Goal: Task Accomplishment & Management: Complete application form

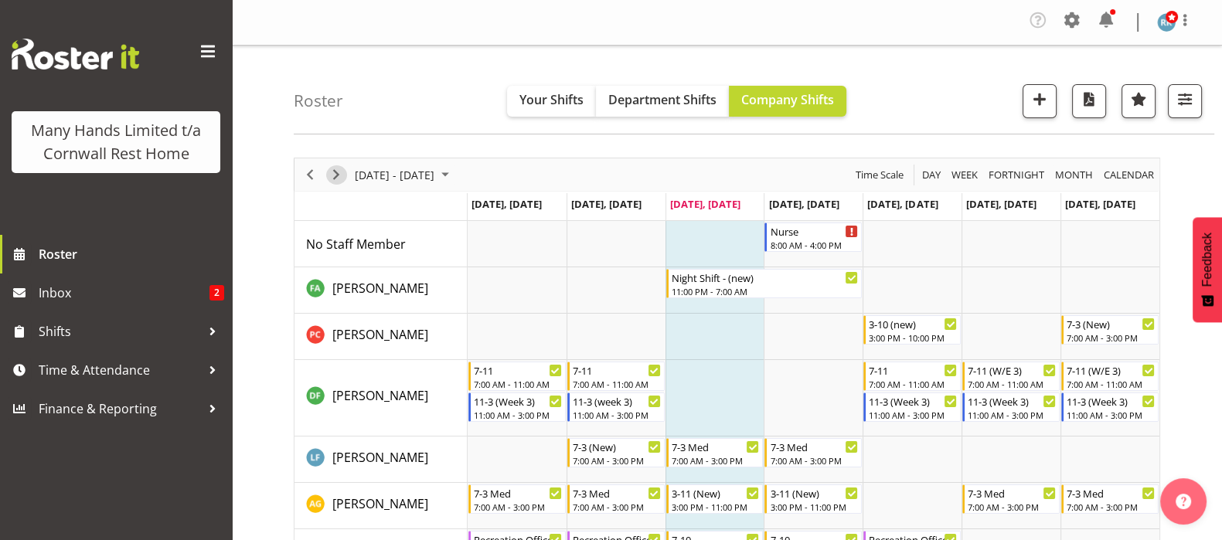
click at [336, 172] on span "Next" at bounding box center [336, 174] width 19 height 19
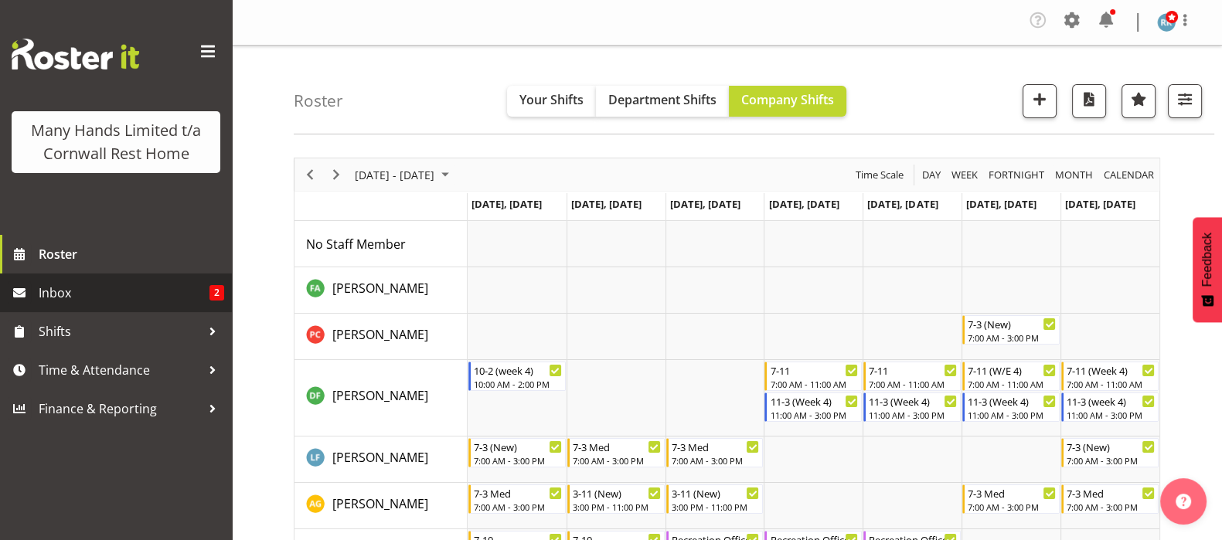
click at [85, 295] on span "Inbox" at bounding box center [124, 292] width 171 height 23
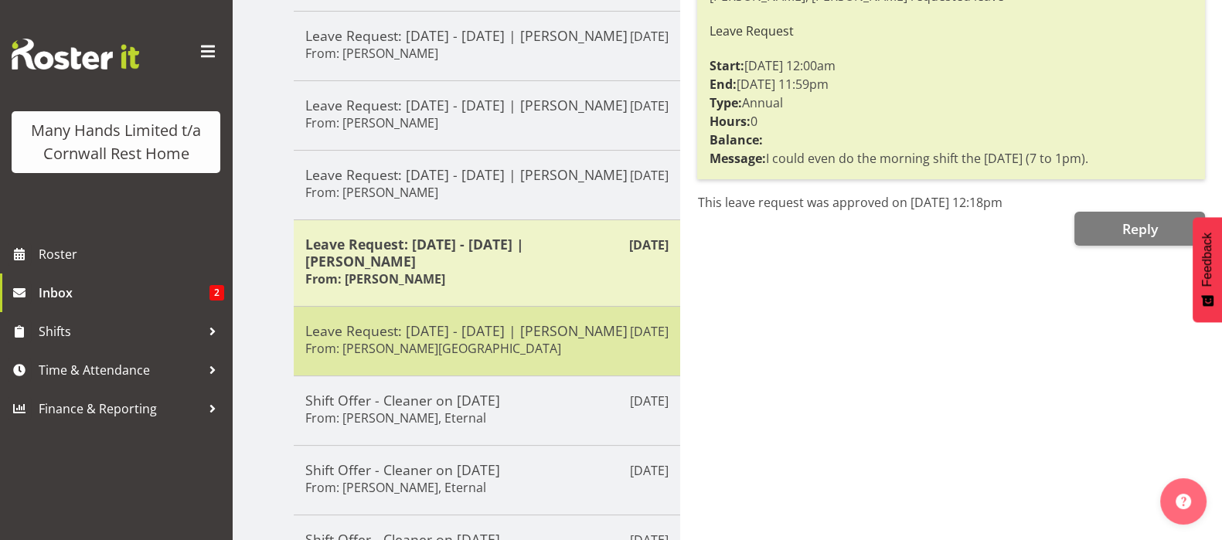
scroll to position [66, 0]
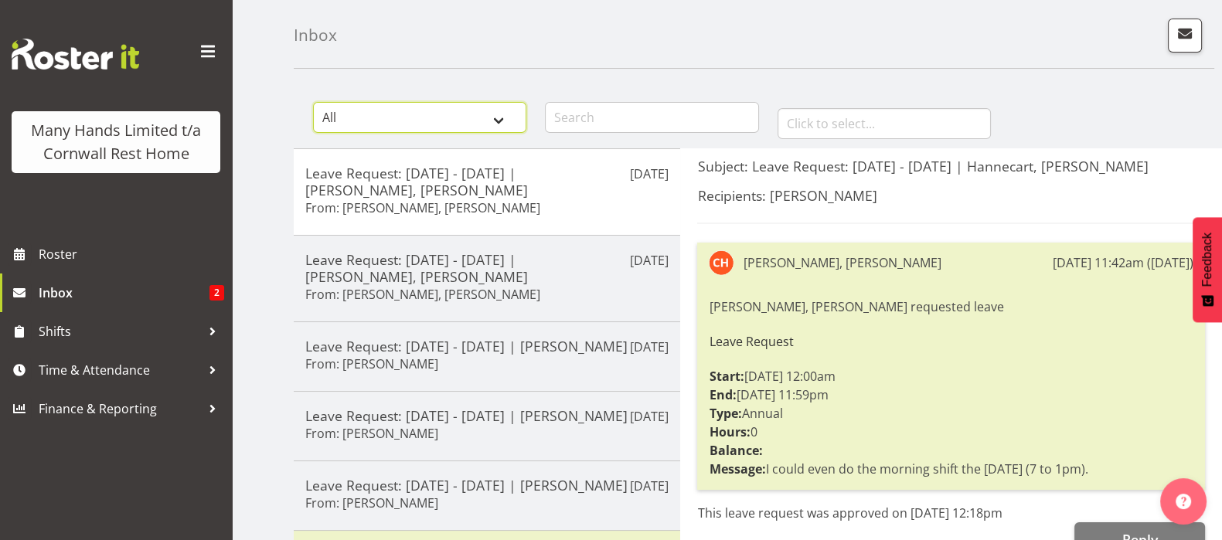
click at [505, 115] on select "All General Shift Offers Shift Swap Offers Leave Requests" at bounding box center [419, 117] width 213 height 31
select select "leave-request"
click at [313, 102] on select "All General Shift Offers Shift Swap Offers Leave Requests" at bounding box center [419, 117] width 213 height 31
click at [267, 233] on div "Inbox All General Shift Offers Shift Swap Offers Leave Requests January Februar…" at bounding box center [727, 471] width 990 height 982
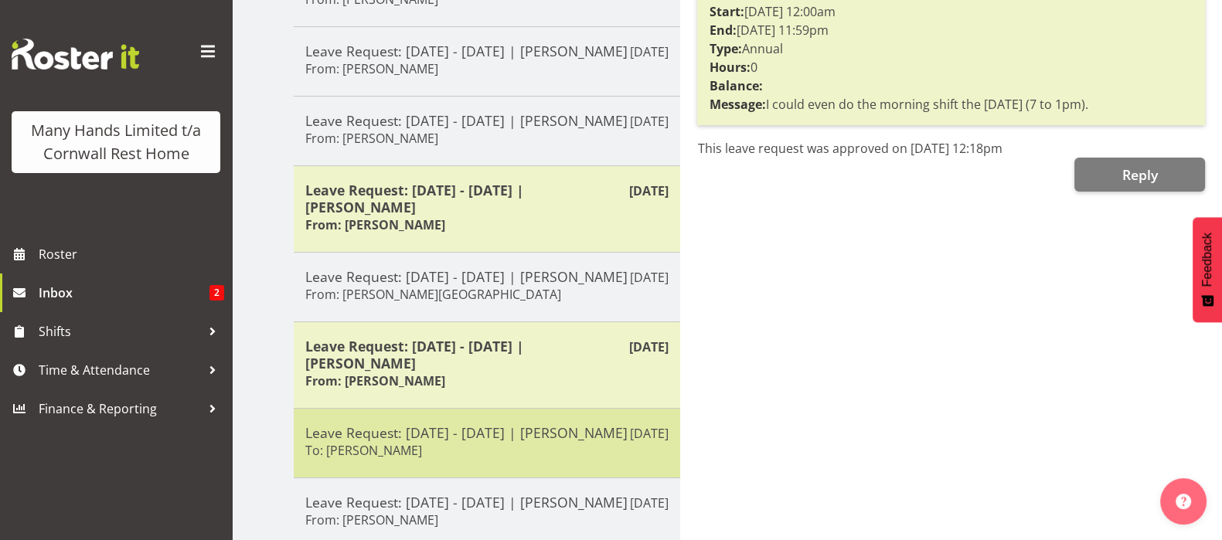
scroll to position [600, 0]
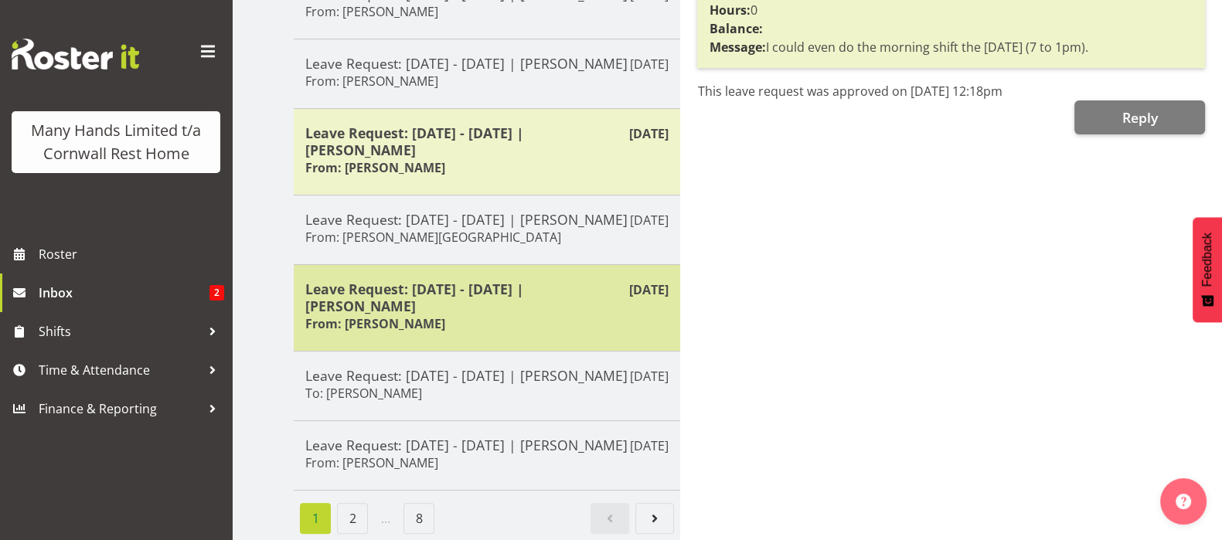
click at [450, 280] on h5 "Leave Request: 14/09/25 - 14/09/25 | Galvez, Angeline" at bounding box center [486, 297] width 363 height 34
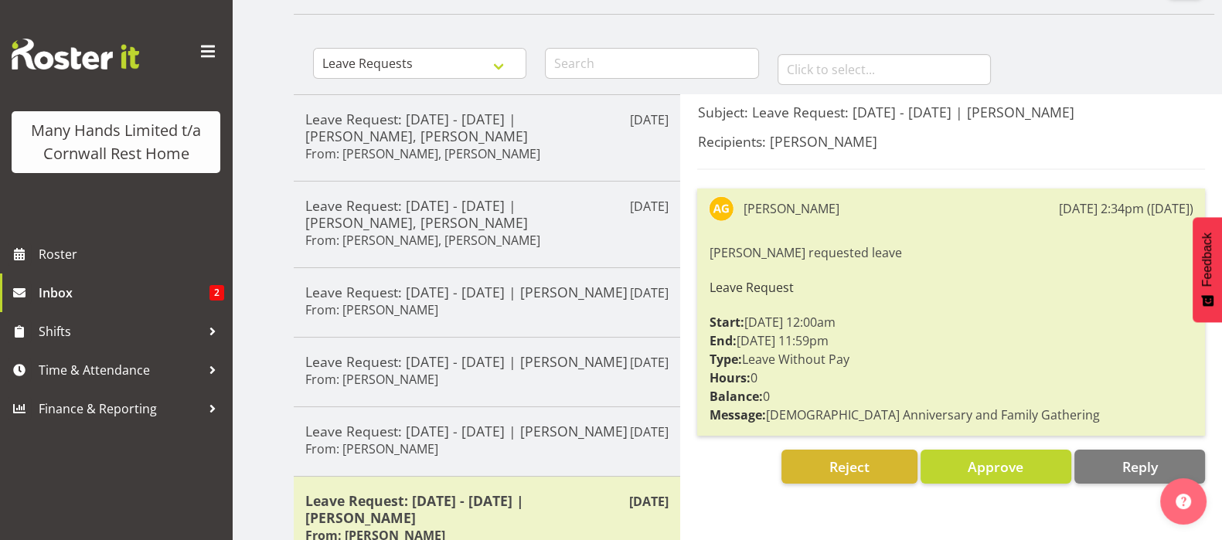
scroll to position [117, 0]
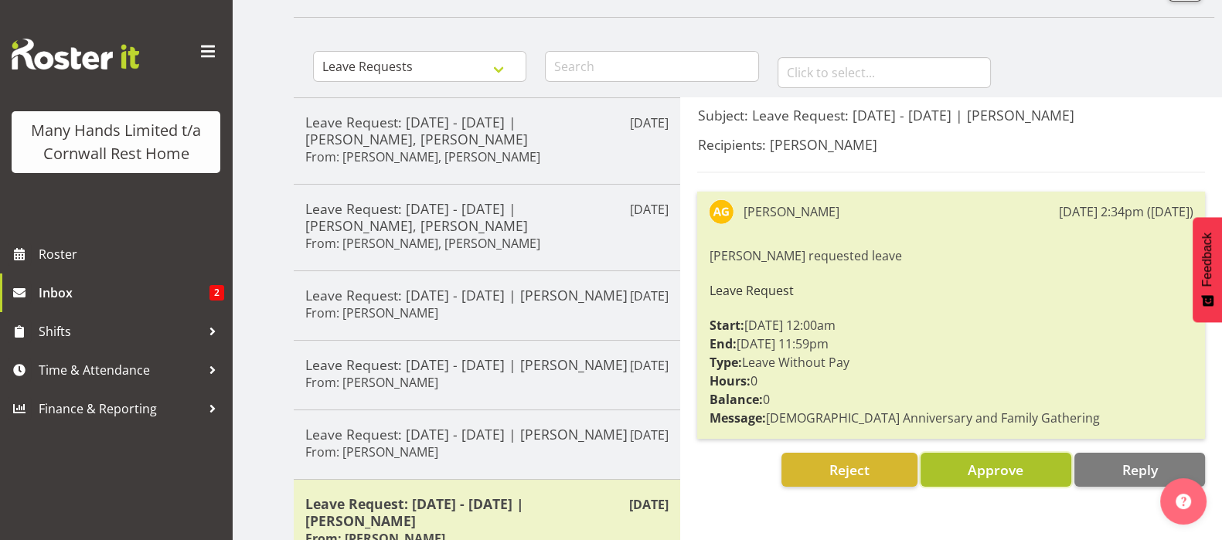
click at [985, 471] on span "Approve" at bounding box center [995, 470] width 56 height 19
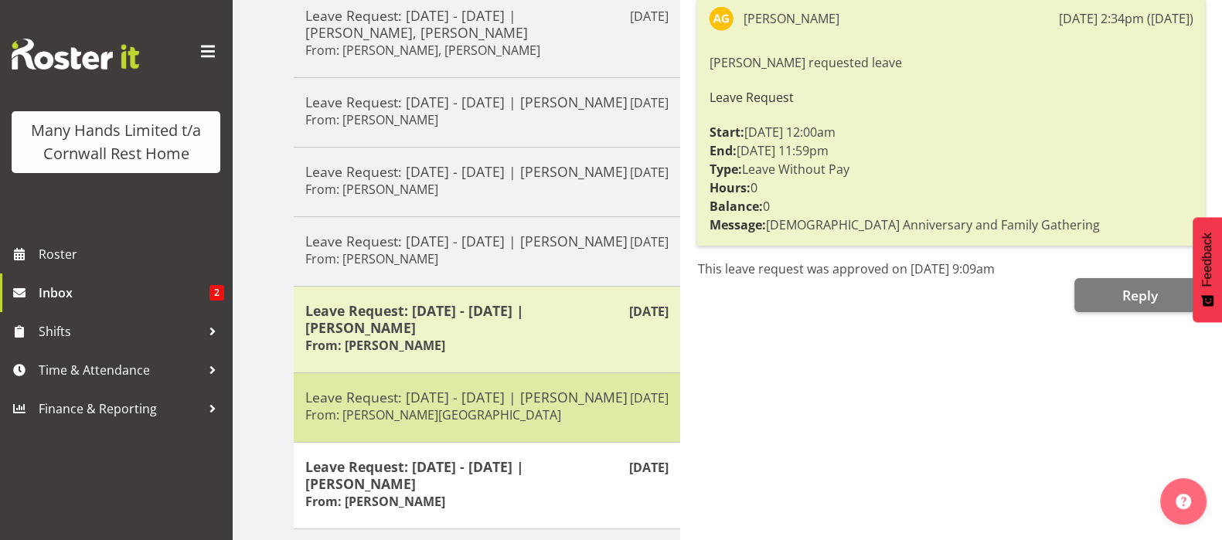
scroll to position [406, 0]
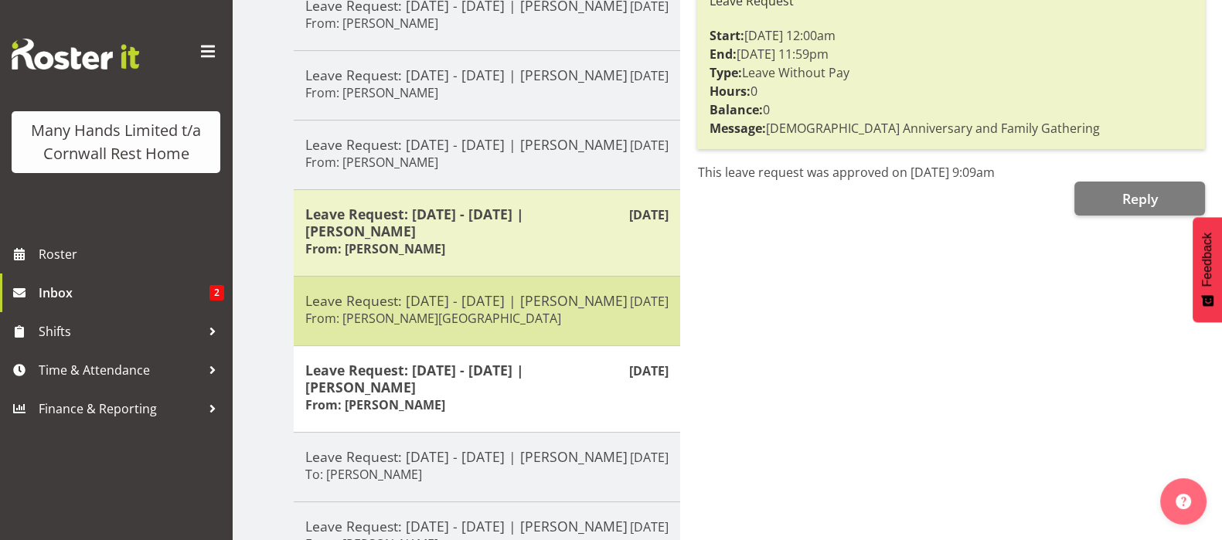
click at [423, 309] on h5 "Leave Request: 14/09/25 - 14/09/25 | Tocker, Shannon" at bounding box center [486, 300] width 363 height 17
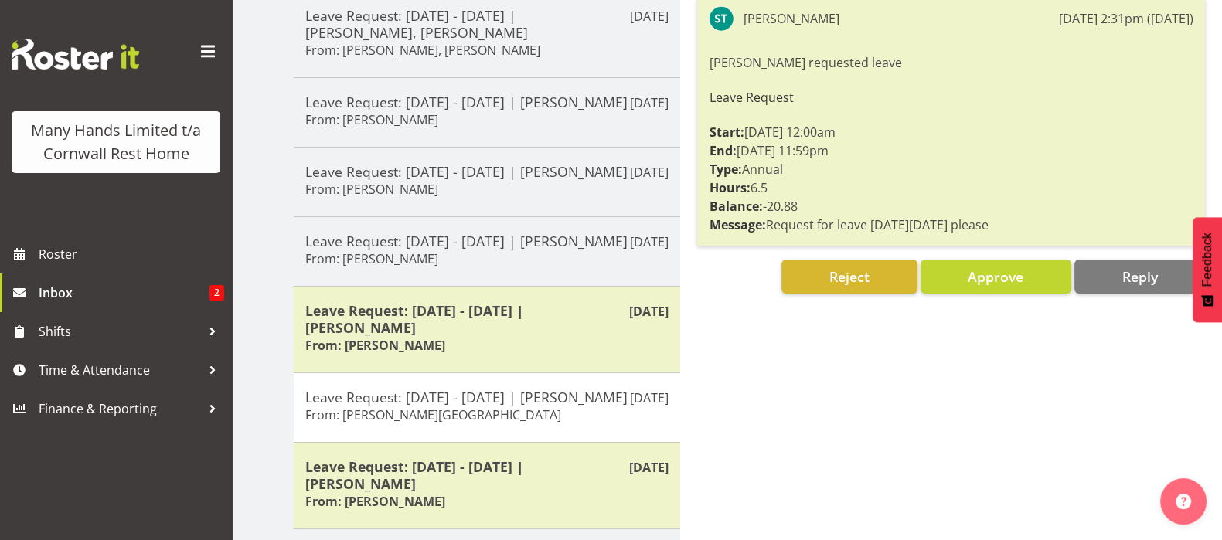
scroll to position [213, 0]
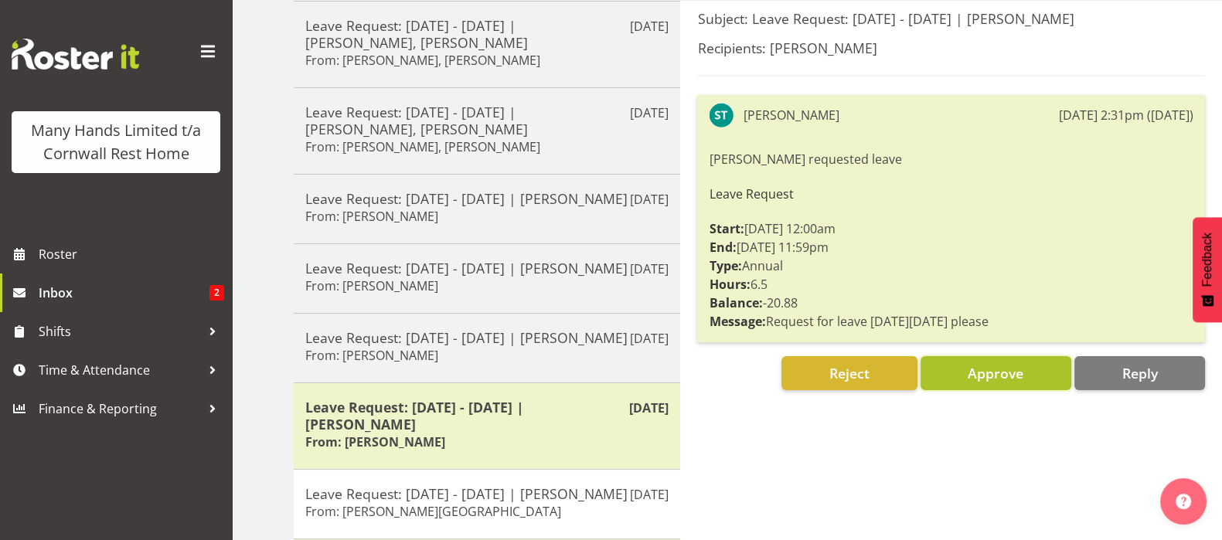
click at [995, 372] on span "Approve" at bounding box center [995, 373] width 56 height 19
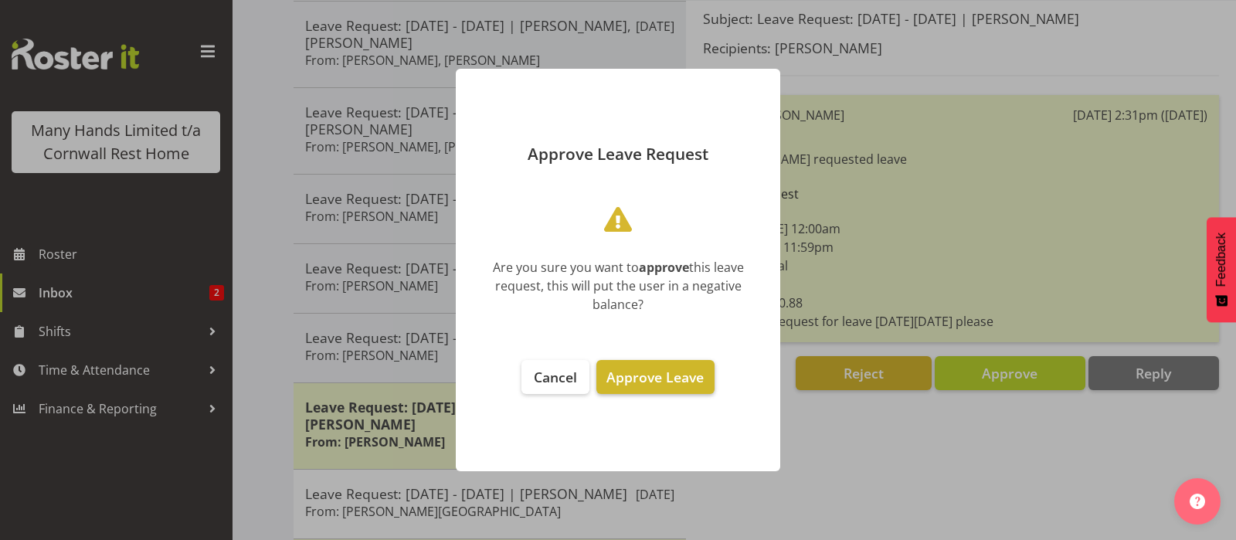
click at [662, 376] on span "Approve Leave" at bounding box center [655, 377] width 97 height 19
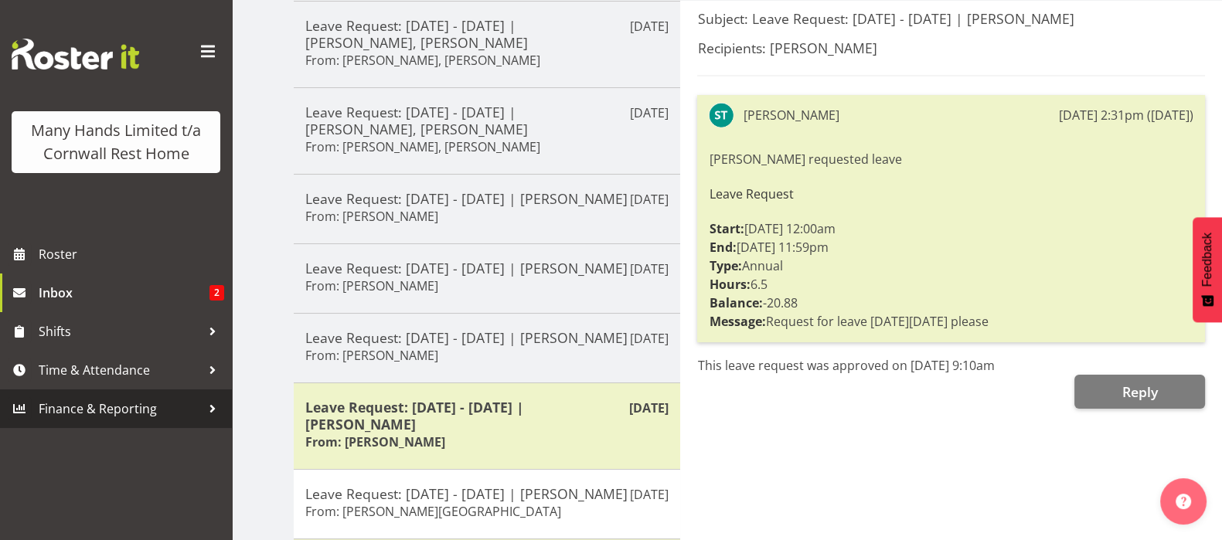
click at [87, 403] on span "Finance & Reporting" at bounding box center [120, 408] width 162 height 23
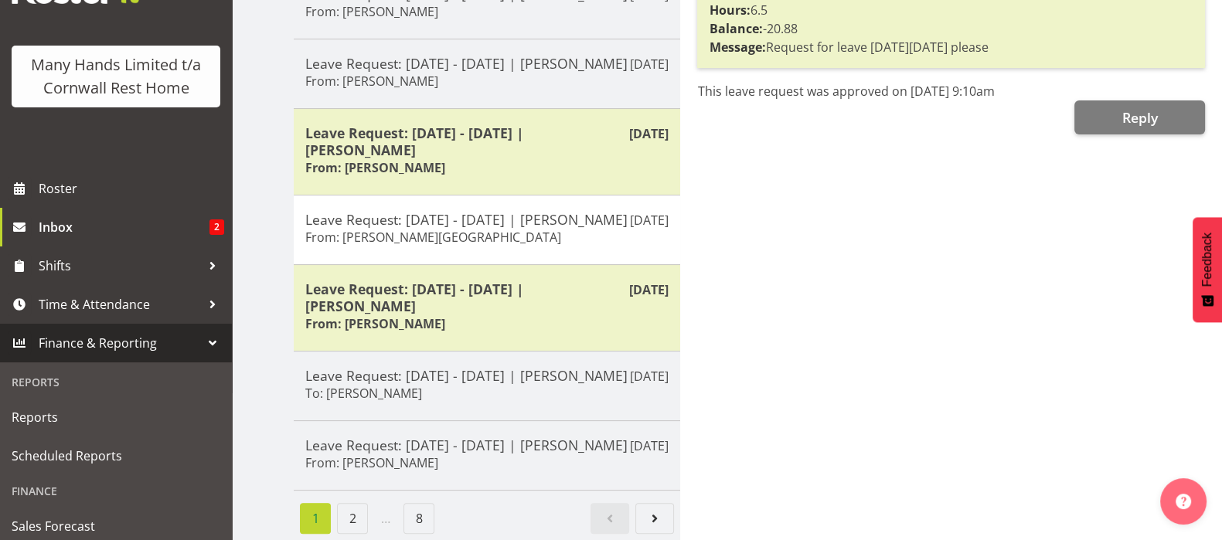
scroll to position [97, 0]
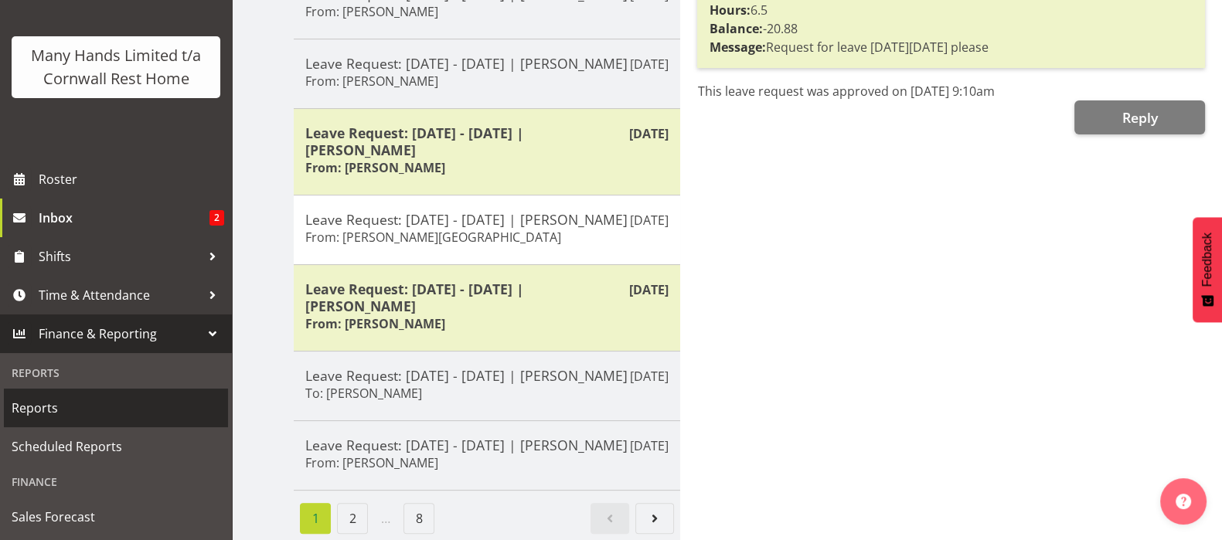
click at [35, 408] on span "Reports" at bounding box center [116, 407] width 209 height 23
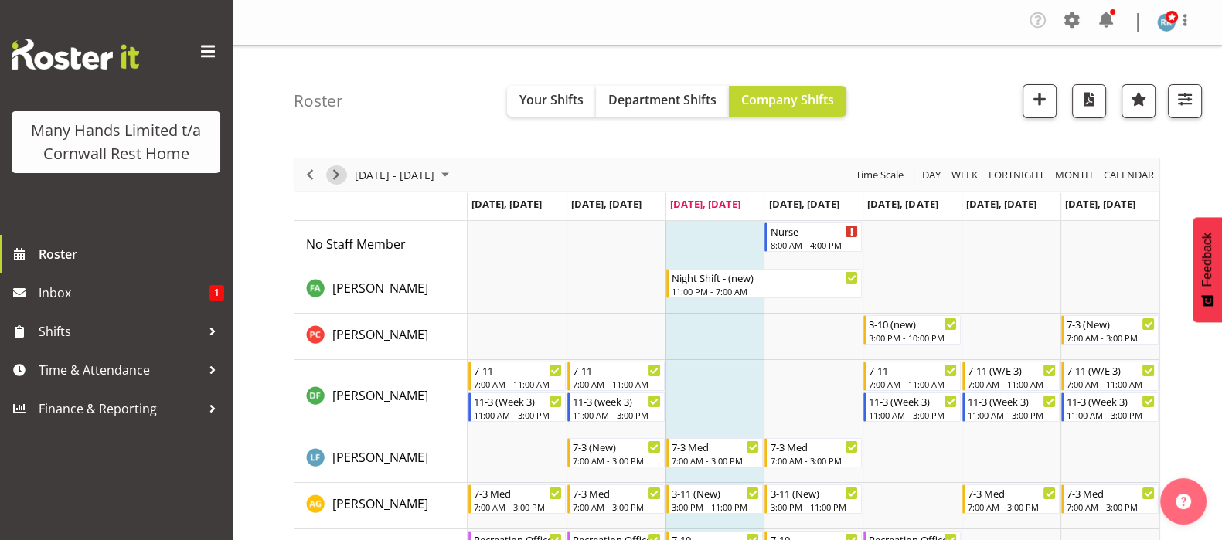
click at [332, 171] on span "Next" at bounding box center [336, 174] width 19 height 19
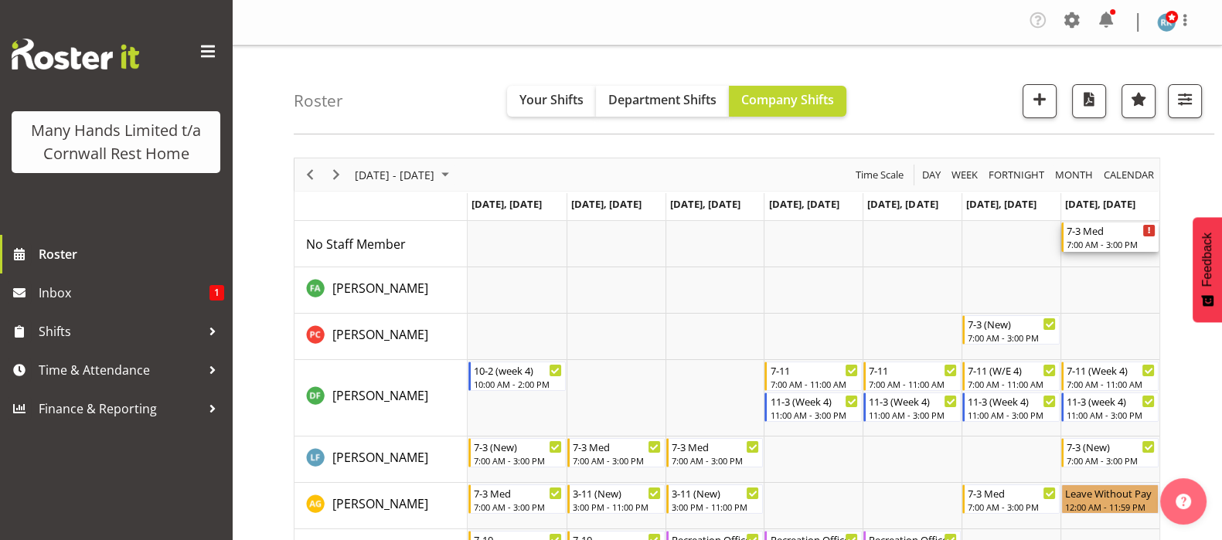
click at [1103, 243] on div "7:00 AM - 3:00 PM" at bounding box center [1110, 244] width 89 height 12
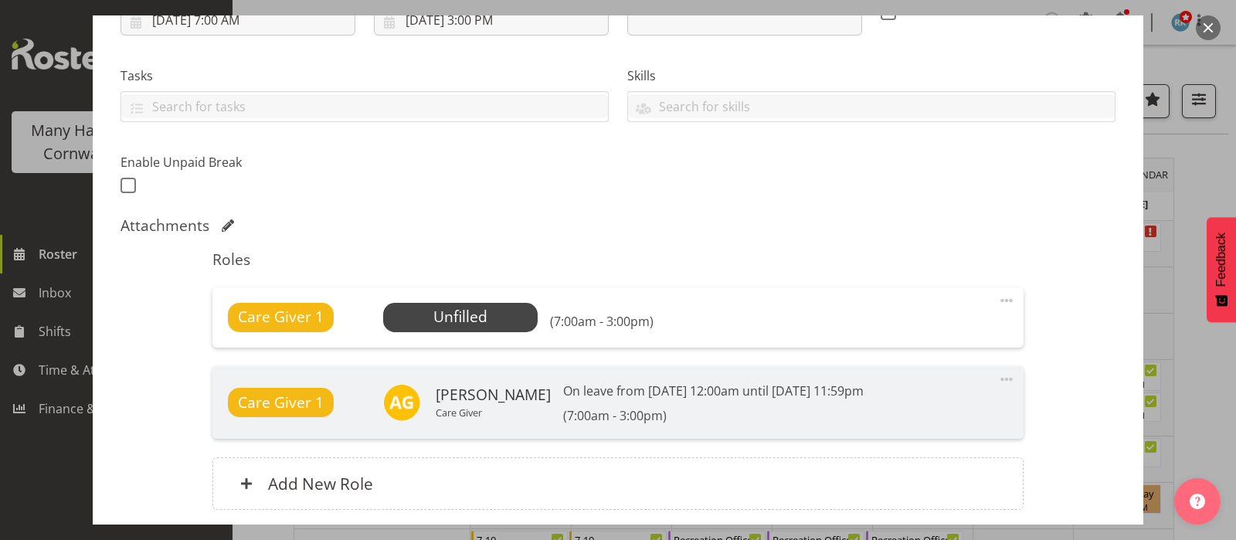
scroll to position [297, 0]
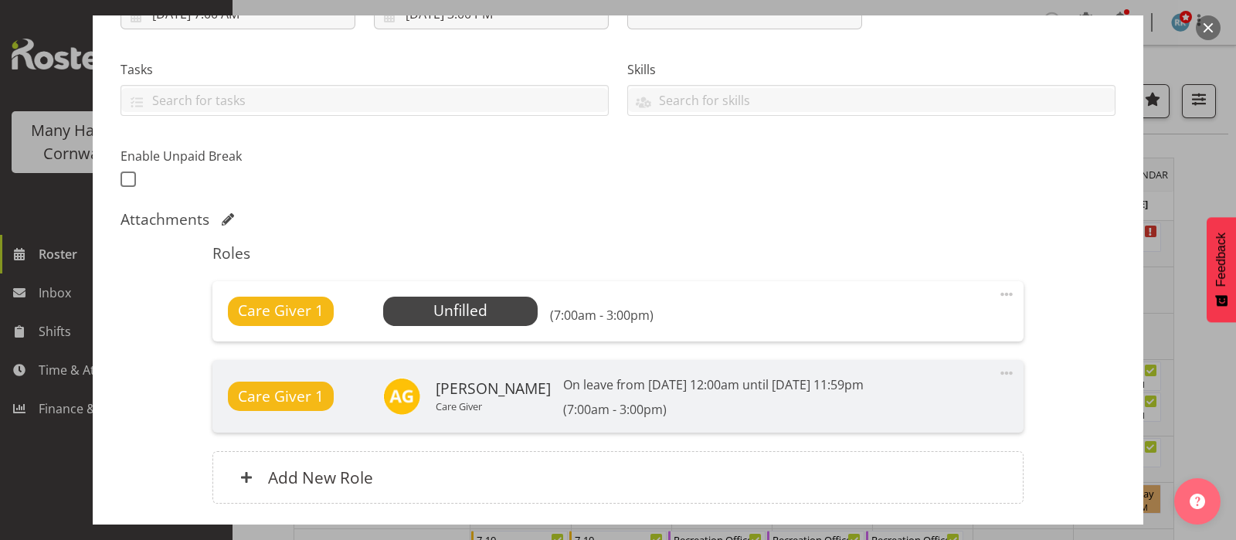
drag, startPoint x: 1216, startPoint y: 26, endPoint x: 1197, endPoint y: 40, distance: 23.8
click at [1216, 25] on button "button" at bounding box center [1208, 27] width 25 height 25
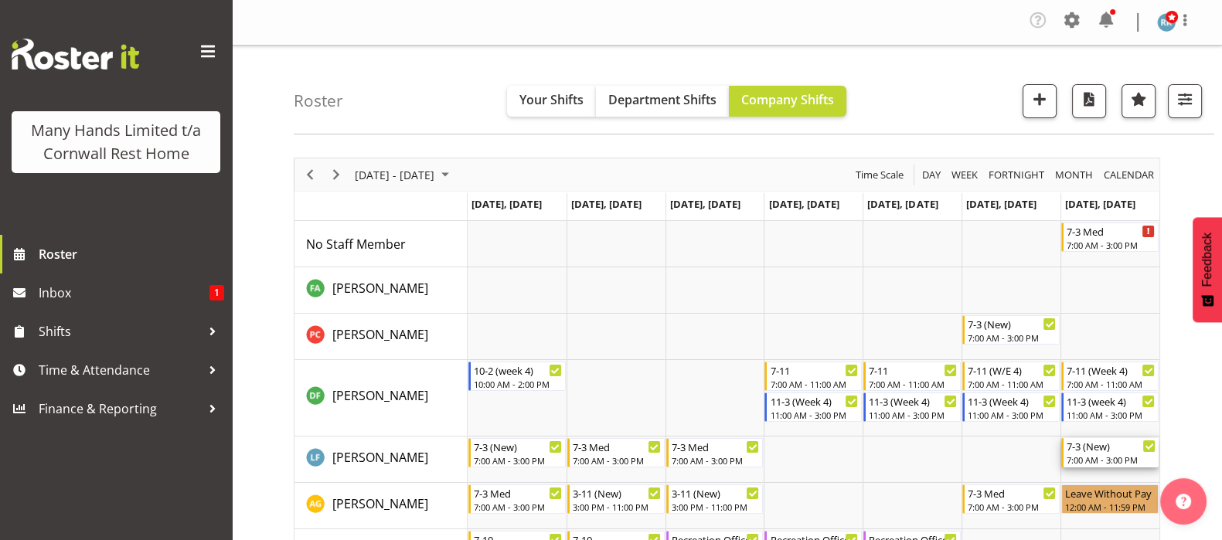
click at [1086, 447] on div "7-3 (New)" at bounding box center [1110, 445] width 89 height 15
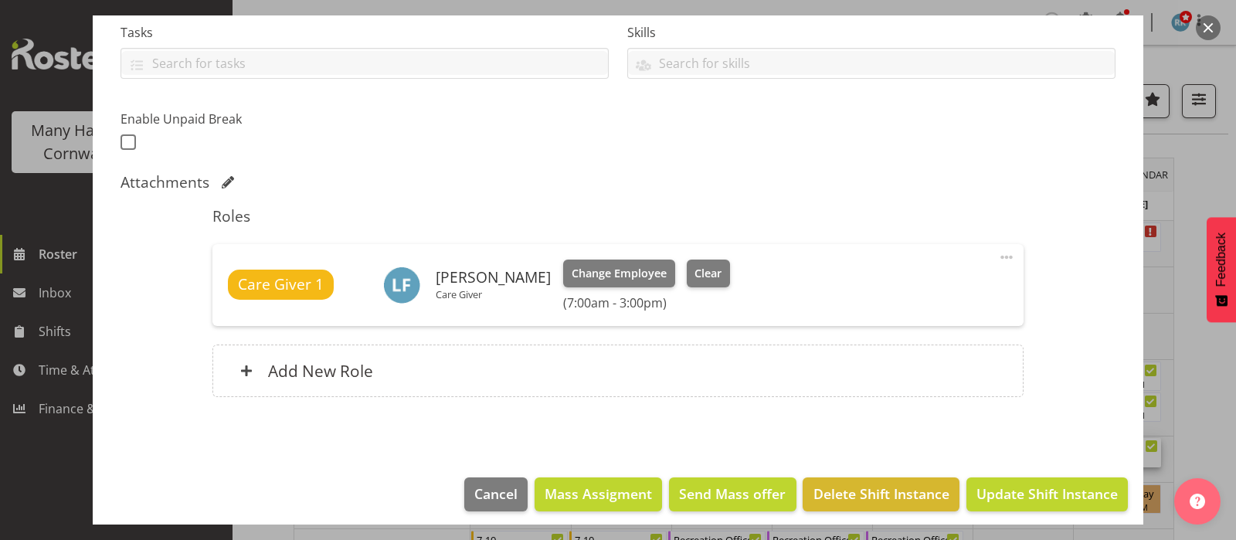
scroll to position [342, 0]
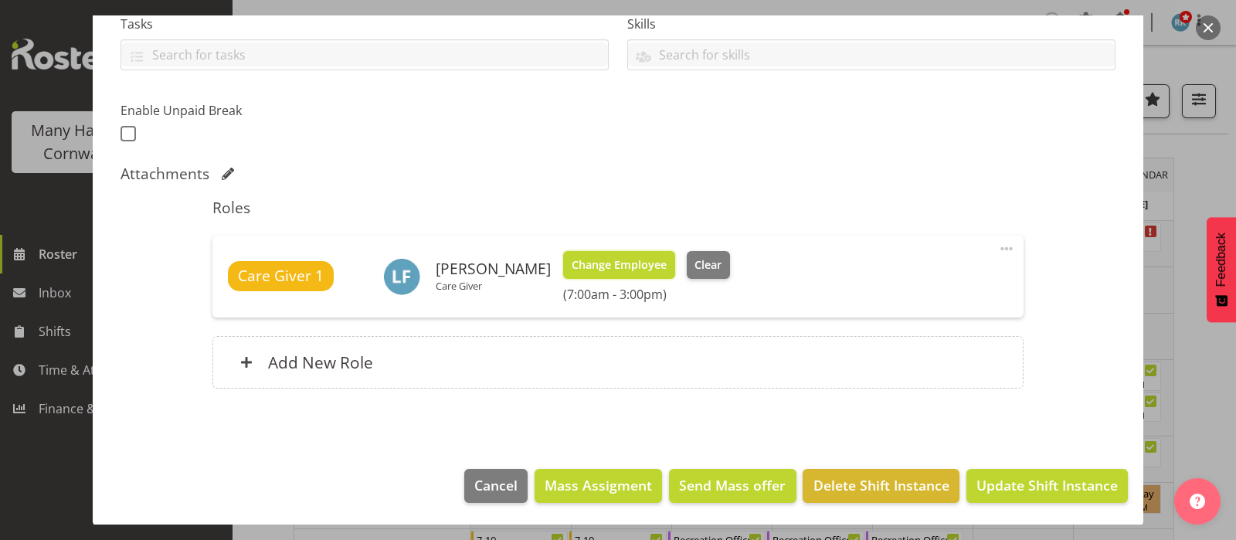
click at [595, 263] on span "Change Employee" at bounding box center [619, 265] width 95 height 17
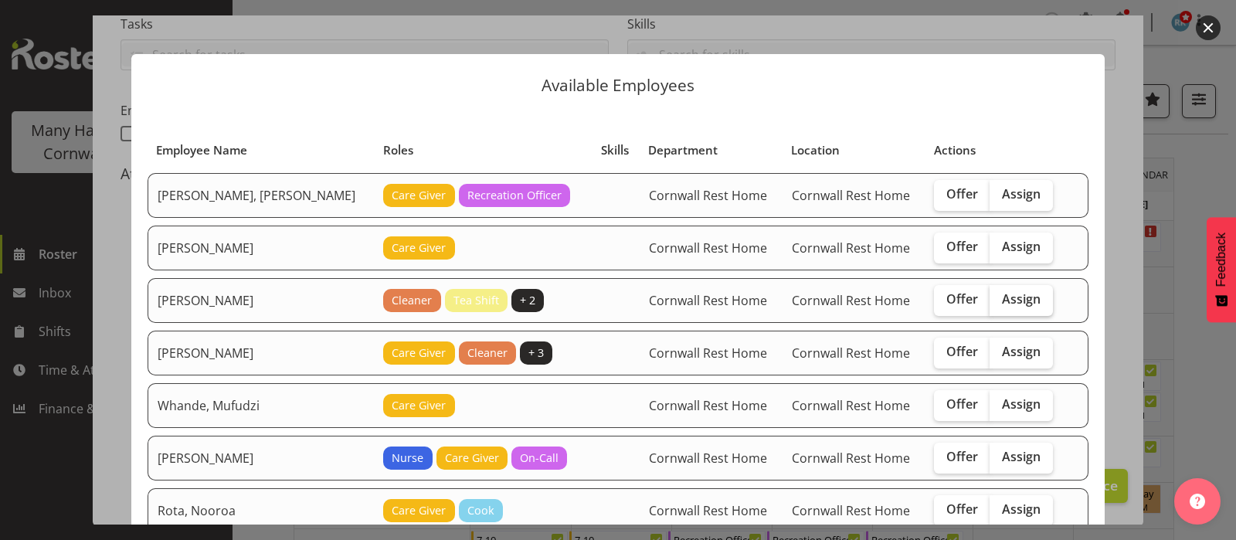
click at [1002, 303] on span "Assign" at bounding box center [1021, 298] width 39 height 15
click at [995, 303] on input "Assign" at bounding box center [995, 299] width 10 height 10
checkbox input "true"
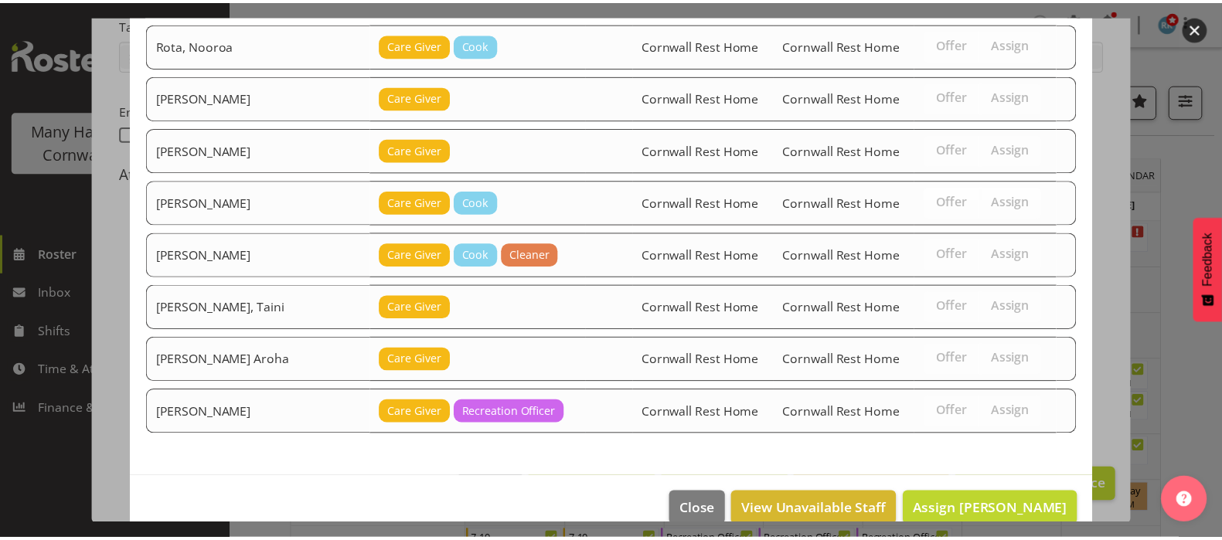
scroll to position [483, 0]
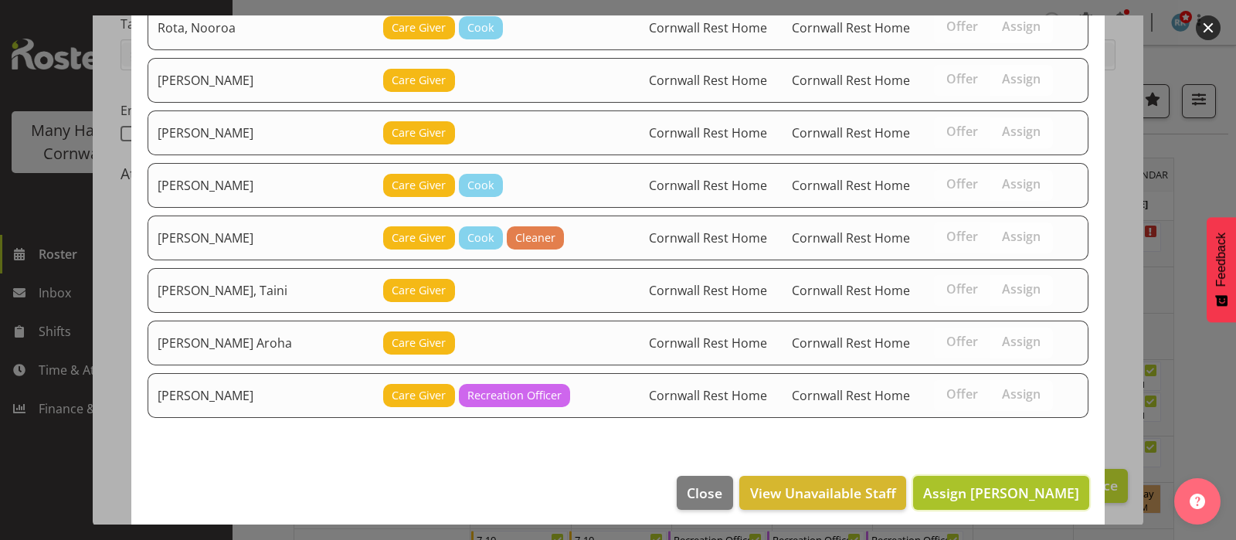
click at [970, 488] on span "Assign Richardson, Kirsty" at bounding box center [1001, 493] width 156 height 19
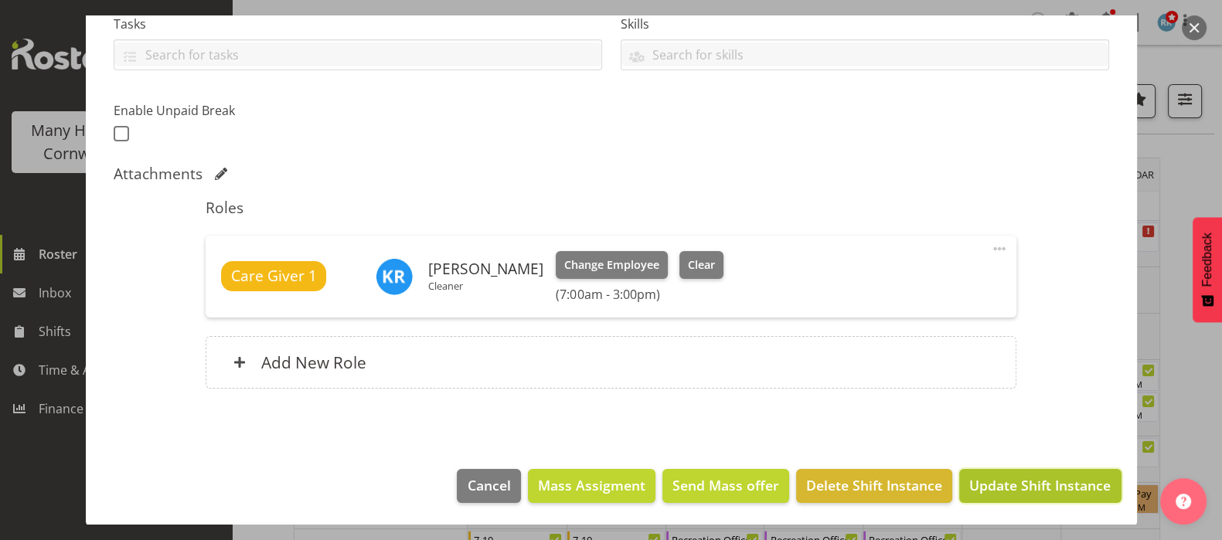
click at [1021, 485] on span "Update Shift Instance" at bounding box center [1039, 485] width 141 height 20
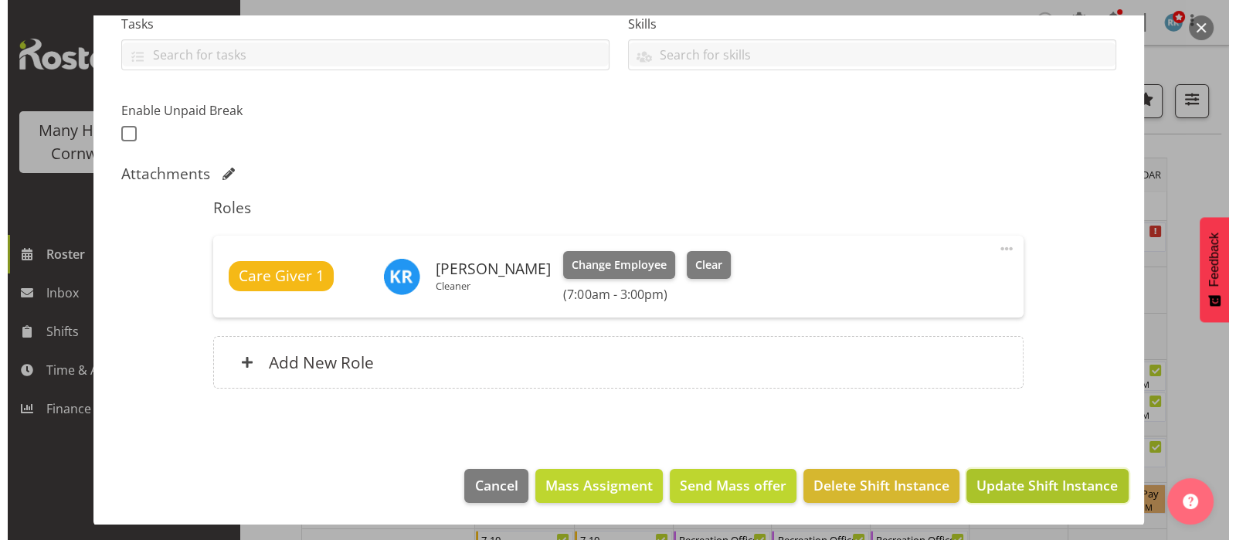
scroll to position [281, 0]
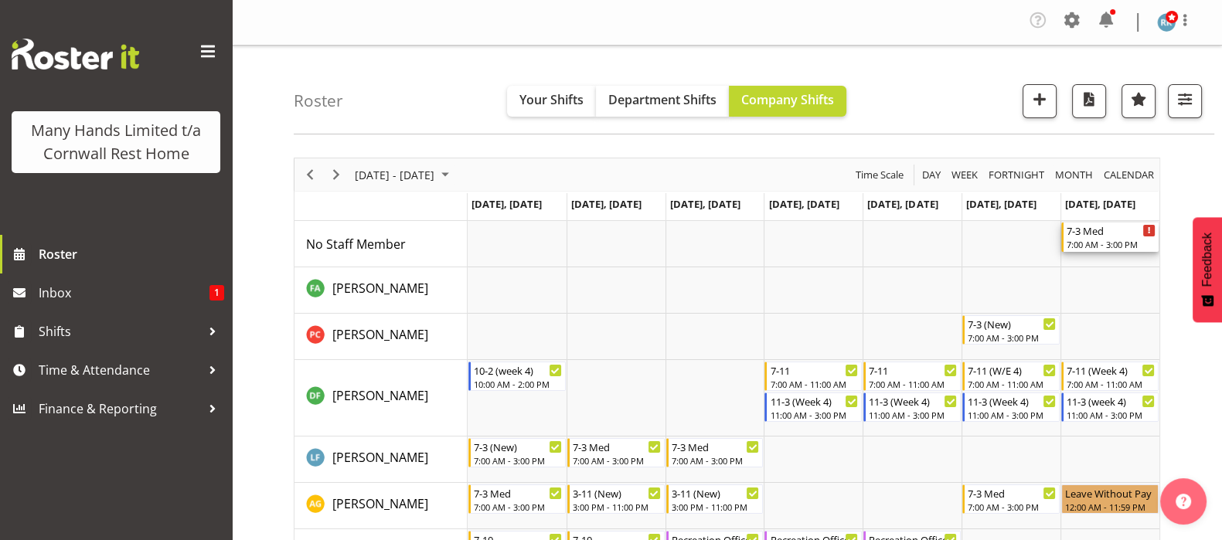
click at [1099, 230] on div "7-3 Med" at bounding box center [1110, 230] width 89 height 15
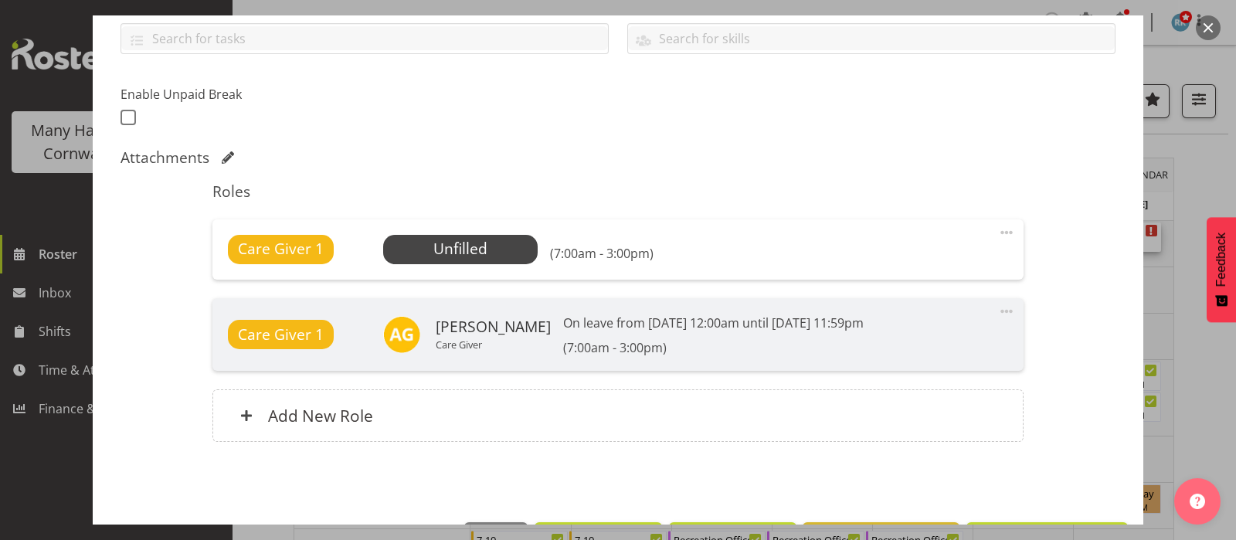
scroll to position [386, 0]
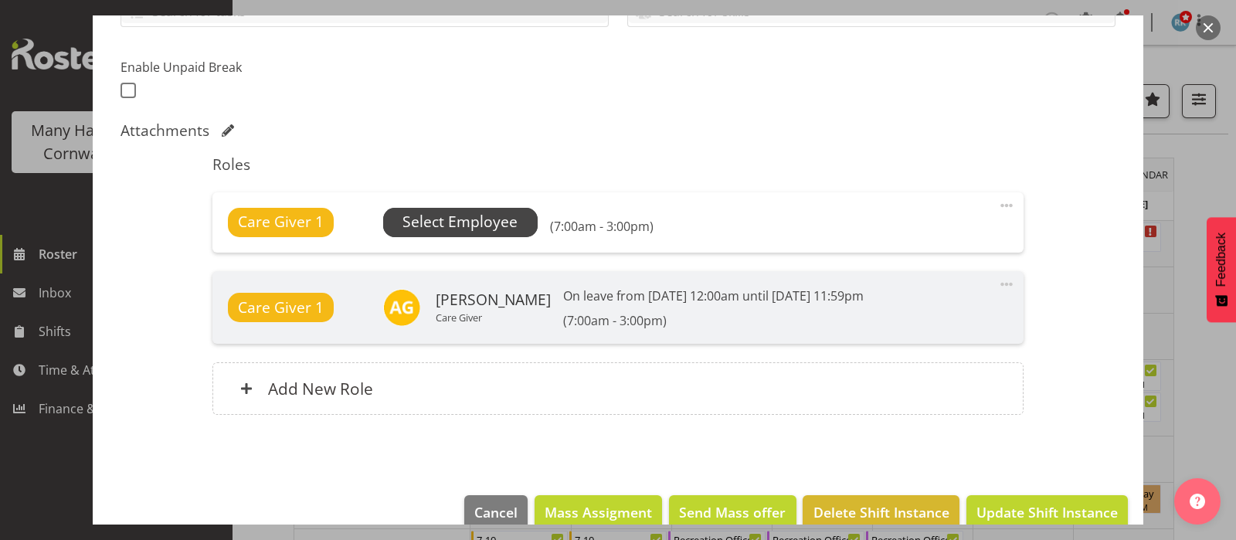
click at [472, 218] on span "Select Employee" at bounding box center [460, 222] width 115 height 22
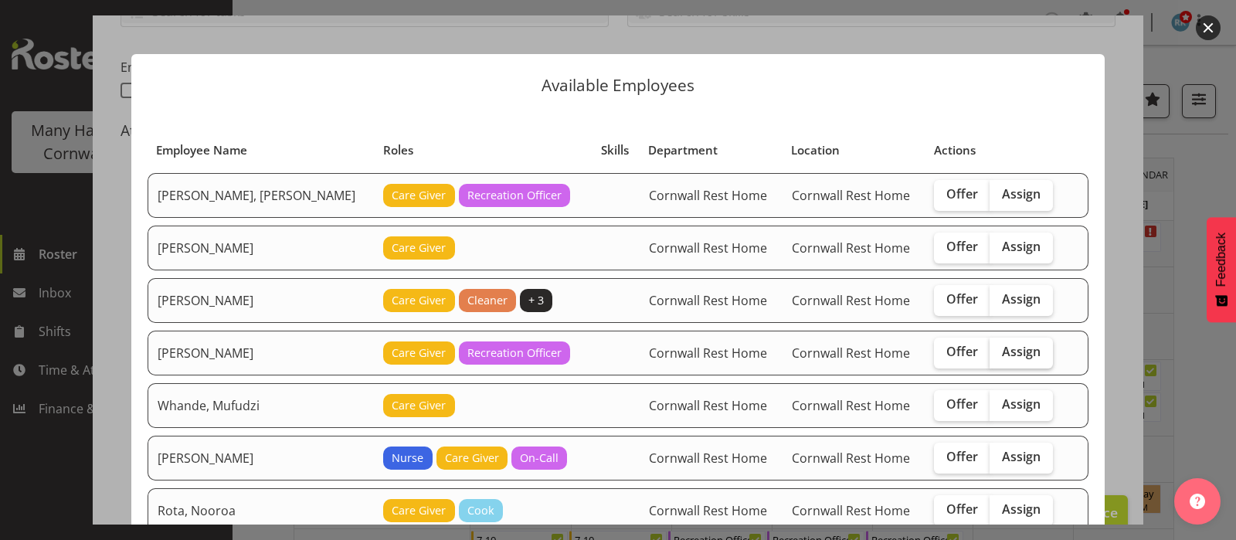
click at [1002, 348] on span "Assign" at bounding box center [1021, 351] width 39 height 15
click at [990, 348] on input "Assign" at bounding box center [995, 352] width 10 height 10
checkbox input "true"
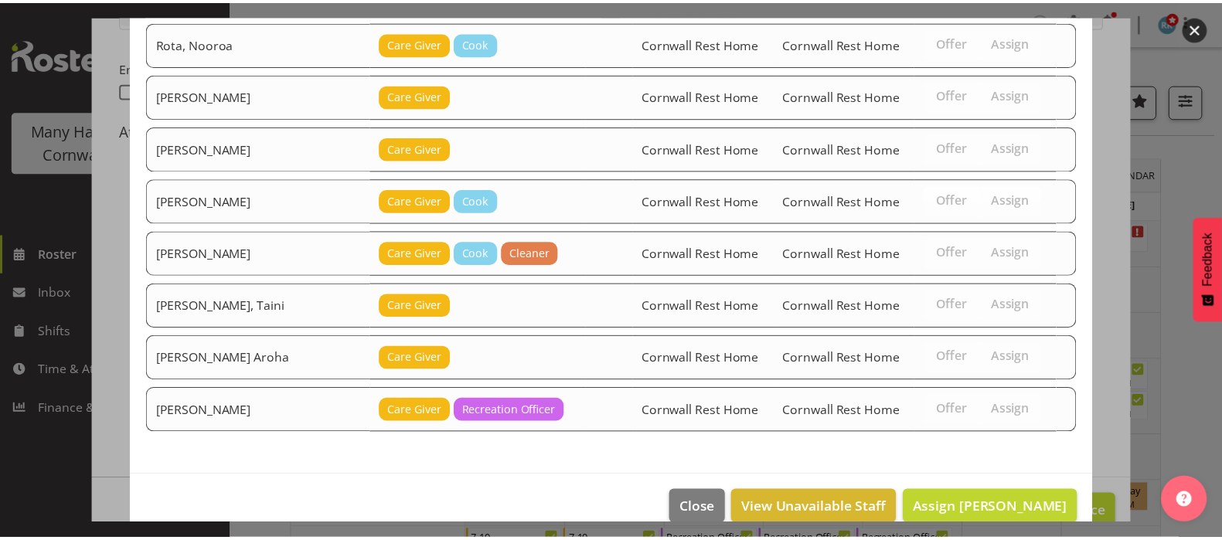
scroll to position [483, 0]
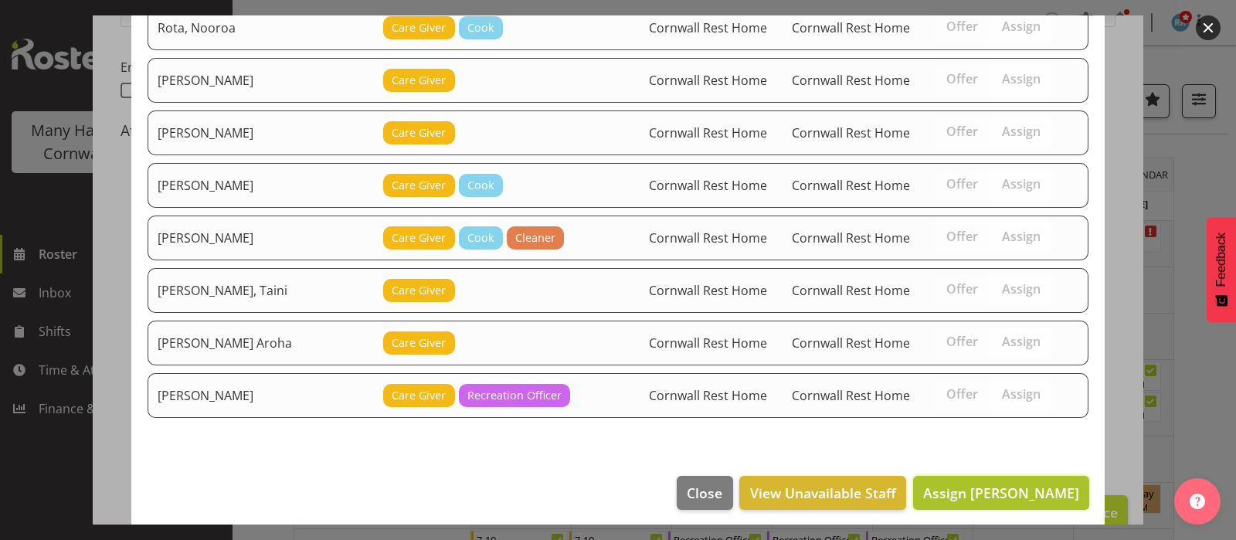
click at [1001, 489] on span "Assign Flynn, Leeane" at bounding box center [1001, 493] width 156 height 19
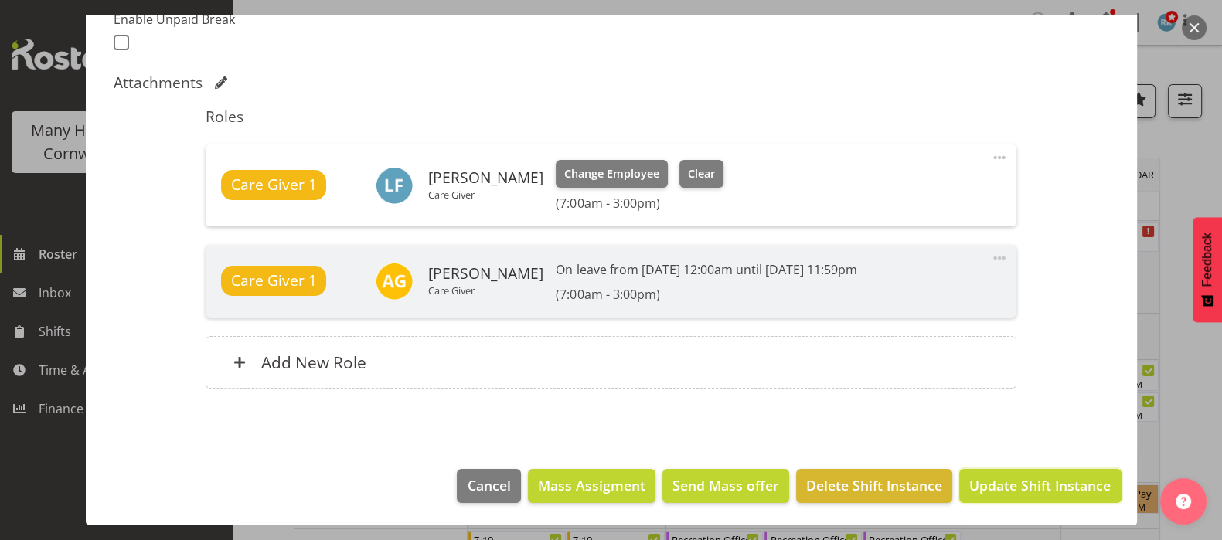
click at [1015, 475] on span "Update Shift Instance" at bounding box center [1039, 485] width 141 height 20
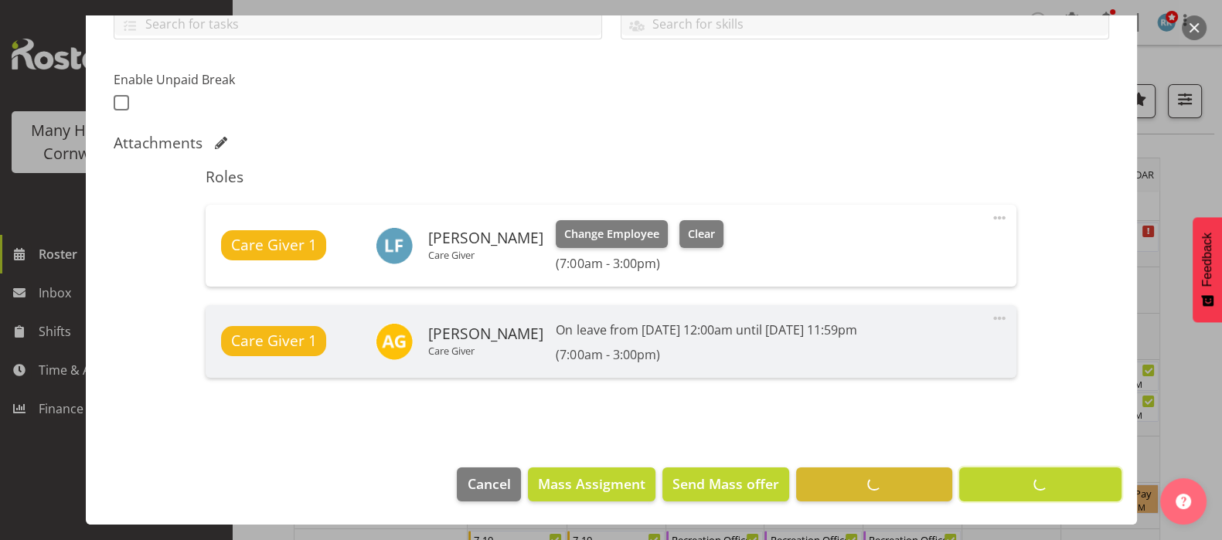
scroll to position [372, 0]
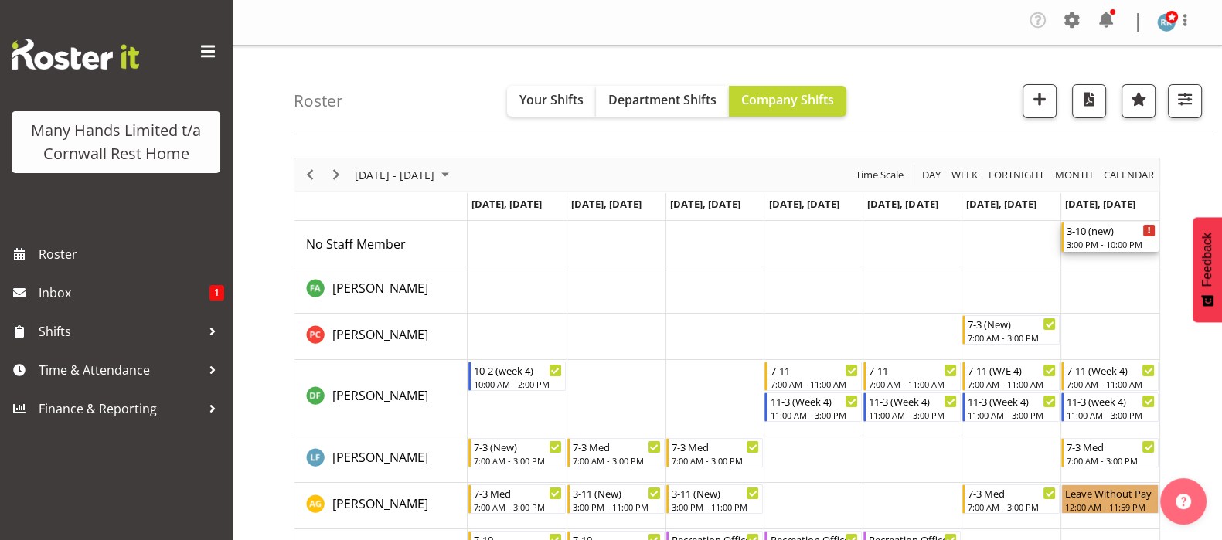
click at [1093, 236] on div "3-10 (new)" at bounding box center [1110, 230] width 89 height 15
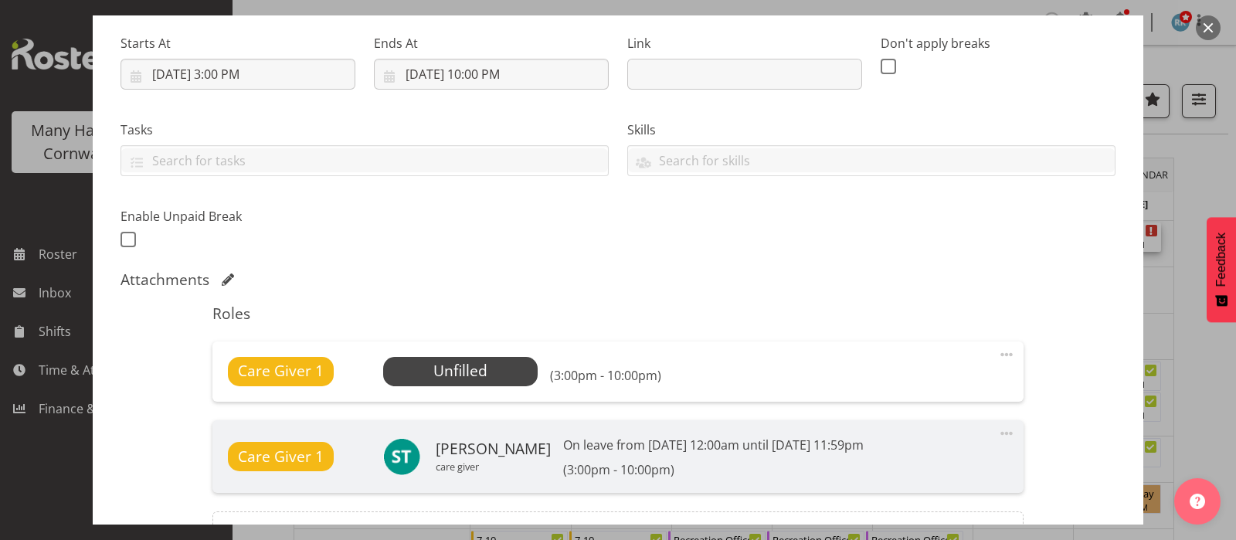
scroll to position [290, 0]
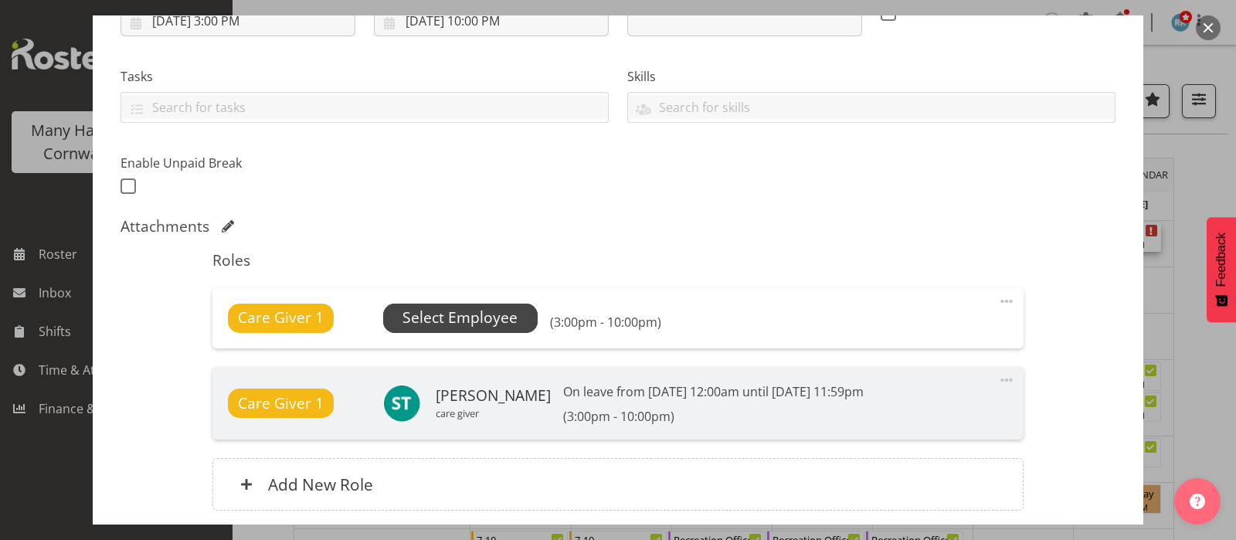
click at [456, 314] on span "Select Employee" at bounding box center [460, 318] width 115 height 22
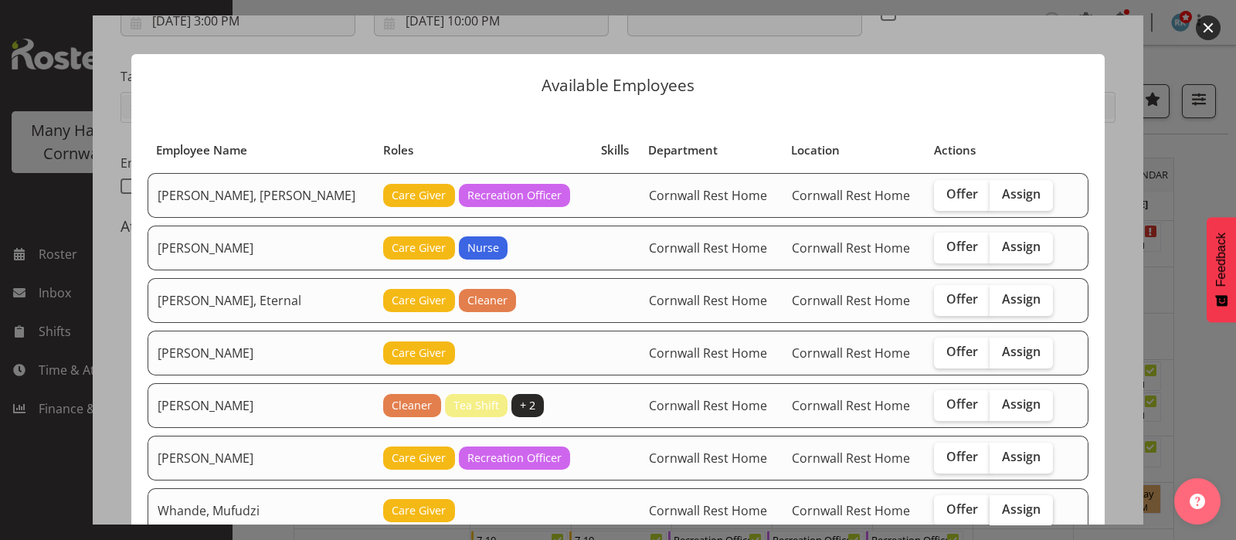
click at [1003, 508] on span "Assign" at bounding box center [1021, 508] width 39 height 15
click at [1000, 508] on input "Assign" at bounding box center [995, 510] width 10 height 10
checkbox input "true"
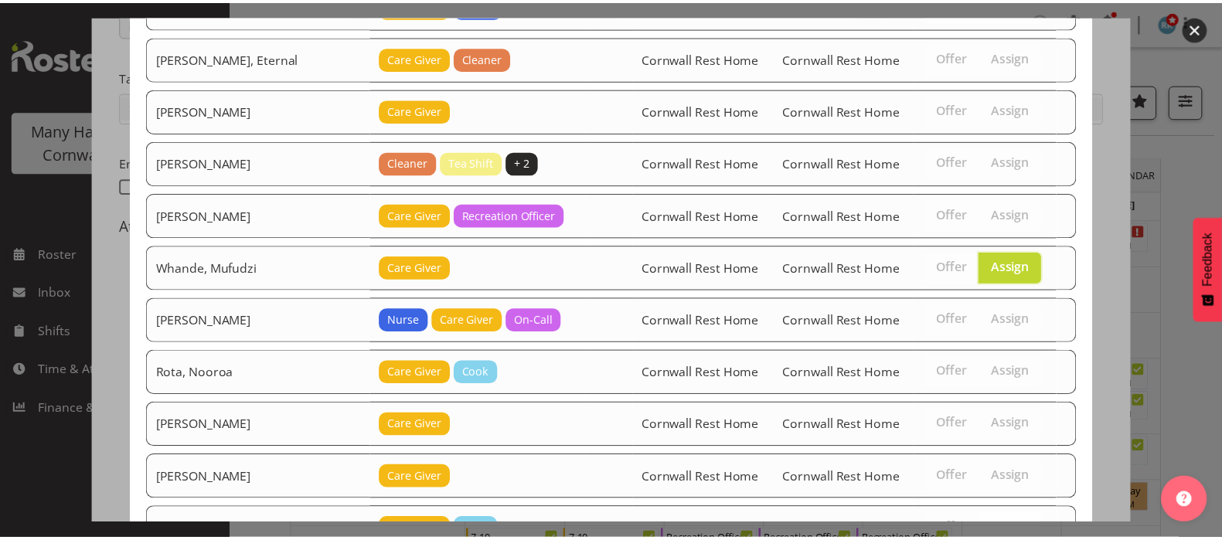
scroll to position [539, 0]
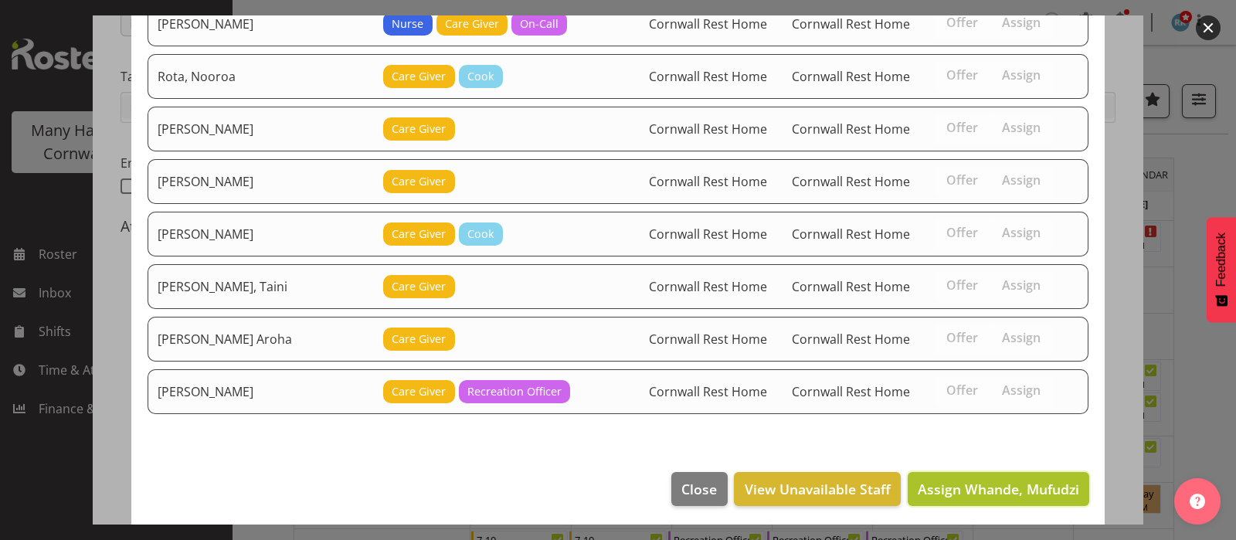
click at [1010, 484] on span "Assign Whande, Mufudzi" at bounding box center [998, 489] width 161 height 19
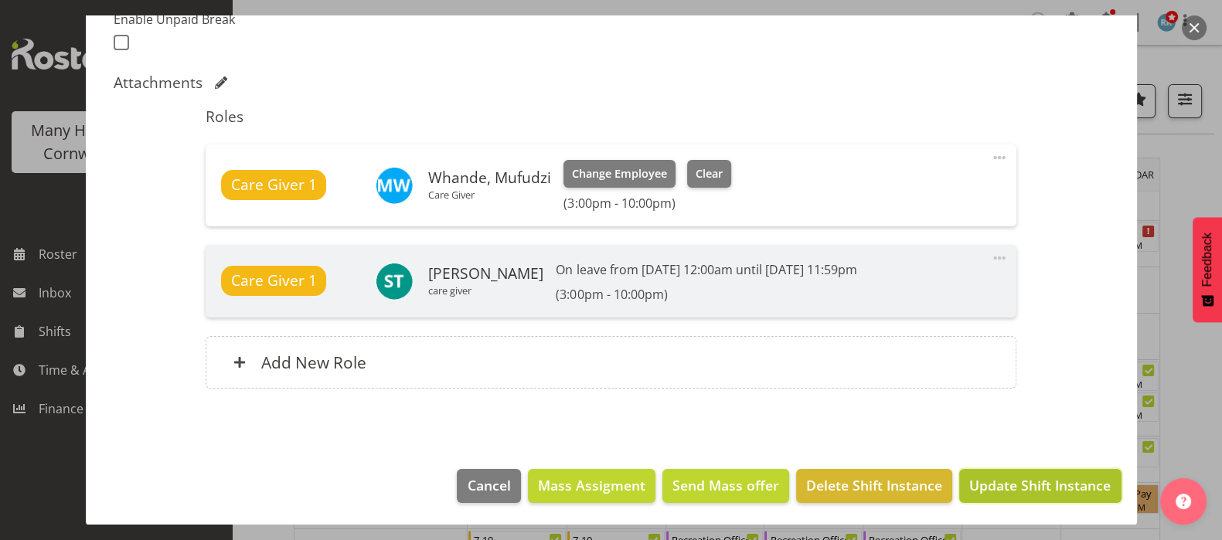
click at [1008, 484] on span "Update Shift Instance" at bounding box center [1039, 485] width 141 height 20
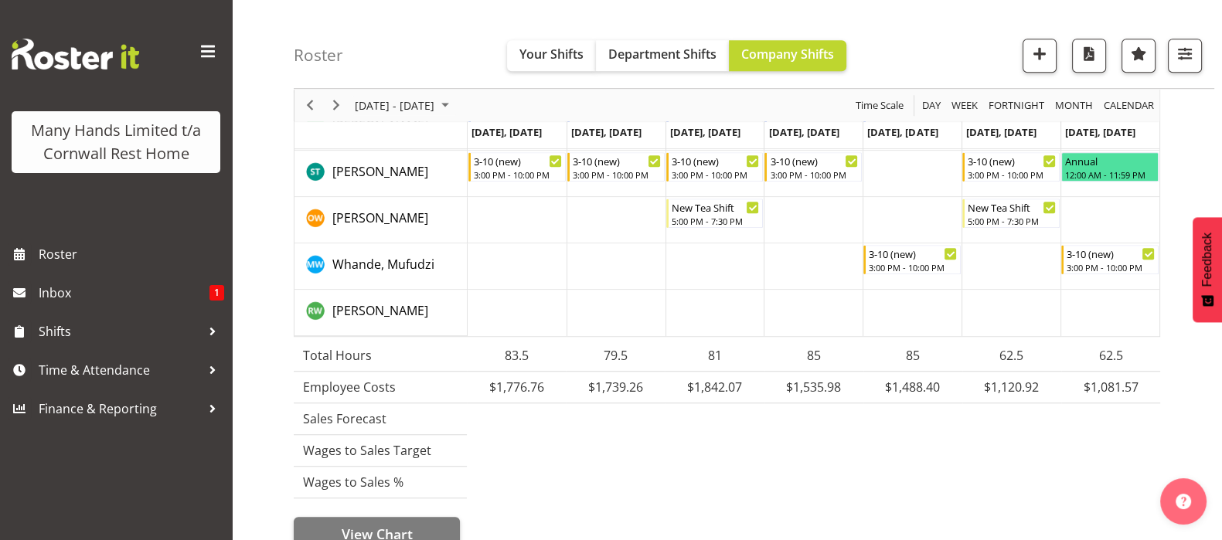
scroll to position [1417, 0]
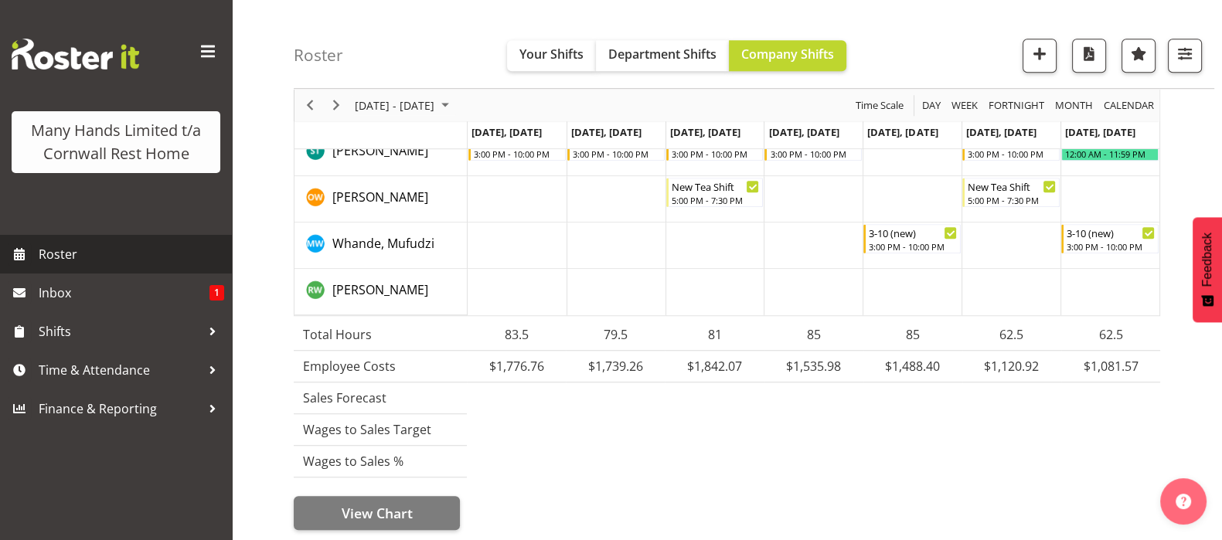
click at [64, 252] on span "Roster" at bounding box center [131, 254] width 185 height 23
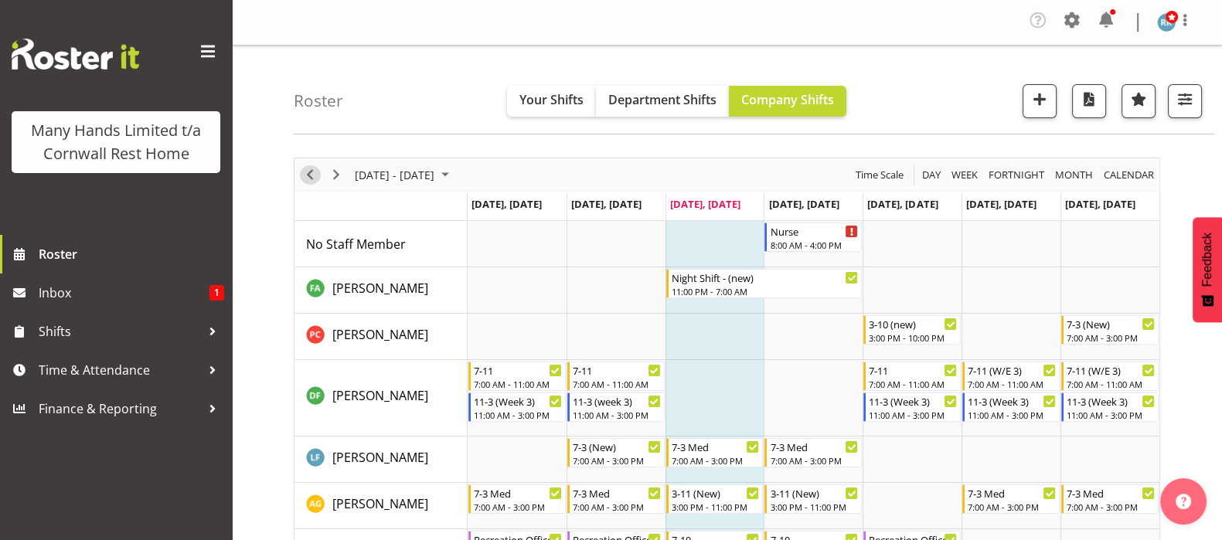
click at [313, 173] on span "Previous" at bounding box center [310, 174] width 19 height 19
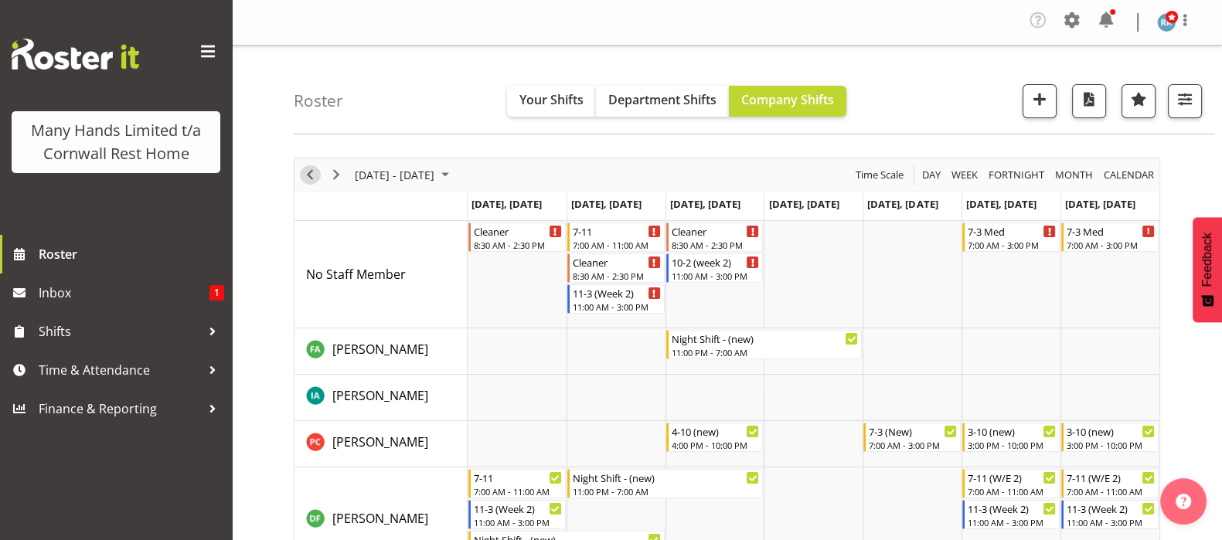
click at [308, 172] on span "Previous" at bounding box center [310, 174] width 19 height 19
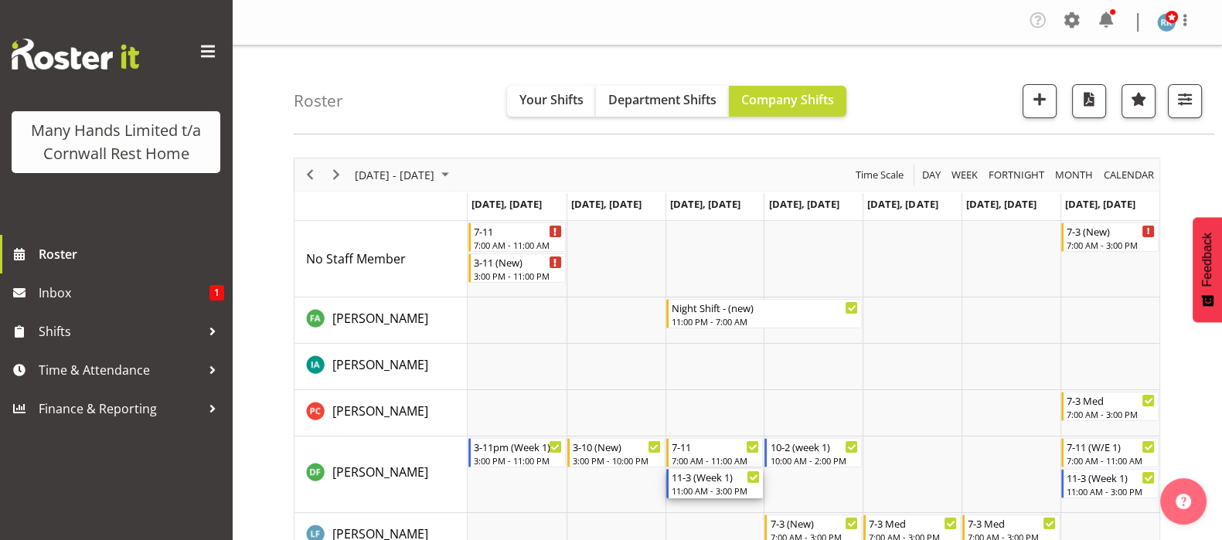
click at [702, 484] on div "11-3 (Week 1) 11:00 AM - 3:00 PM" at bounding box center [715, 483] width 89 height 29
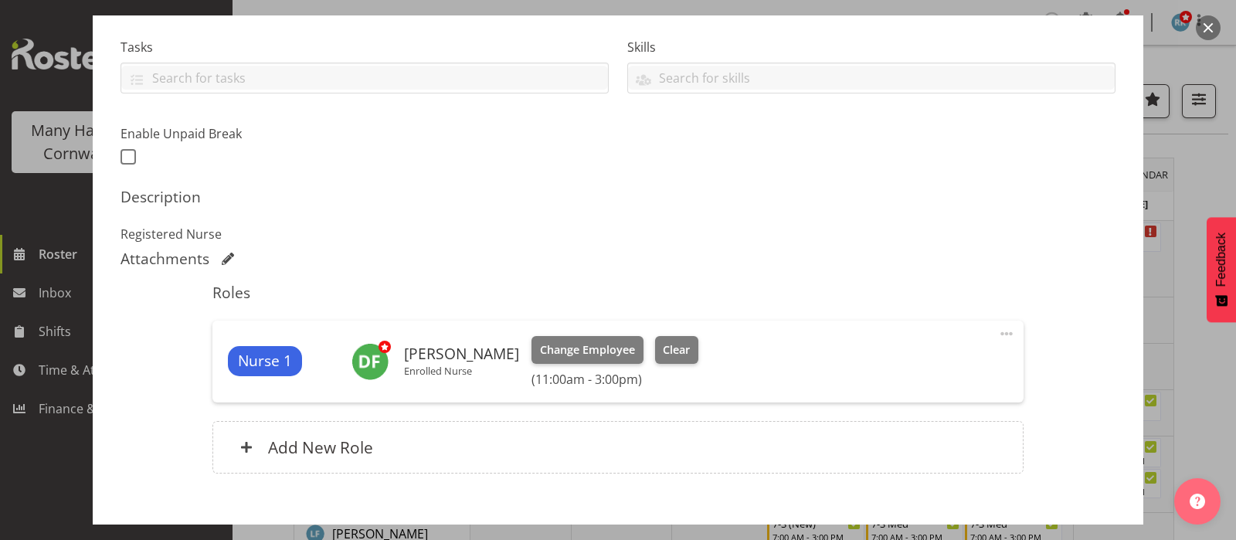
scroll to position [386, 0]
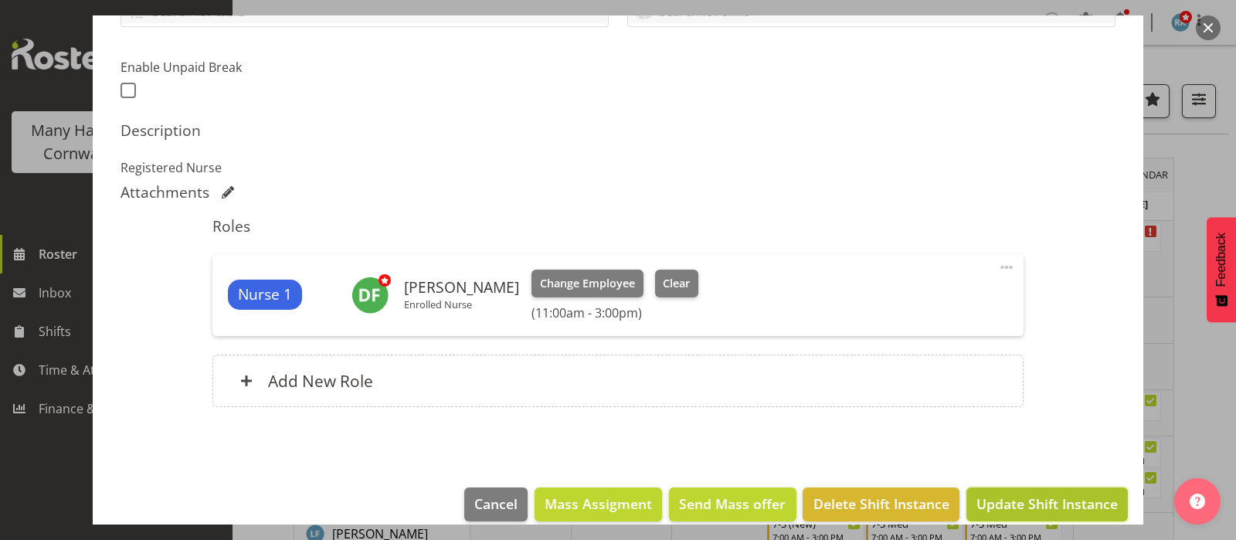
click at [1009, 494] on span "Update Shift Instance" at bounding box center [1047, 504] width 141 height 20
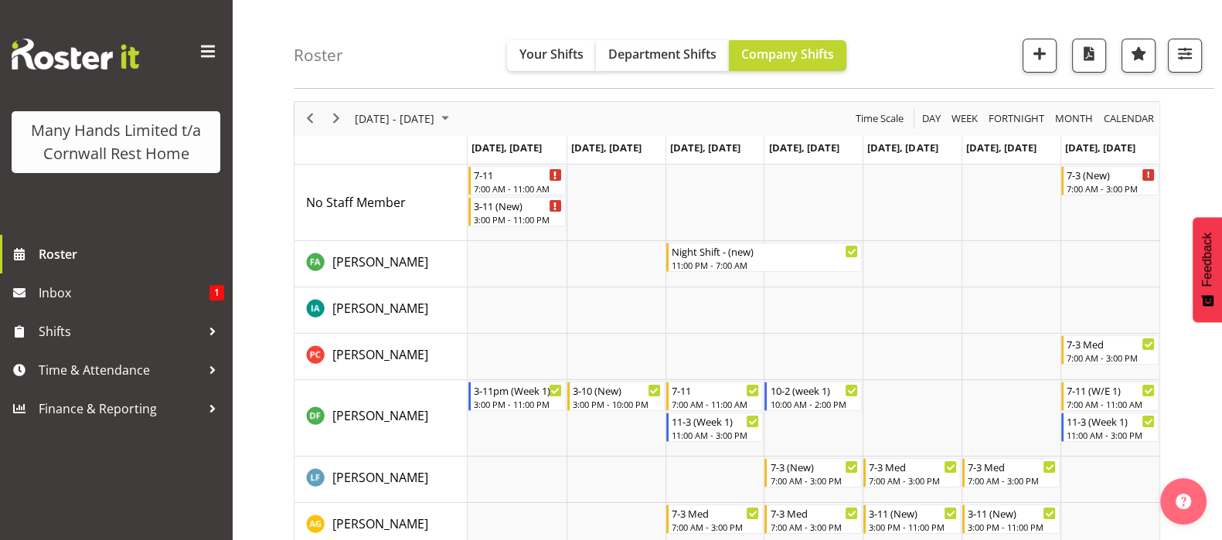
scroll to position [96, 0]
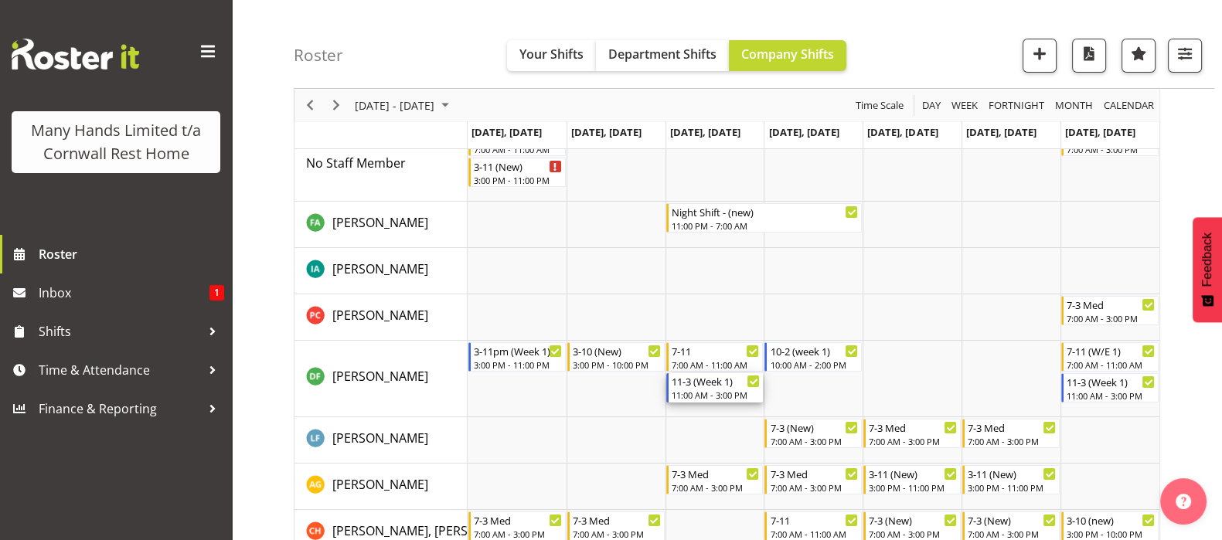
click at [685, 389] on div "11:00 AM - 3:00 PM" at bounding box center [715, 395] width 89 height 12
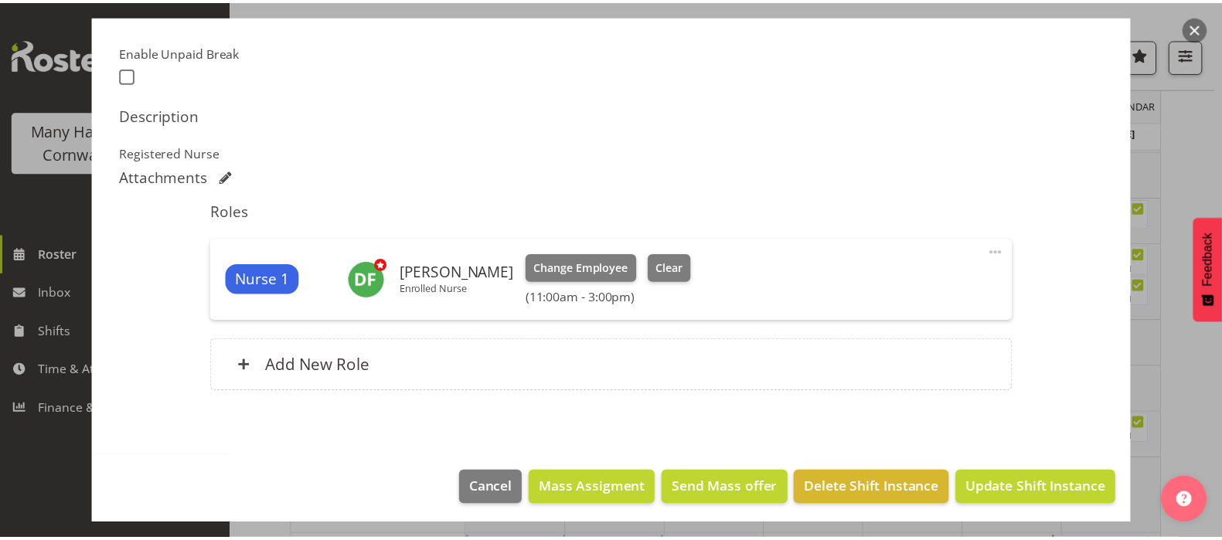
scroll to position [404, 0]
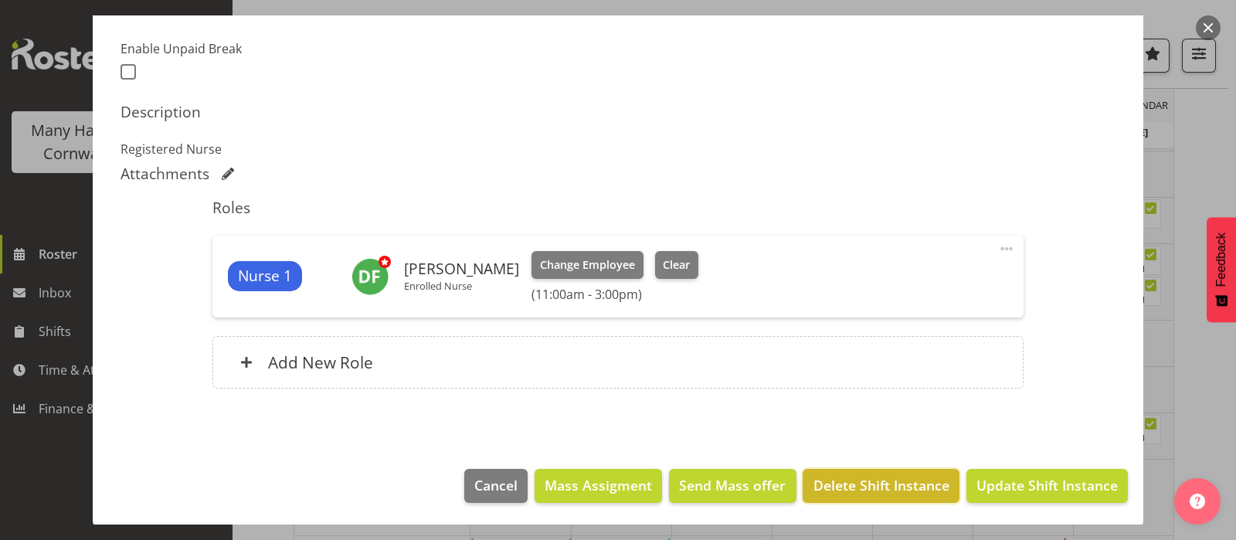
click at [874, 484] on span "Delete Shift Instance" at bounding box center [882, 485] width 136 height 20
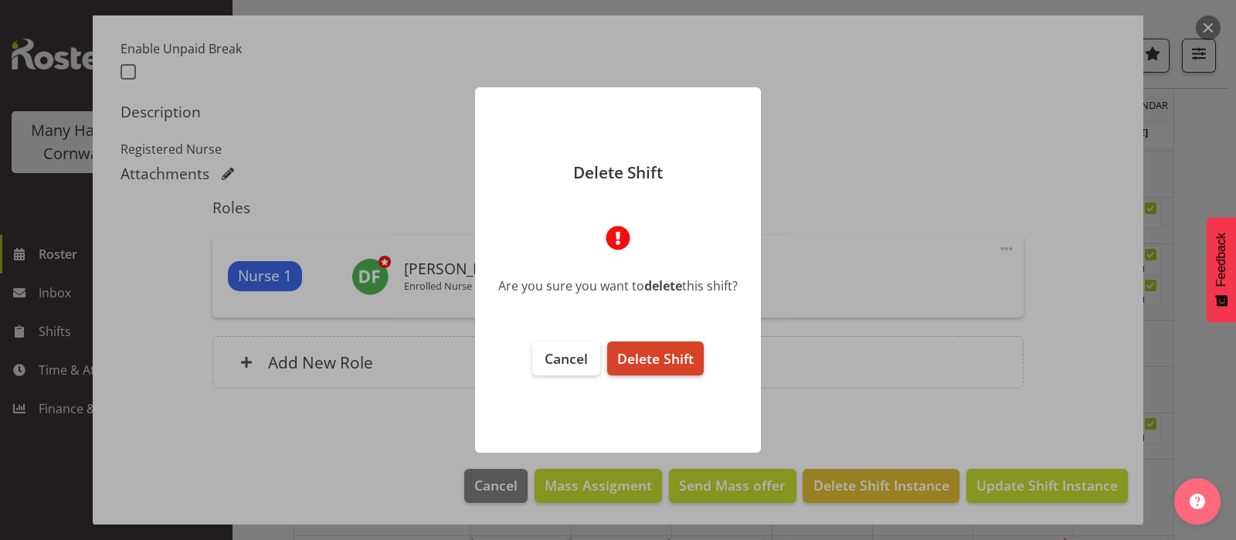
click at [675, 356] on span "Delete Shift" at bounding box center [655, 358] width 76 height 19
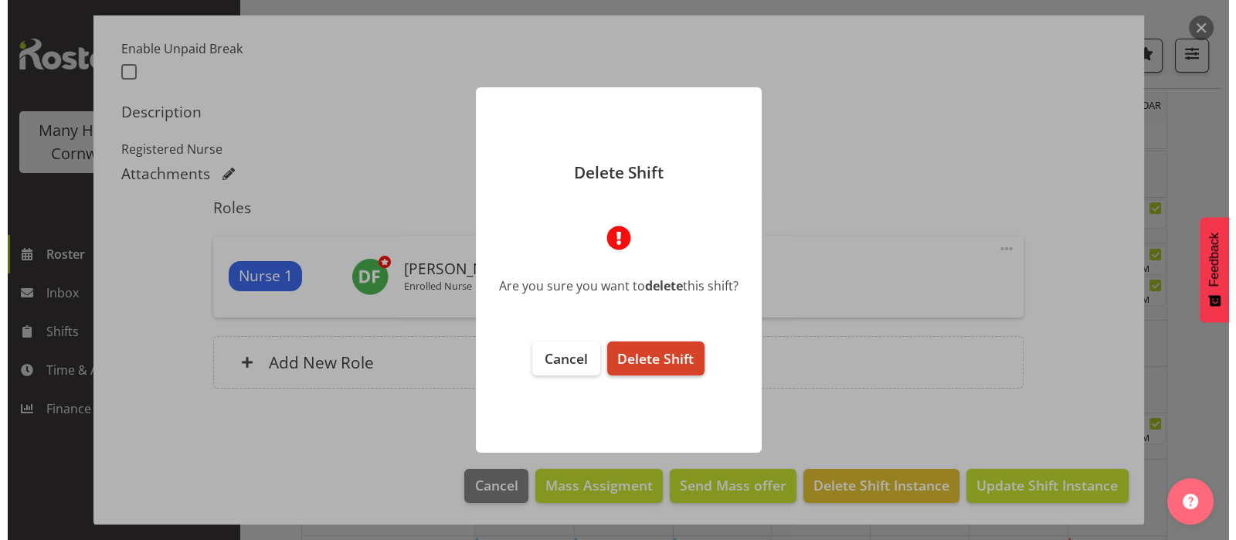
scroll to position [343, 0]
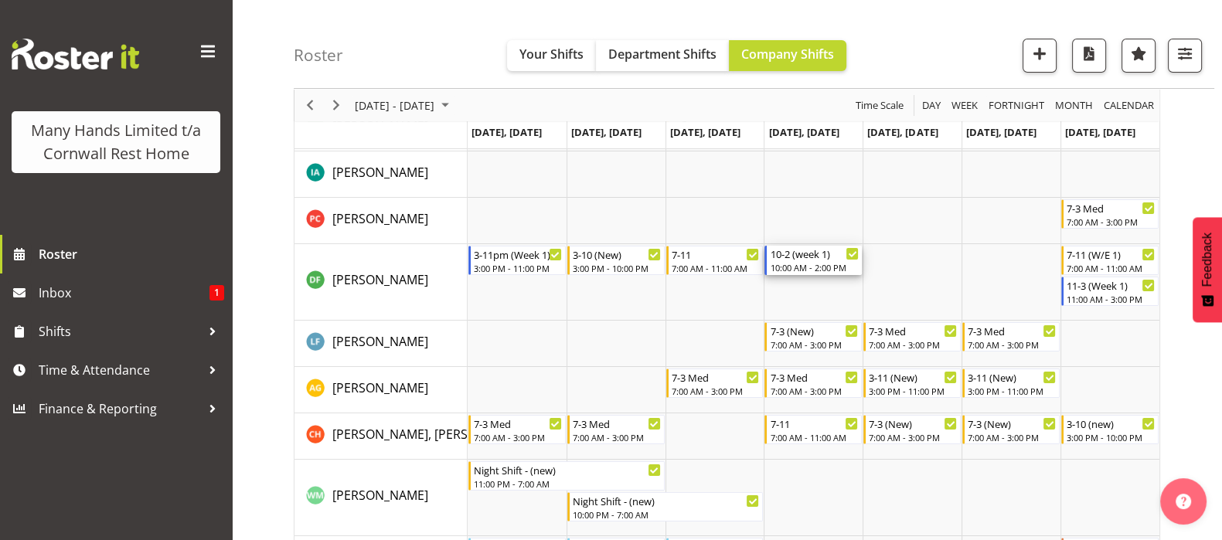
click at [804, 258] on div "10-2 (week 1)" at bounding box center [814, 253] width 89 height 15
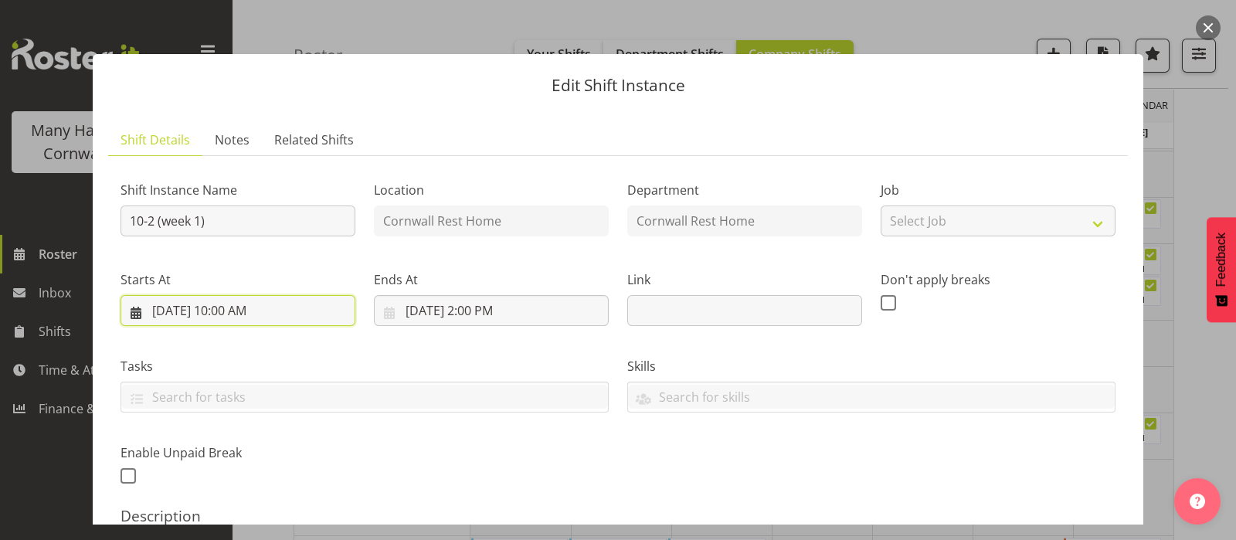
click at [238, 314] on input "8/21/2025, 10:00 AM" at bounding box center [238, 310] width 235 height 31
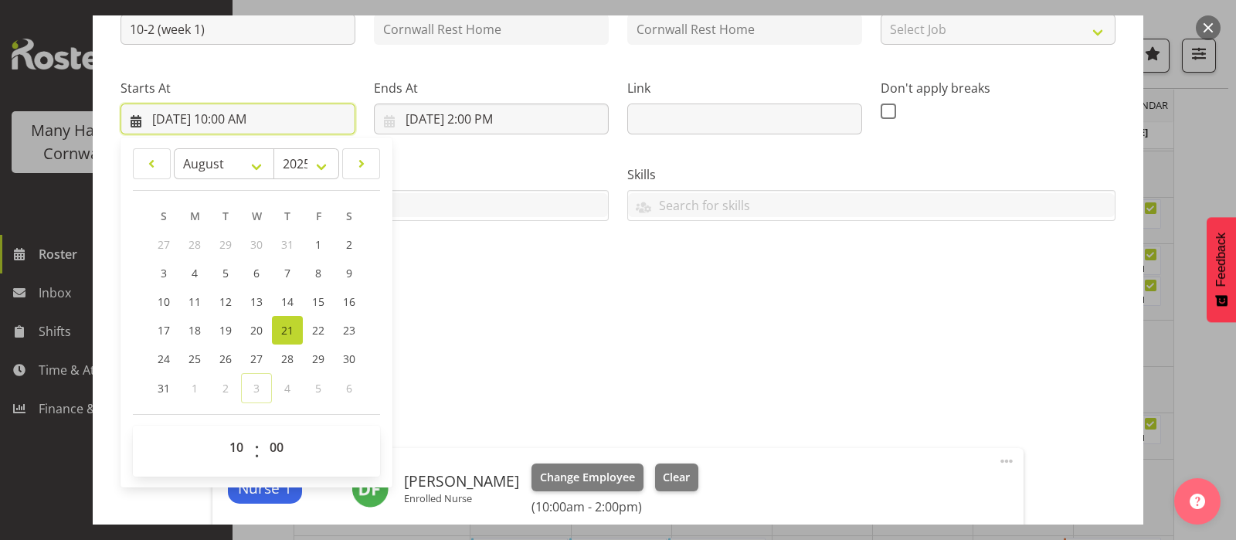
scroll to position [192, 0]
click at [232, 437] on select "00 01 02 03 04 05 06 07 08 09 10 11 12 13 14 15 16 17 18 19 20 21 22 23" at bounding box center [238, 446] width 35 height 31
select select "8"
click at [221, 431] on select "00 01 02 03 04 05 06 07 08 09 10 11 12 13 14 15 16 17 18 19 20 21 22 23" at bounding box center [238, 446] width 35 height 31
type input "8/21/2025, 8:00 AM"
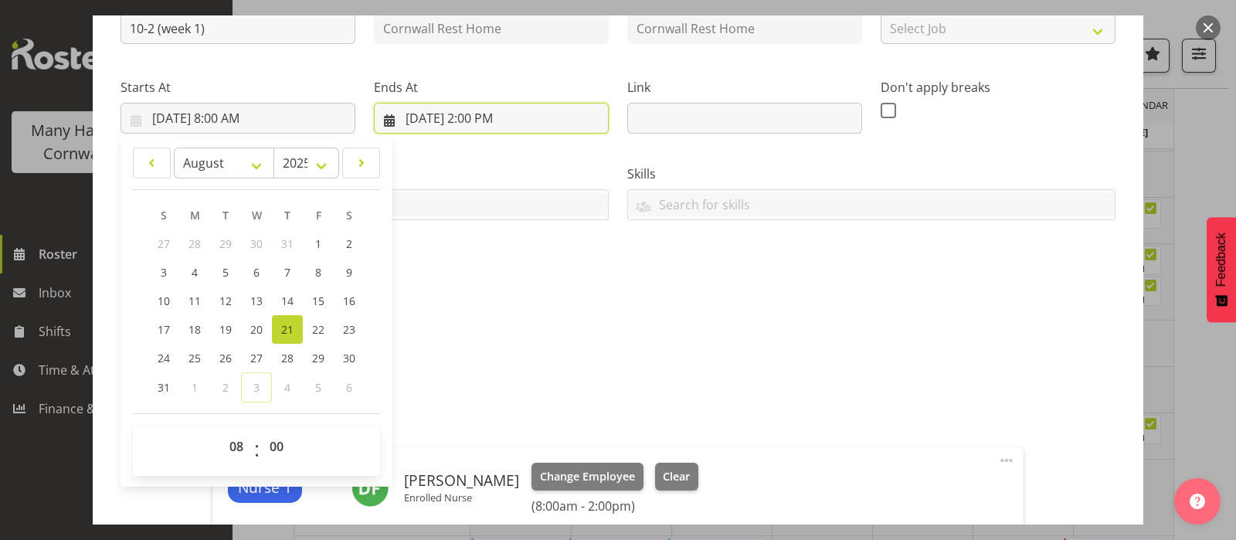
click at [469, 117] on input "8/21/2025, 2:00 PM" at bounding box center [491, 118] width 235 height 31
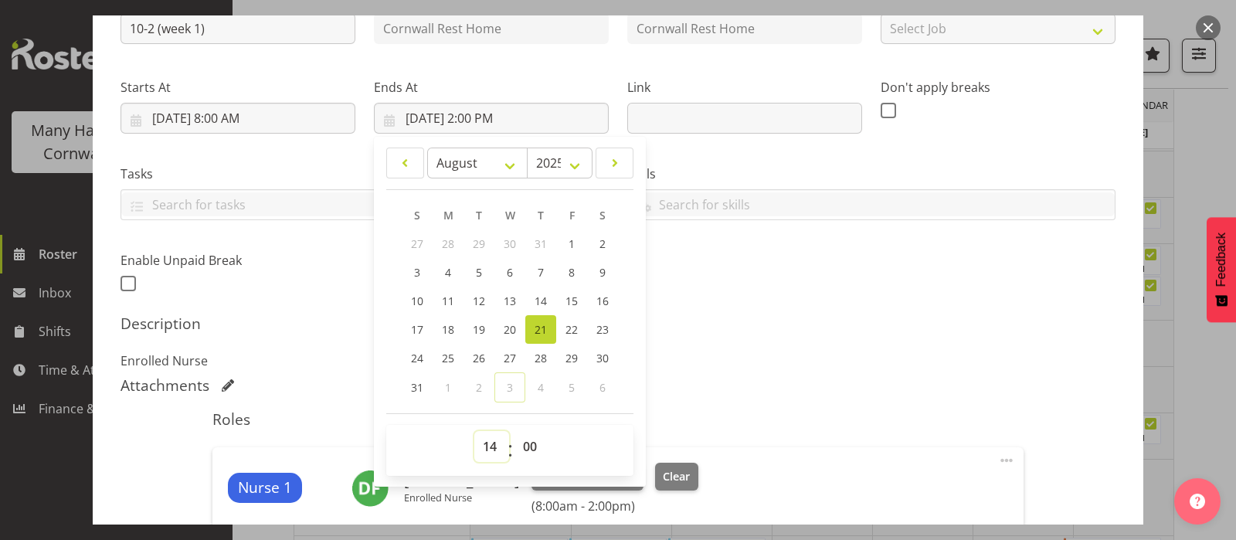
click at [491, 445] on select "00 01 02 03 04 05 06 07 08 09 10 11 12 13 14 15 16 17 18 19 20 21 22 23" at bounding box center [491, 446] width 35 height 31
select select "16"
click at [474, 431] on select "00 01 02 03 04 05 06 07 08 09 10 11 12 13 14 15 16 17 18 19 20 21 22 23" at bounding box center [491, 446] width 35 height 31
type input "8/21/2025, 4:00 PM"
click at [919, 321] on h5 "Description" at bounding box center [618, 323] width 995 height 19
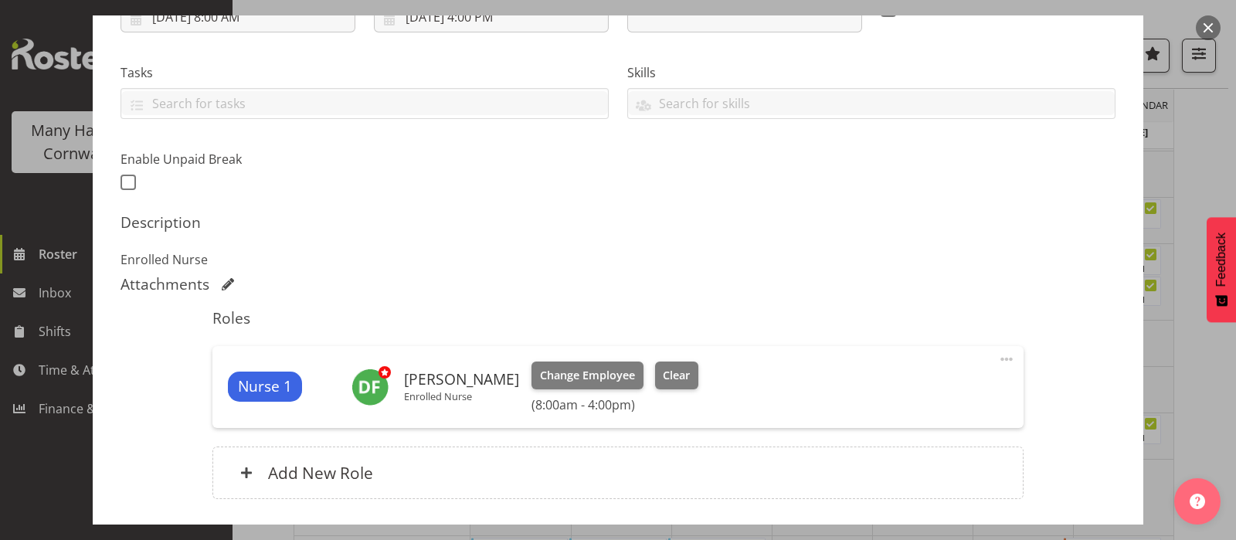
scroll to position [404, 0]
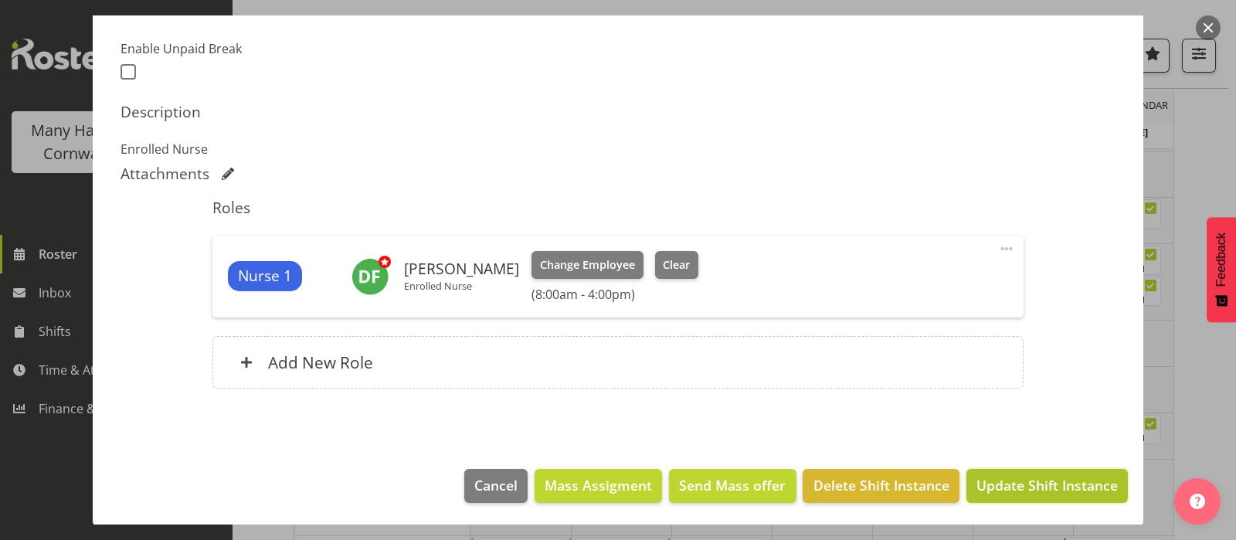
click at [1013, 481] on span "Update Shift Instance" at bounding box center [1047, 485] width 141 height 20
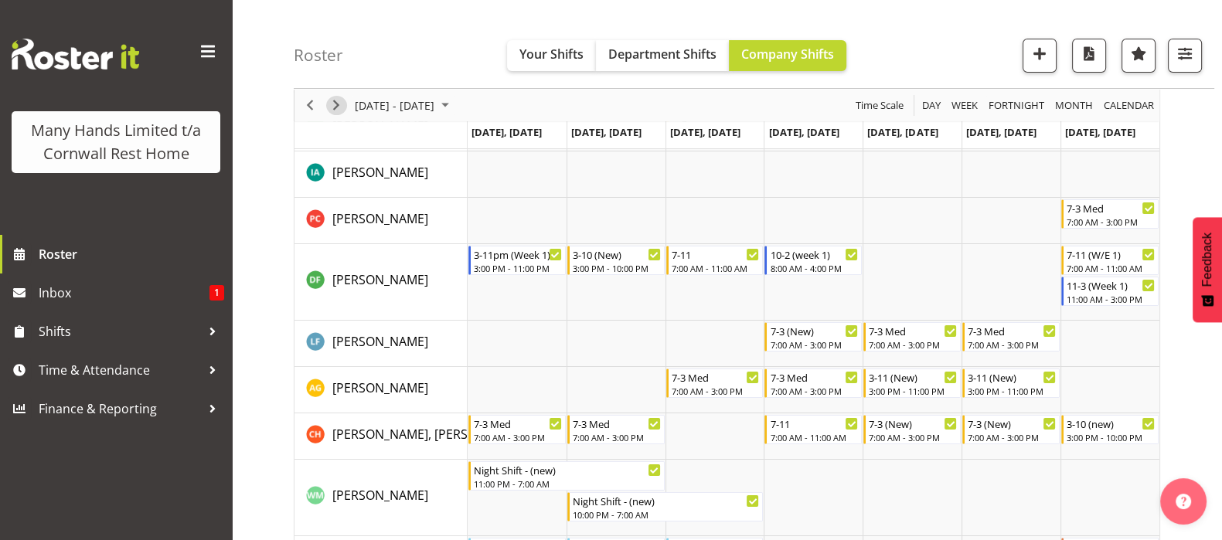
click at [331, 102] on span "Next" at bounding box center [336, 105] width 19 height 19
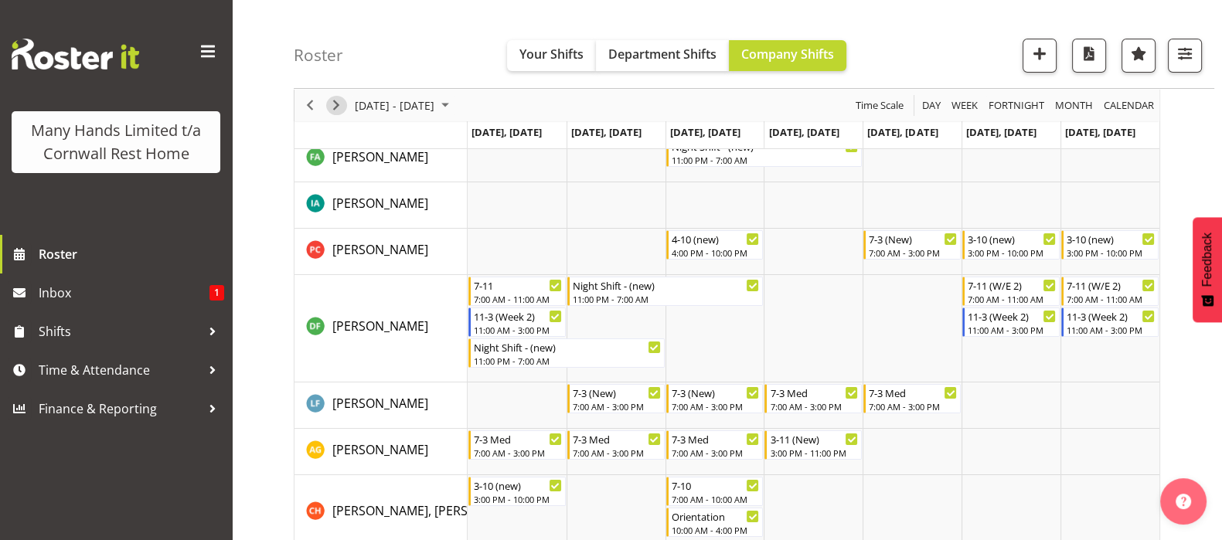
click at [331, 106] on span "Next" at bounding box center [336, 105] width 19 height 19
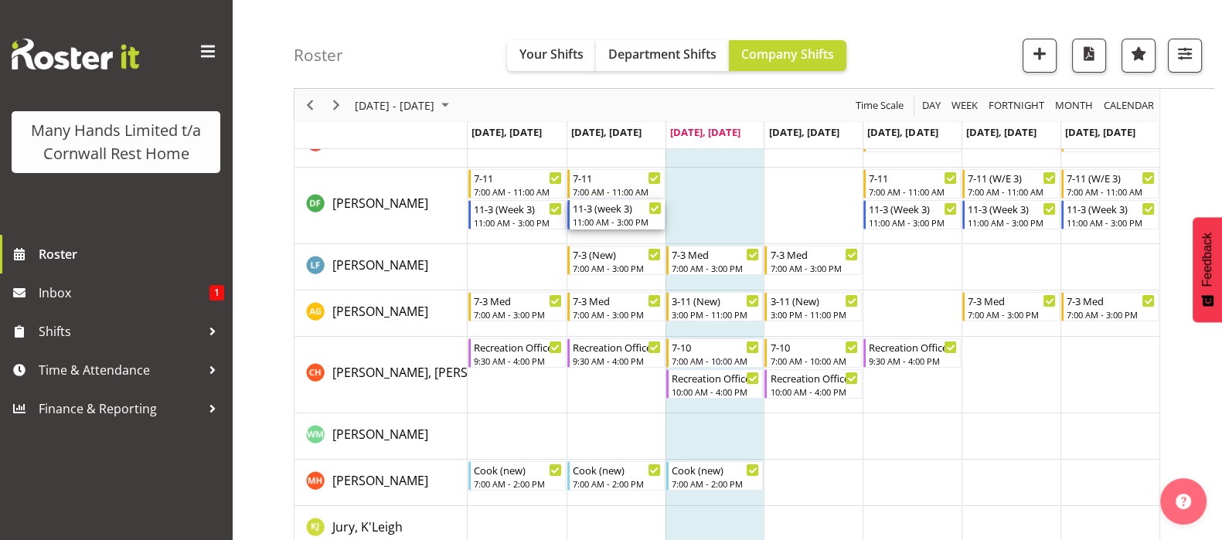
click at [606, 212] on div "11-3 (week 3)" at bounding box center [617, 207] width 89 height 15
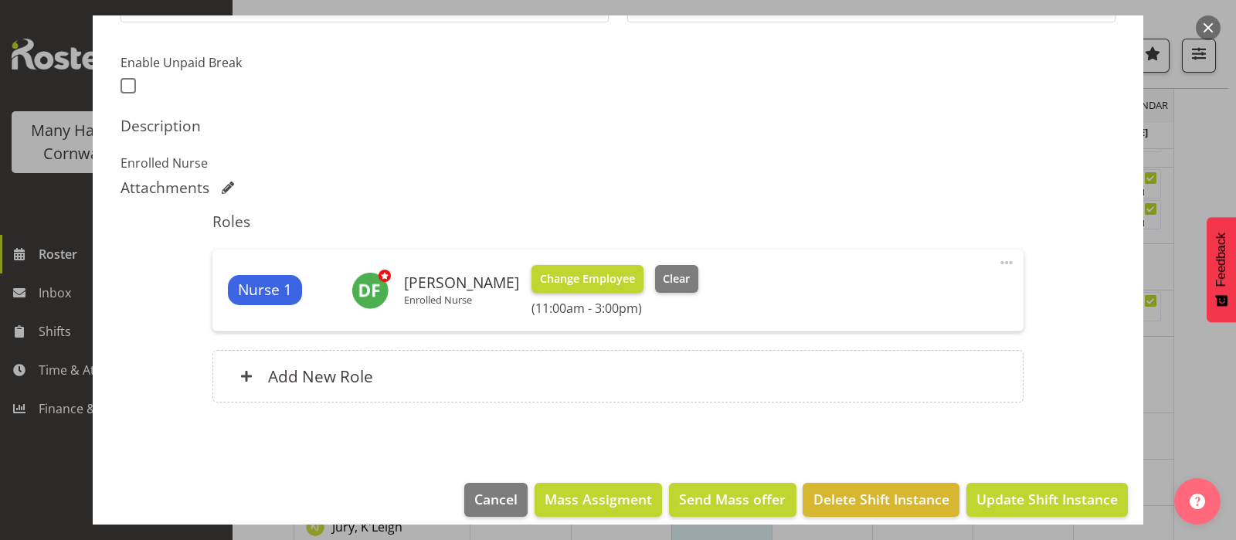
scroll to position [404, 0]
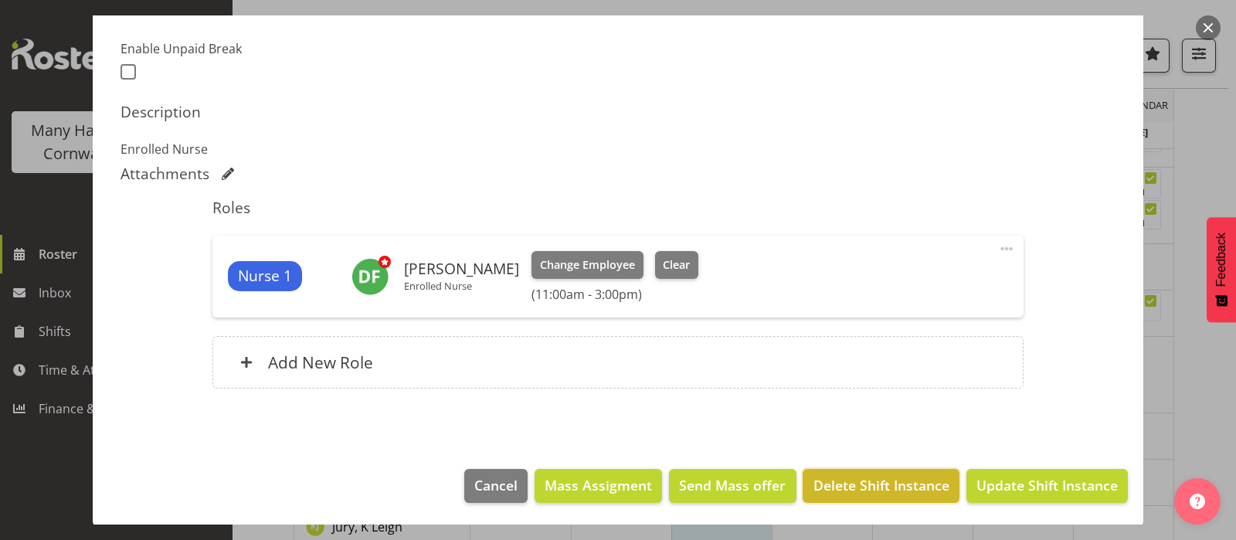
click at [875, 479] on span "Delete Shift Instance" at bounding box center [882, 485] width 136 height 20
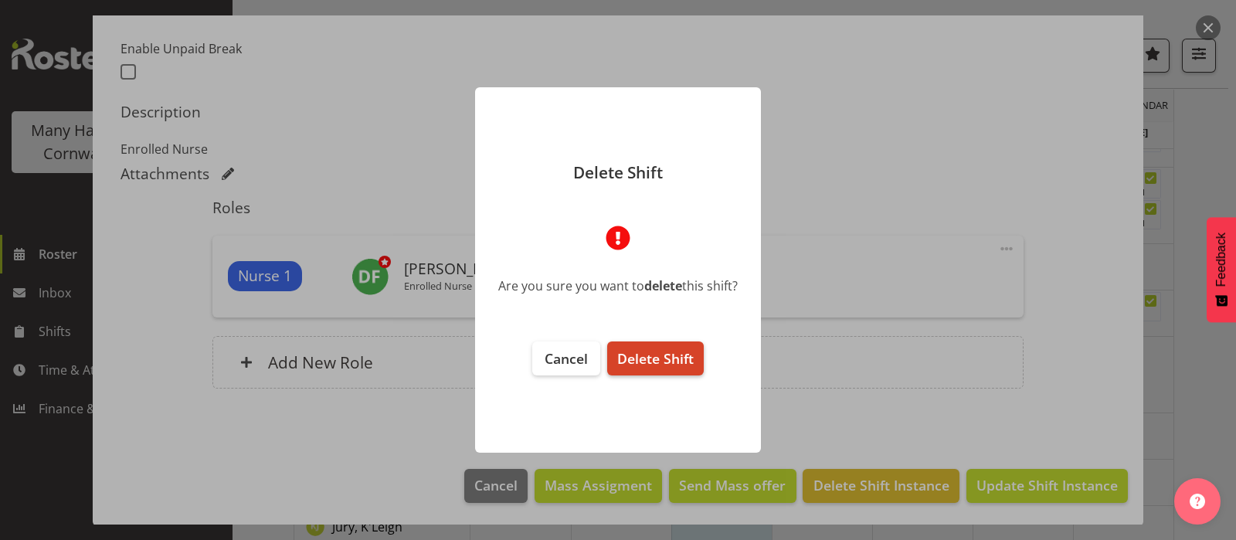
click at [649, 359] on span "Delete Shift" at bounding box center [655, 358] width 76 height 19
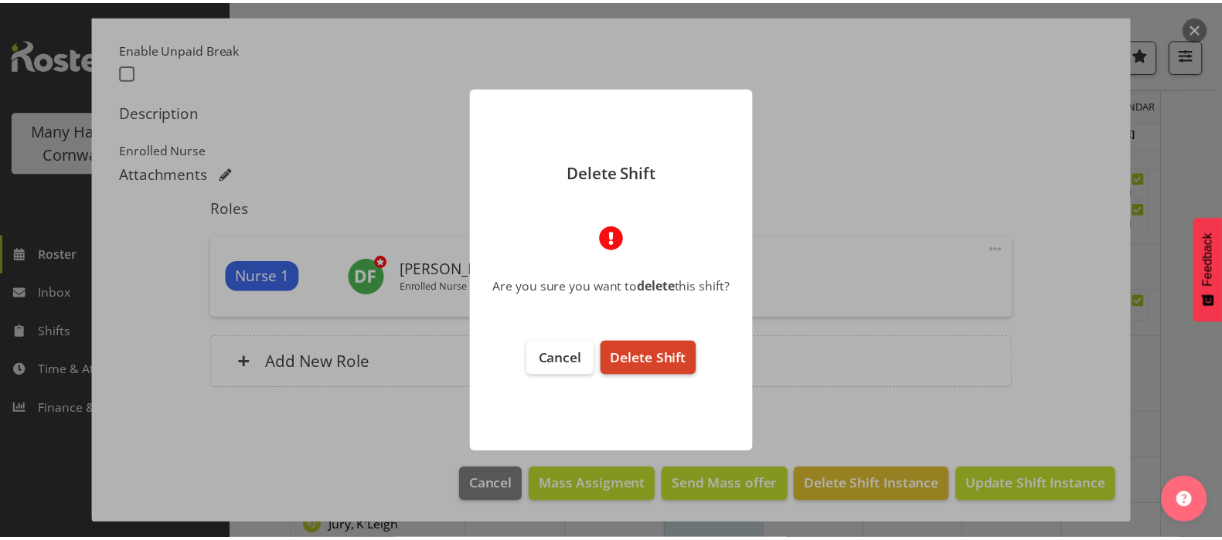
scroll to position [343, 0]
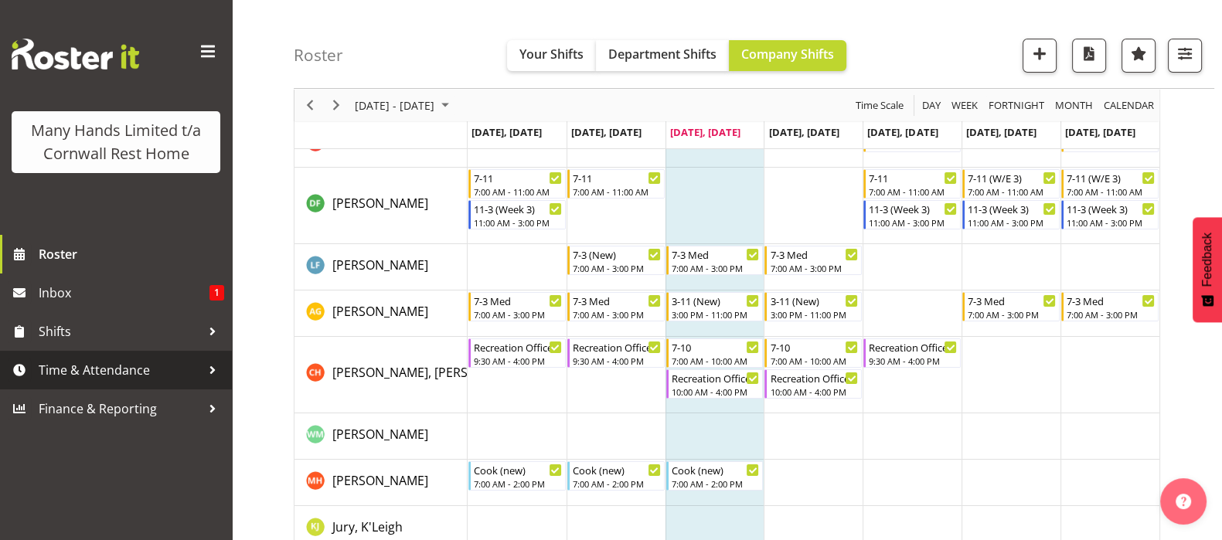
click at [71, 363] on span "Time & Attendance" at bounding box center [120, 370] width 162 height 23
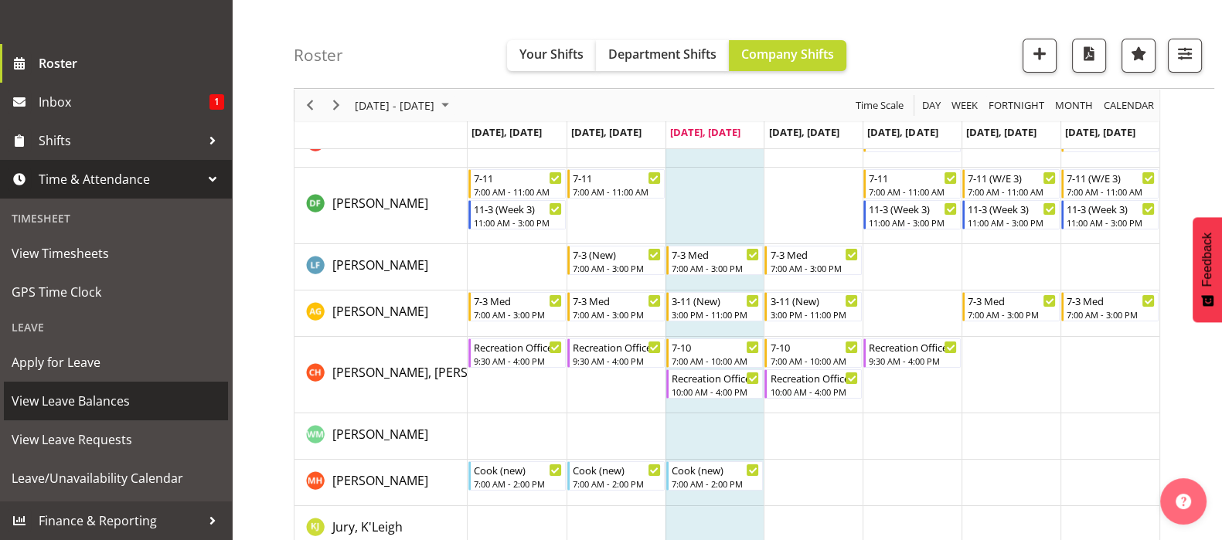
scroll to position [213, 0]
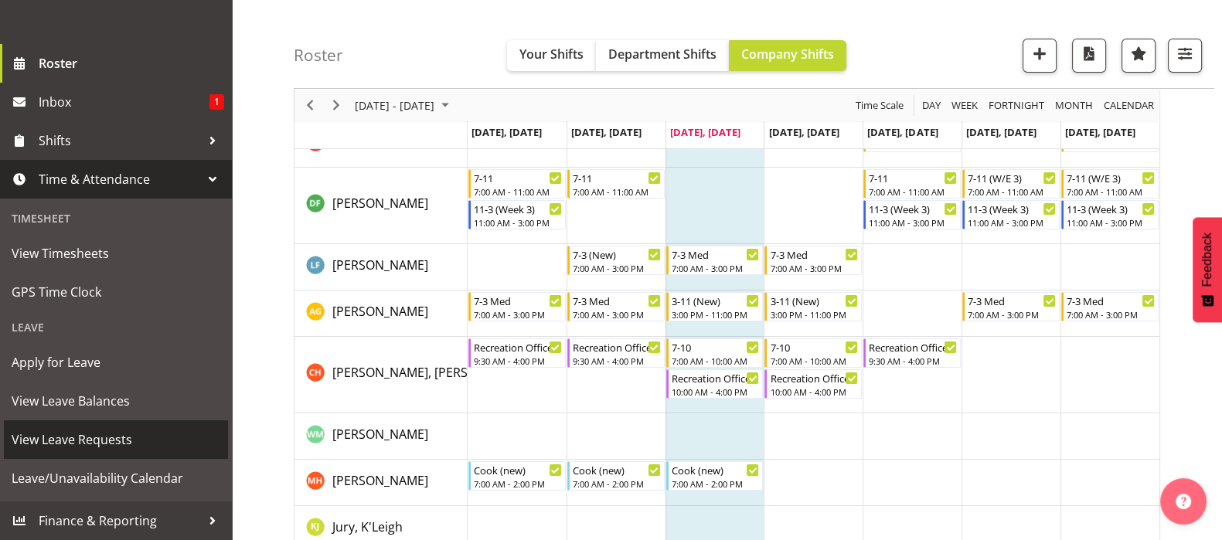
click at [58, 435] on span "View Leave Requests" at bounding box center [116, 439] width 209 height 23
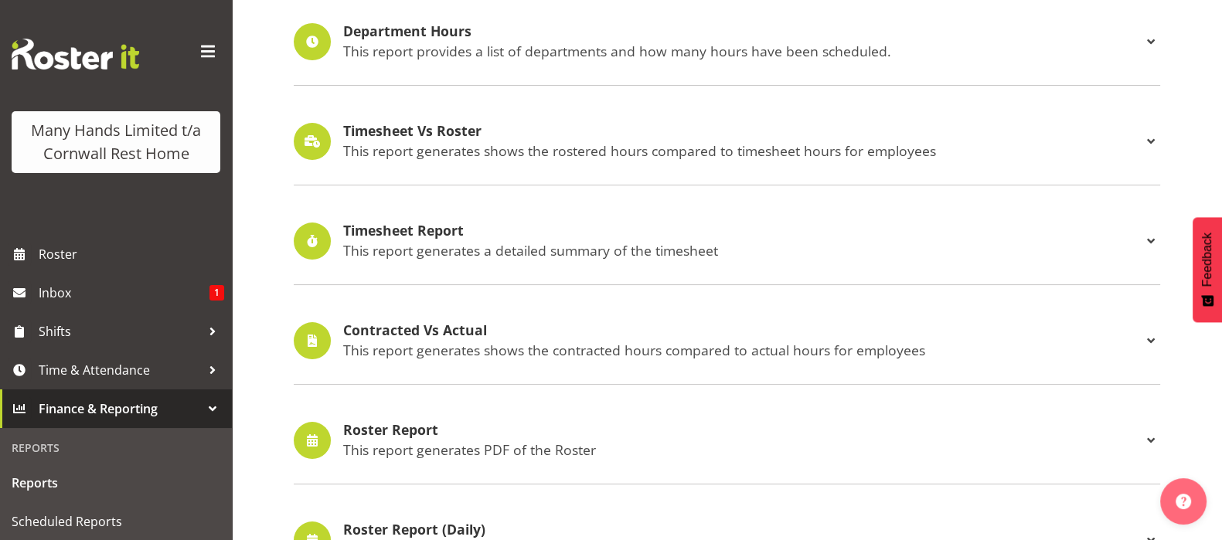
scroll to position [290, 0]
click at [382, 426] on h4 "Roster Report" at bounding box center [742, 428] width 798 height 15
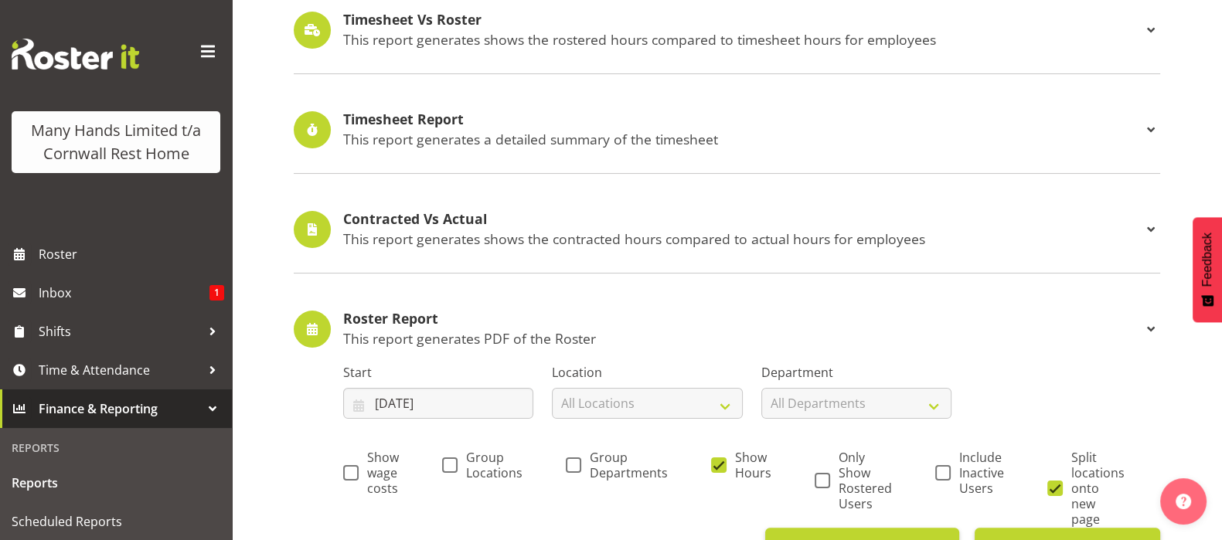
scroll to position [579, 0]
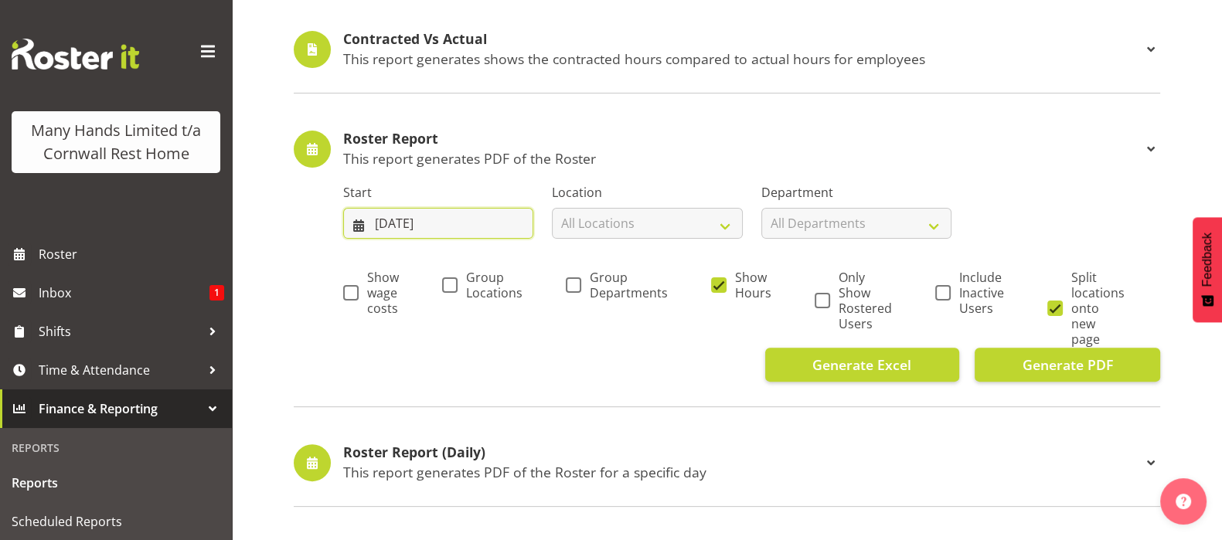
click at [402, 224] on input "27/08/2025" at bounding box center [438, 223] width 190 height 31
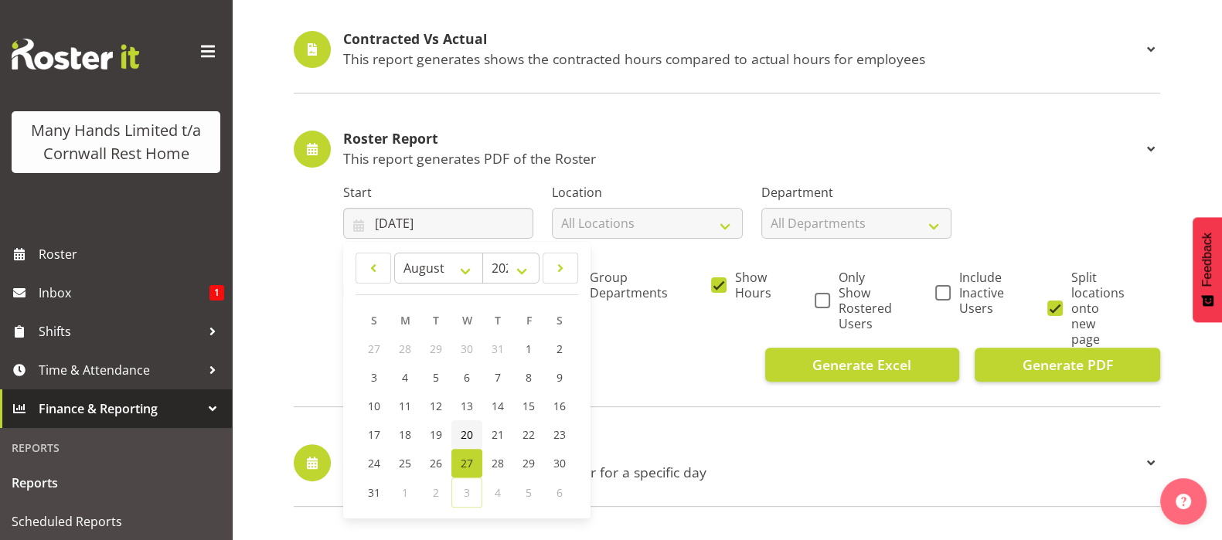
click at [464, 430] on span "20" at bounding box center [467, 434] width 12 height 15
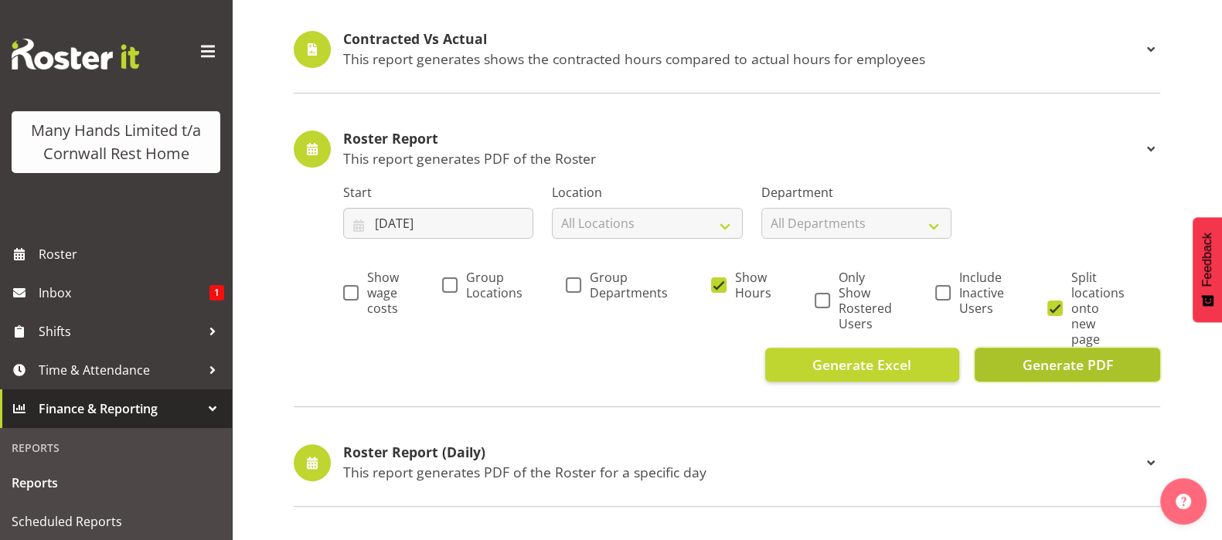
click at [1045, 364] on span "Generate PDF" at bounding box center [1066, 365] width 90 height 20
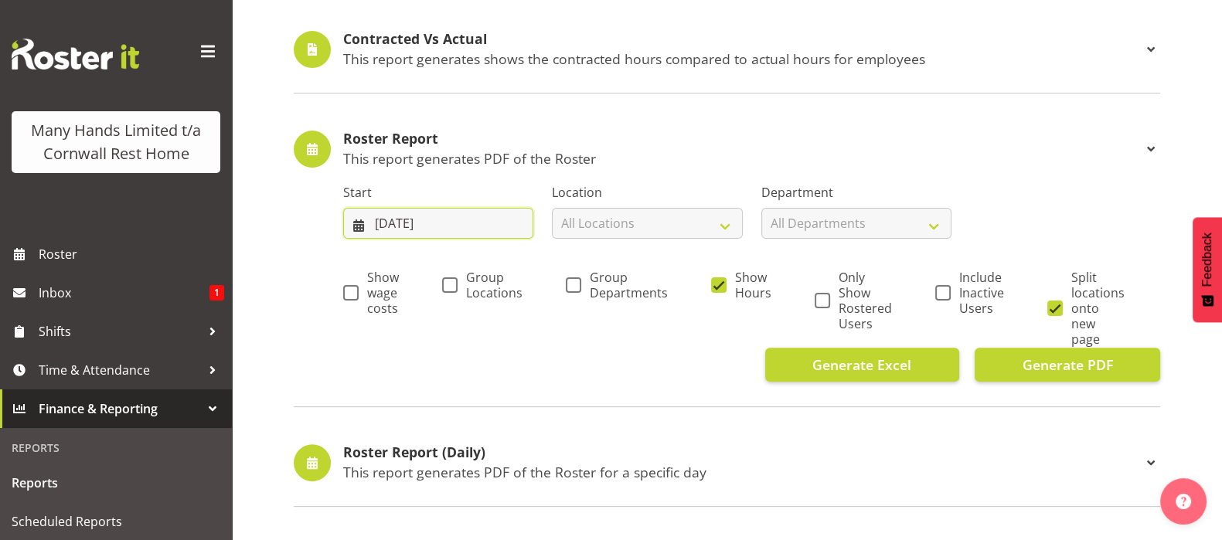
click at [362, 222] on input "20/08/2025" at bounding box center [438, 223] width 190 height 31
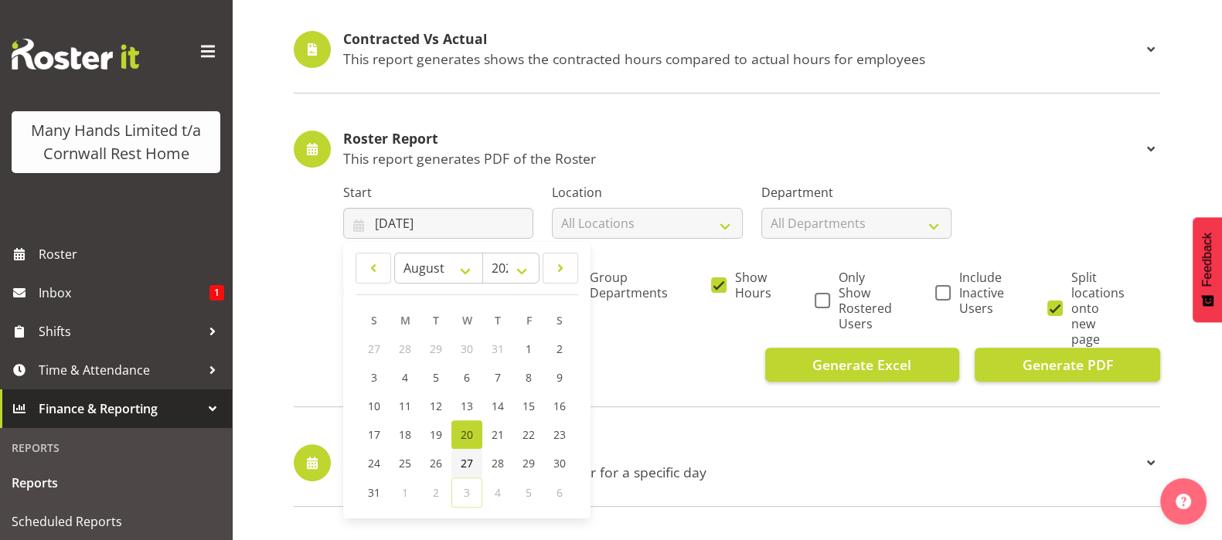
click at [470, 459] on span "27" at bounding box center [467, 463] width 12 height 15
type input "27/08/2025"
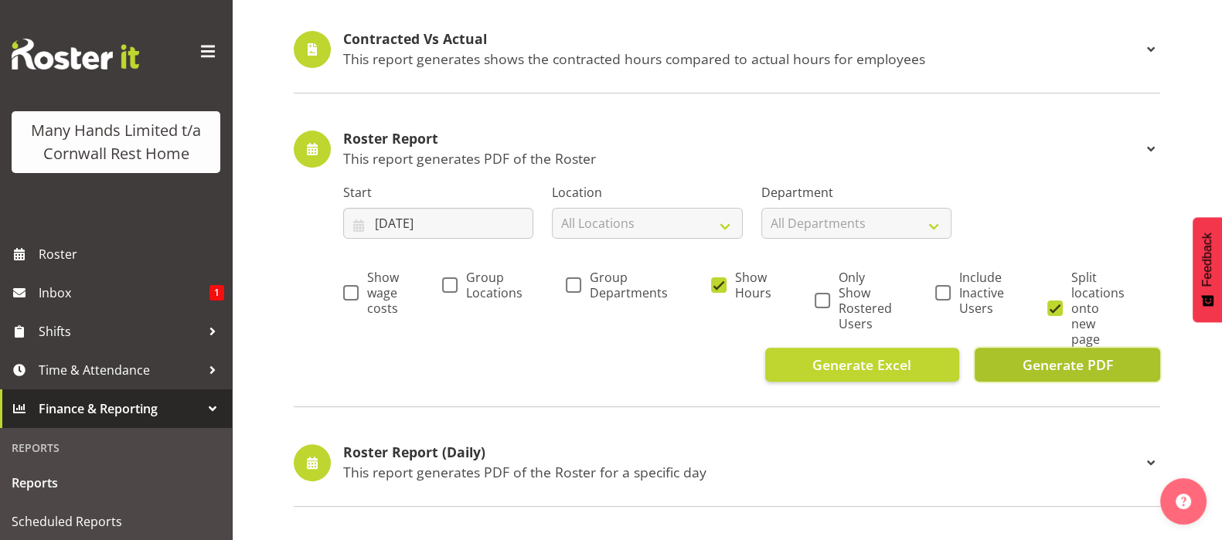
click at [1052, 365] on span "Generate PDF" at bounding box center [1066, 365] width 90 height 20
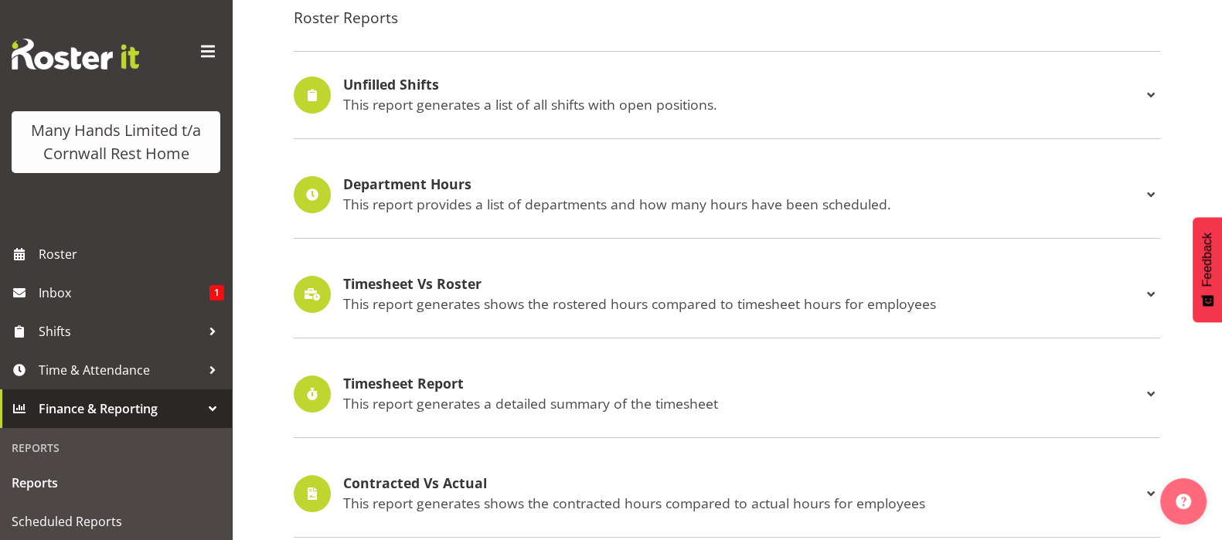
scroll to position [0, 0]
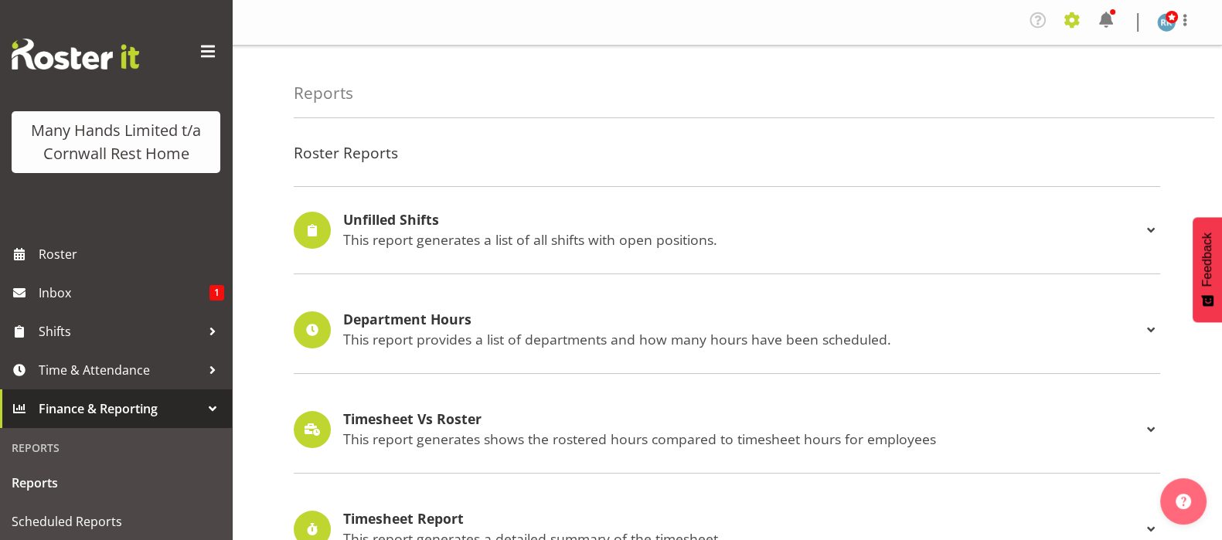
click at [1074, 19] on span at bounding box center [1071, 20] width 25 height 25
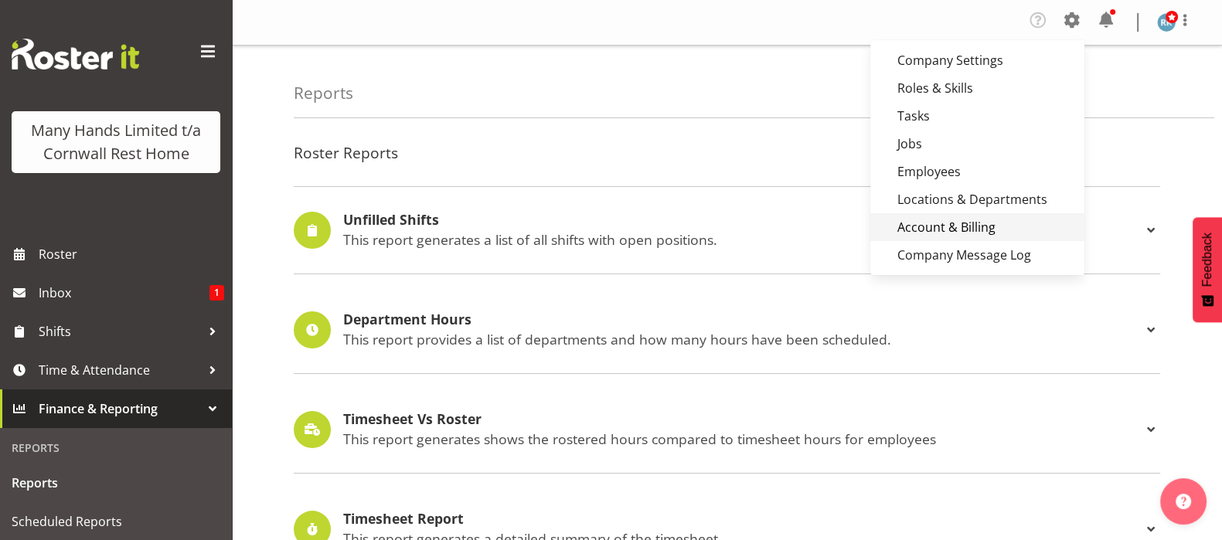
click at [959, 229] on link "Account & Billing" at bounding box center [977, 227] width 214 height 28
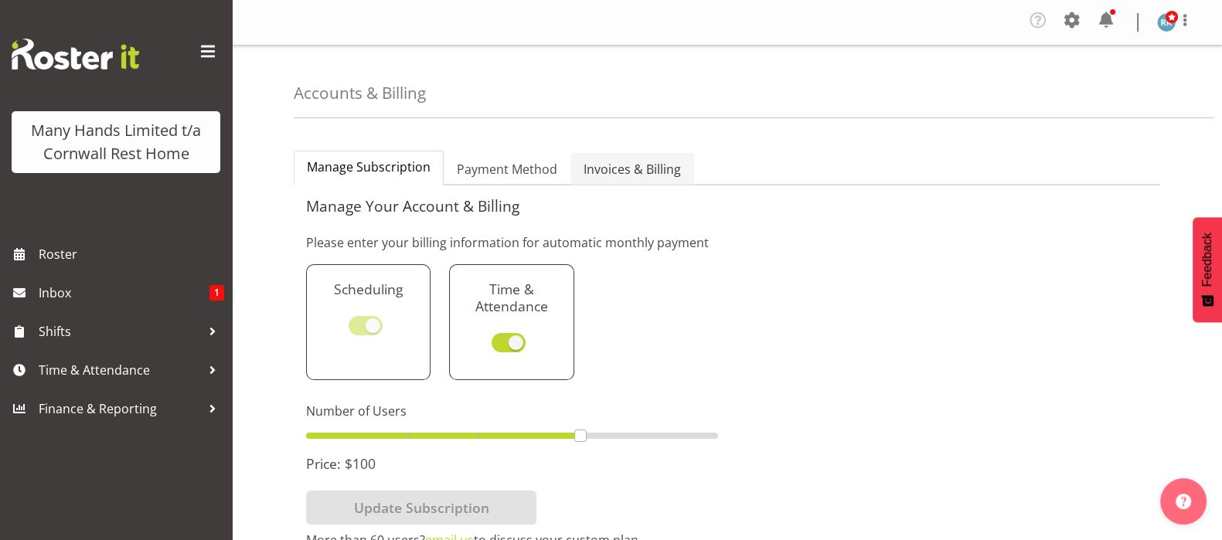
click at [620, 172] on span "Invoices & Billing" at bounding box center [631, 169] width 97 height 19
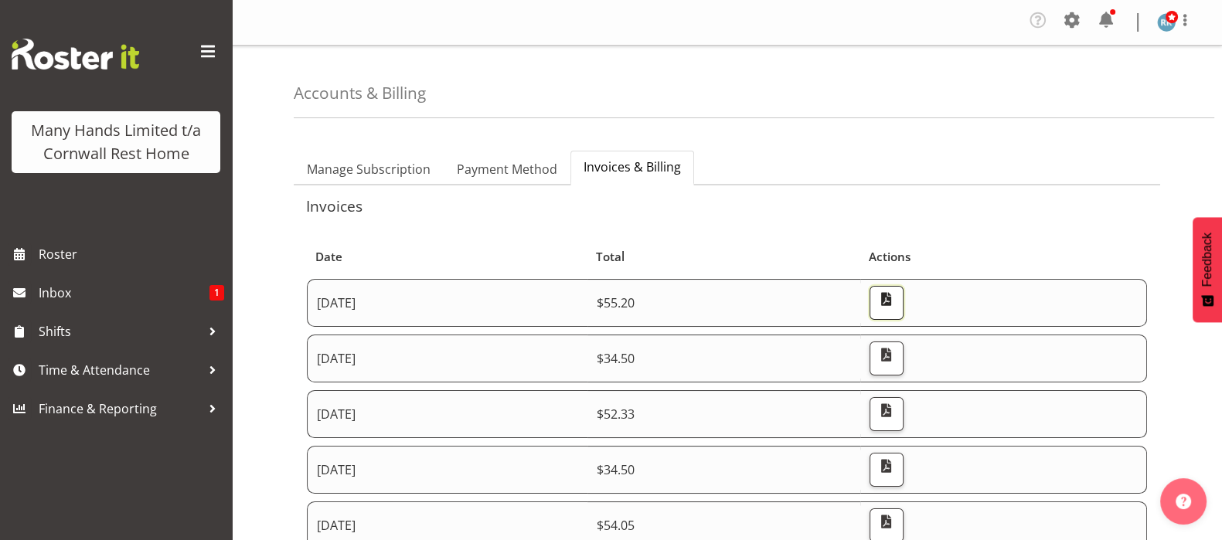
click at [896, 295] on span "button" at bounding box center [885, 299] width 20 height 20
click at [896, 357] on span "button" at bounding box center [885, 355] width 20 height 20
click at [78, 366] on span "Time & Attendance" at bounding box center [120, 370] width 162 height 23
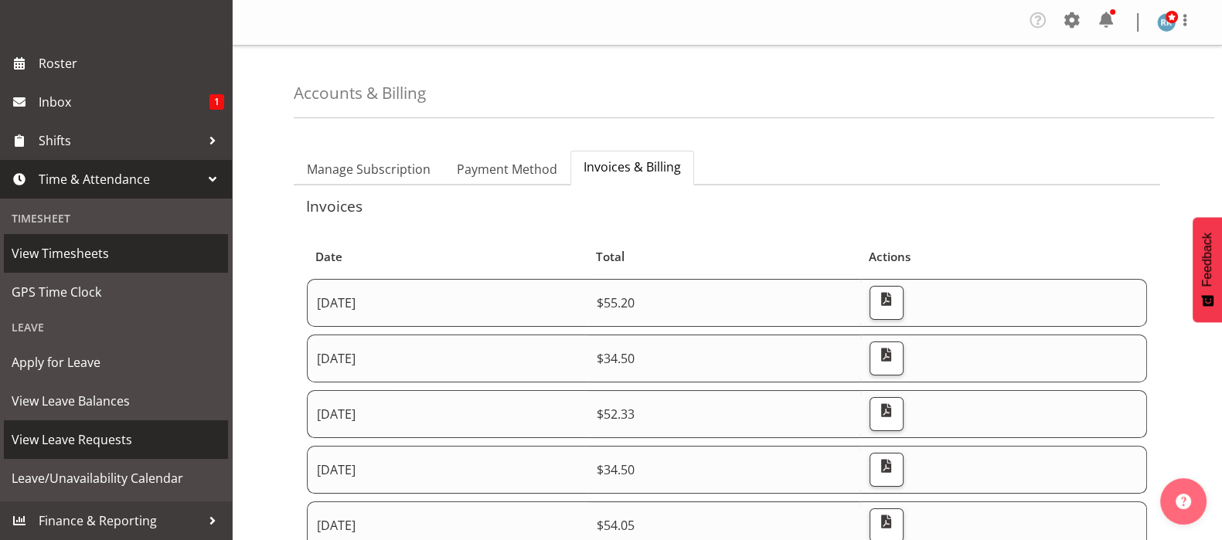
scroll to position [213, 0]
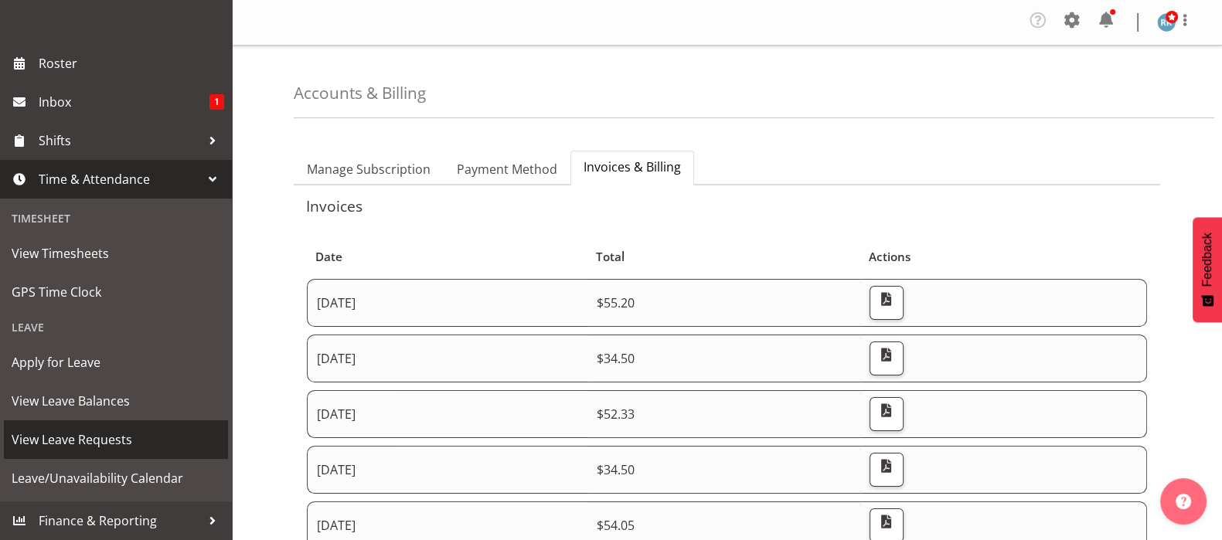
click at [72, 437] on span "View Leave Requests" at bounding box center [116, 439] width 209 height 23
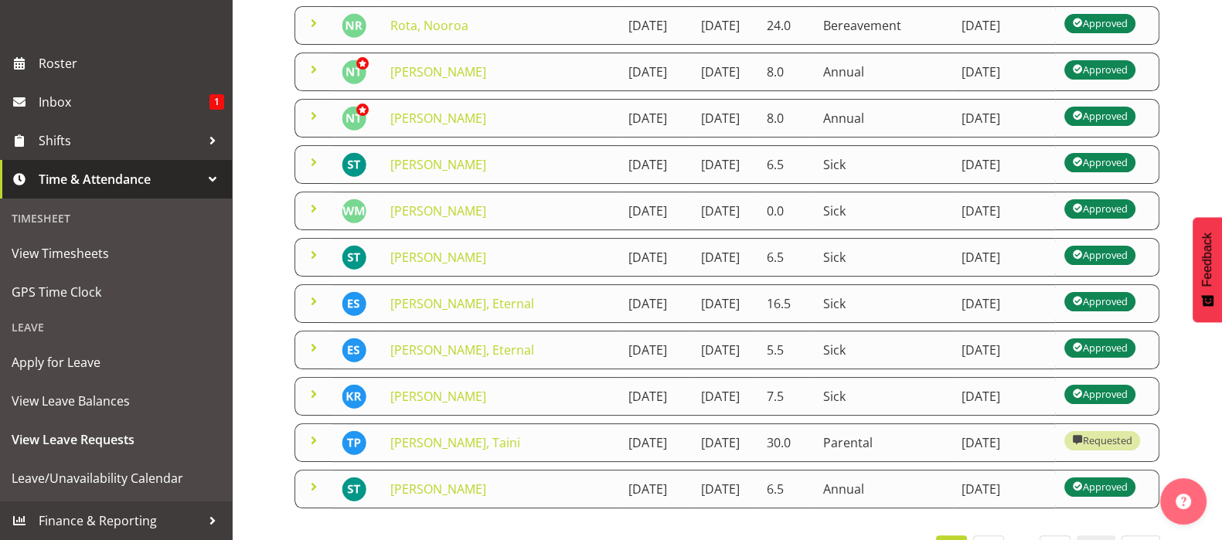
scroll to position [213, 0]
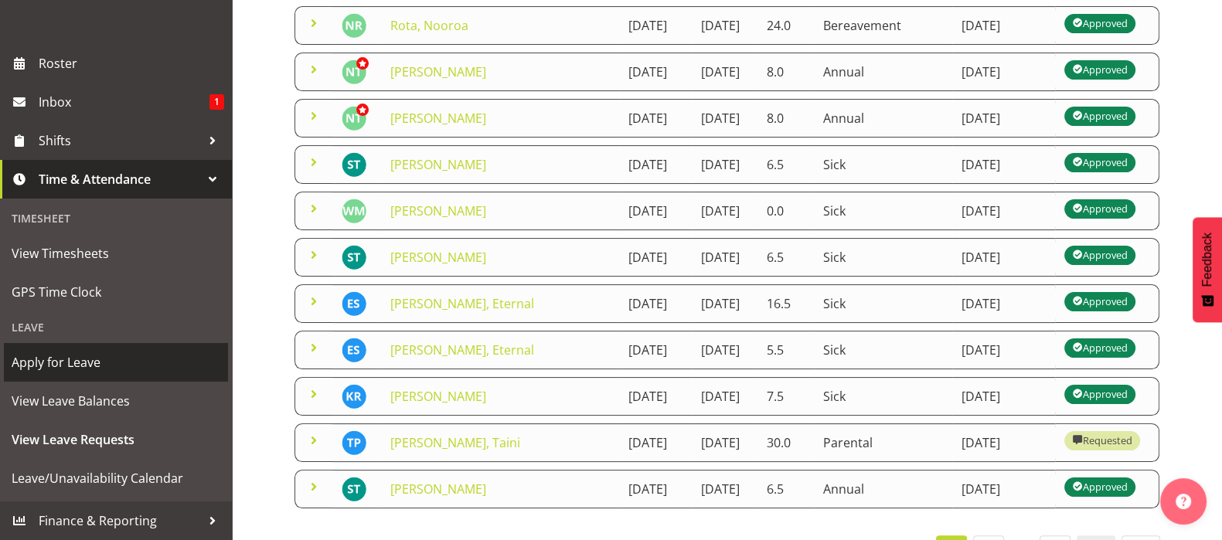
click at [72, 361] on span "Apply for Leave" at bounding box center [116, 362] width 209 height 23
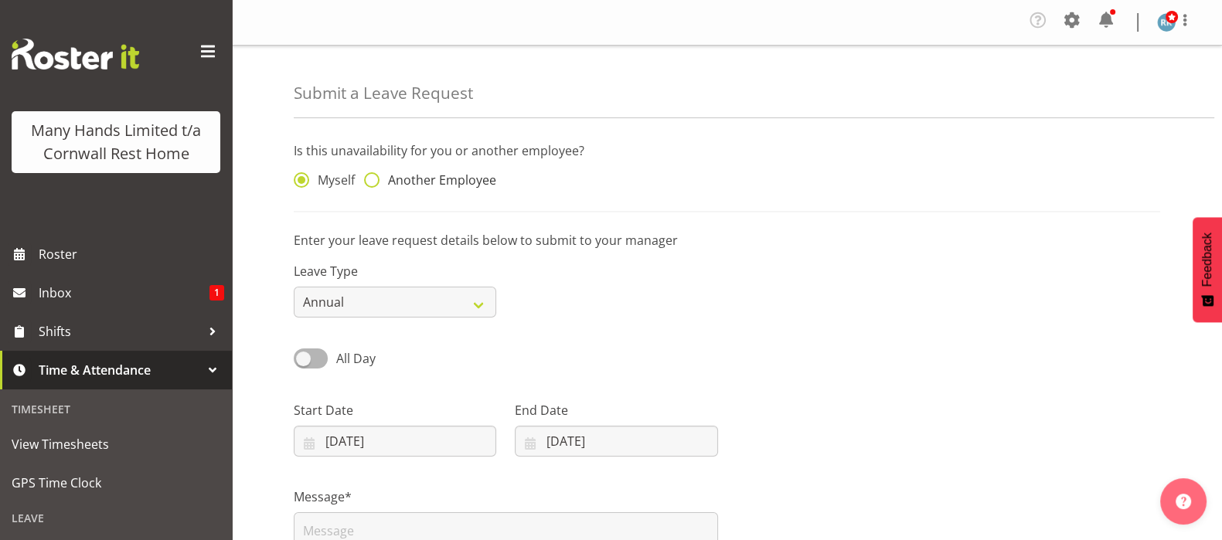
click at [375, 179] on span at bounding box center [371, 179] width 15 height 15
click at [374, 179] on input "Another Employee" at bounding box center [369, 180] width 10 height 10
radio input "true"
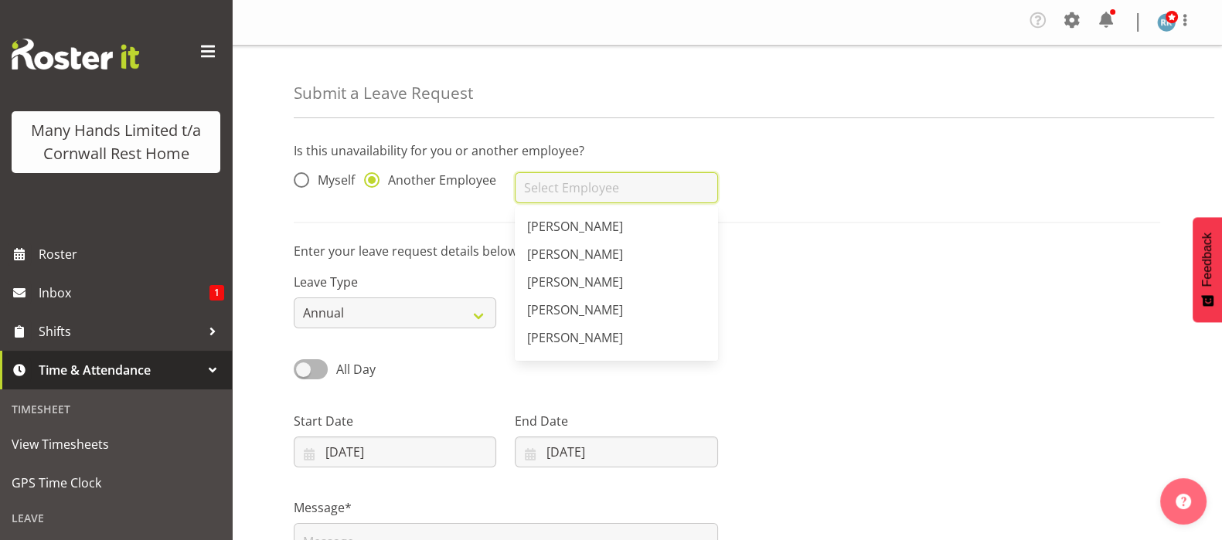
click at [535, 187] on input "text" at bounding box center [616, 187] width 202 height 31
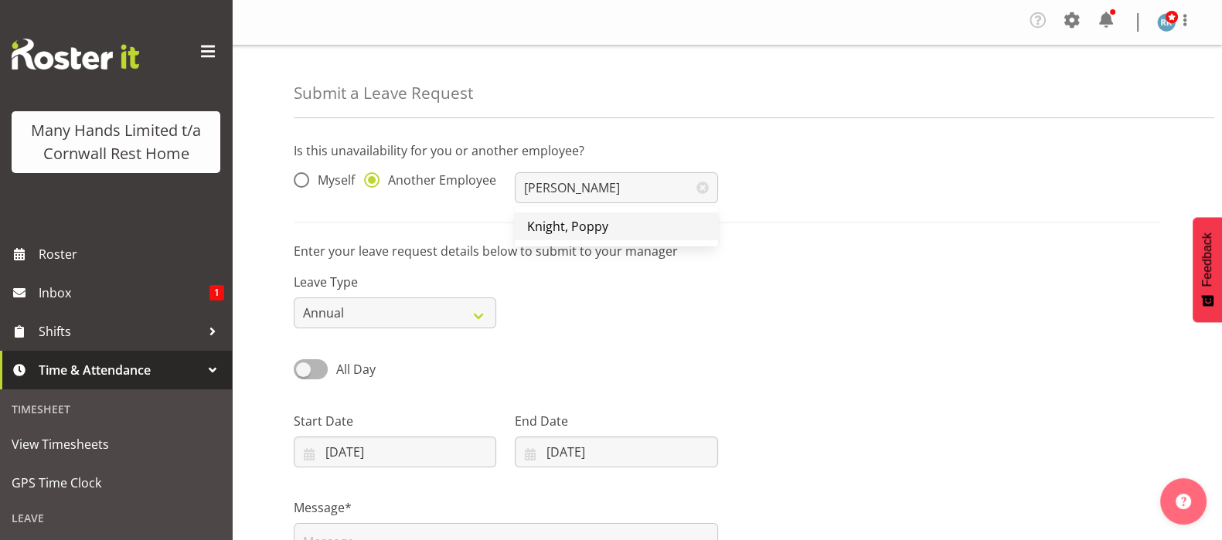
click at [539, 226] on span "Knight, Poppy" at bounding box center [567, 226] width 81 height 17
type input "Knight, Poppy"
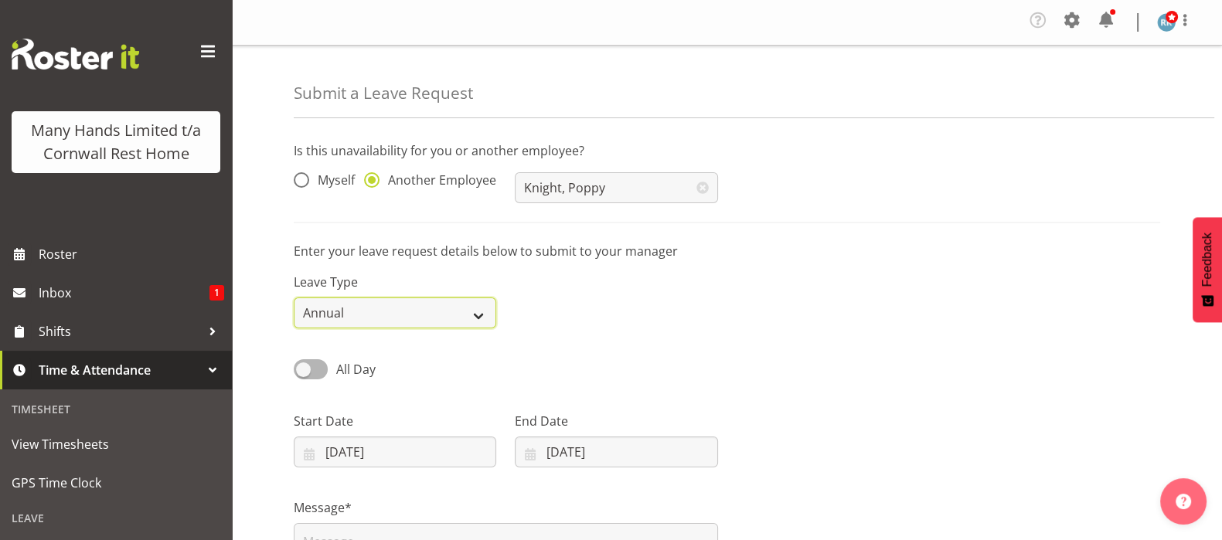
click at [483, 311] on select "Annual Sick Leave Without Pay Bereavement Domestic Violence Parental Jury Servi…" at bounding box center [395, 312] width 202 height 31
select select "Sick"
click at [294, 297] on select "Annual Sick Leave Without Pay Bereavement Domestic Violence Parental Jury Servi…" at bounding box center [395, 312] width 202 height 31
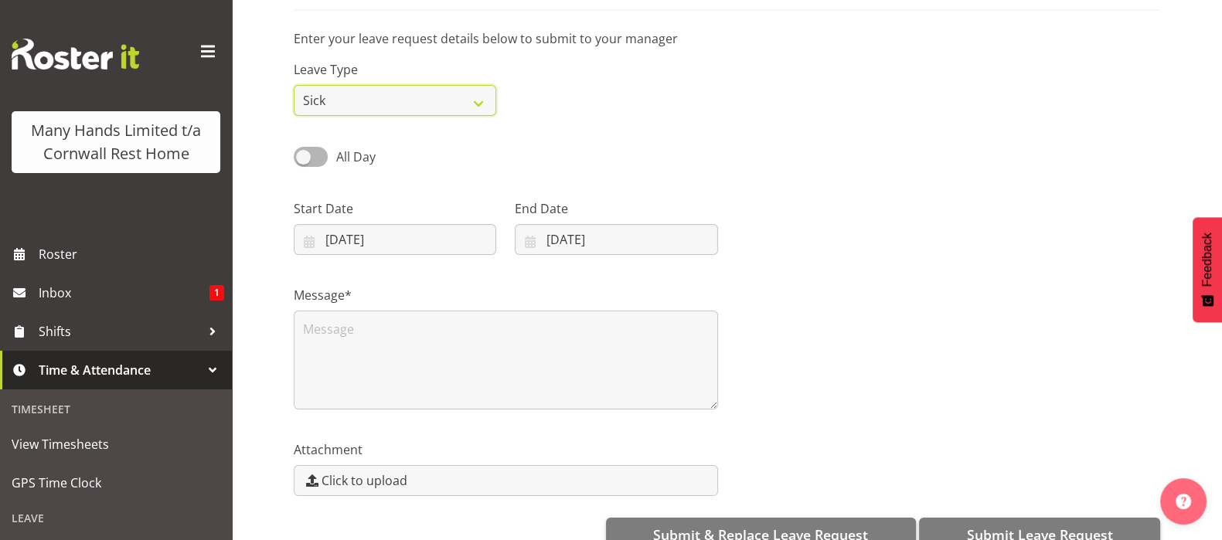
scroll to position [251, 0]
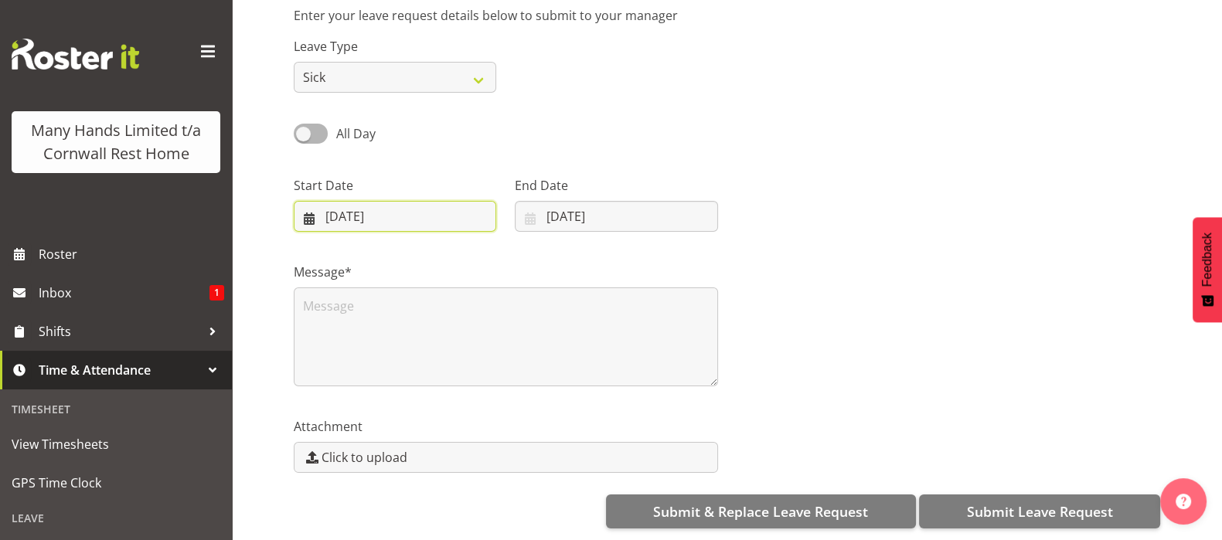
click at [343, 201] on input "[DATE]" at bounding box center [395, 216] width 202 height 31
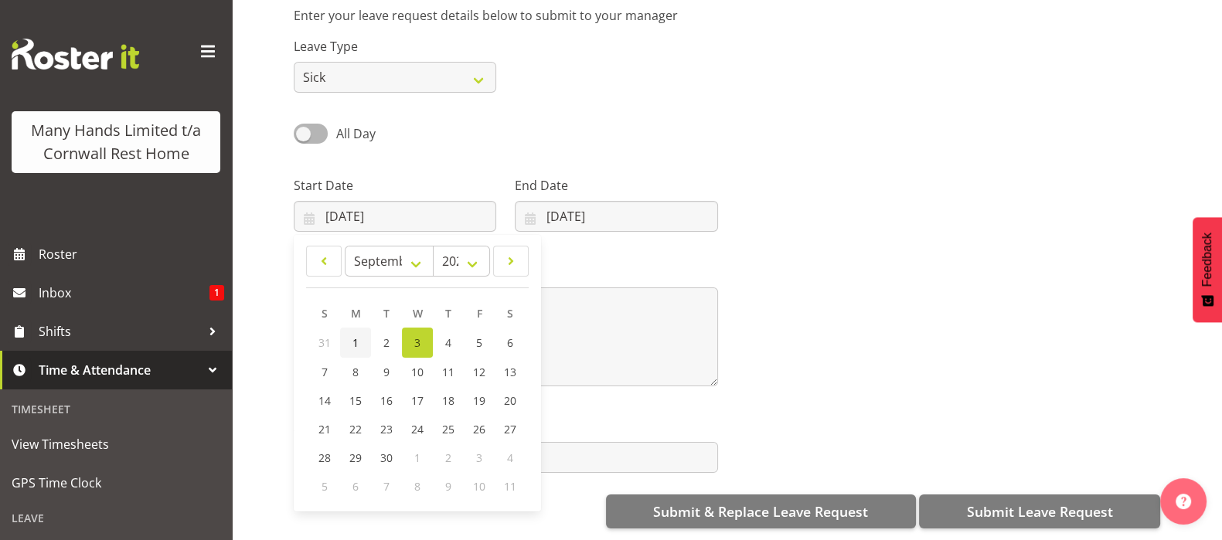
click at [362, 328] on link "1" at bounding box center [355, 343] width 31 height 30
type input "[DATE]"
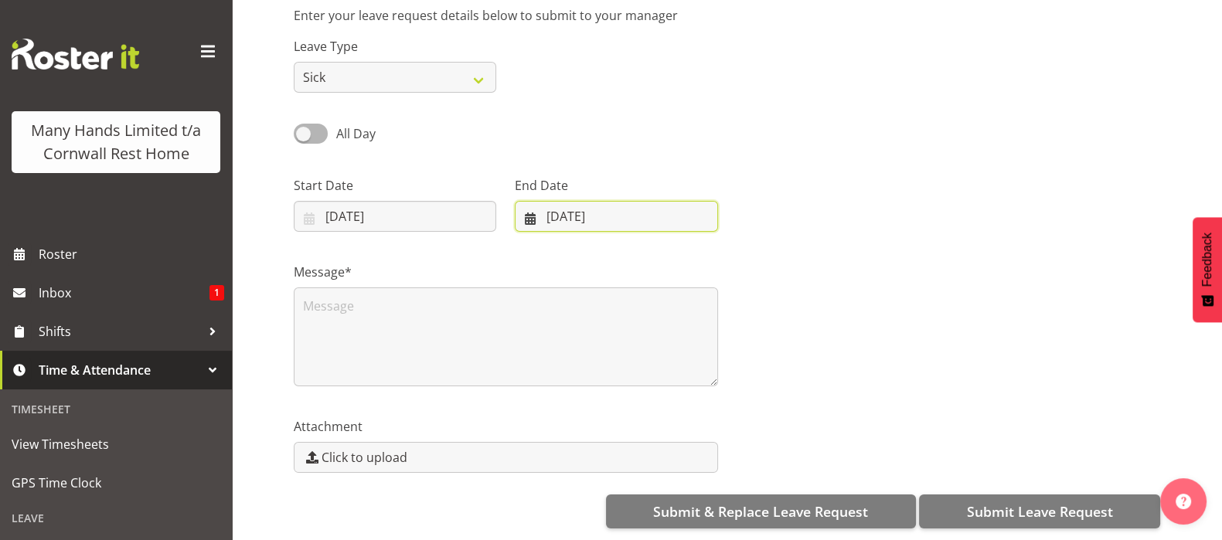
click at [556, 201] on input "[DATE]" at bounding box center [616, 216] width 202 height 31
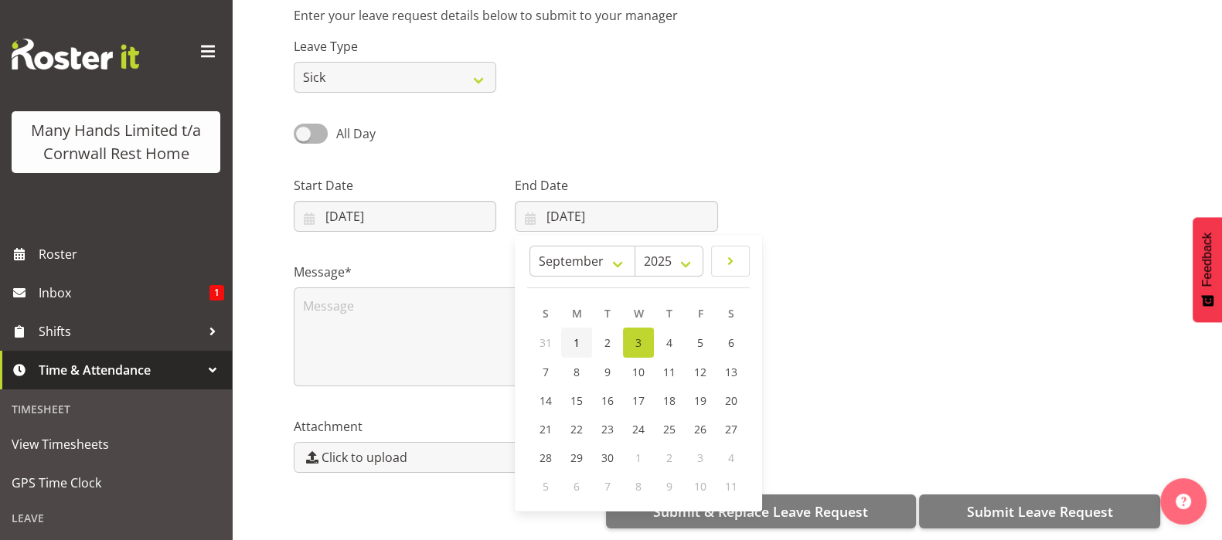
click at [578, 335] on span "1" at bounding box center [576, 342] width 6 height 15
type input "[DATE]"
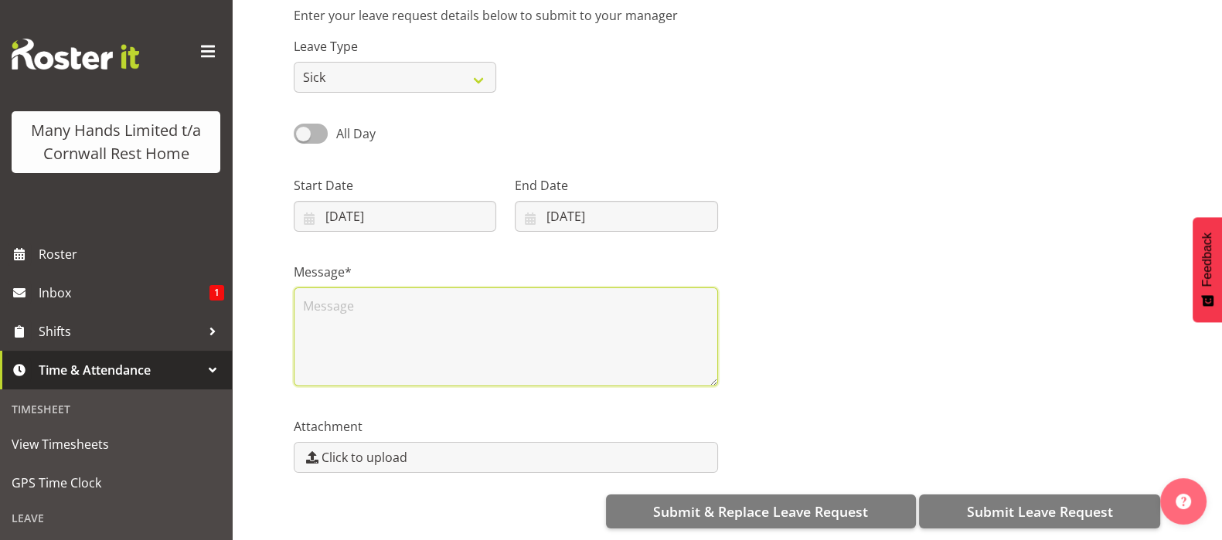
click at [335, 293] on textarea at bounding box center [506, 336] width 424 height 99
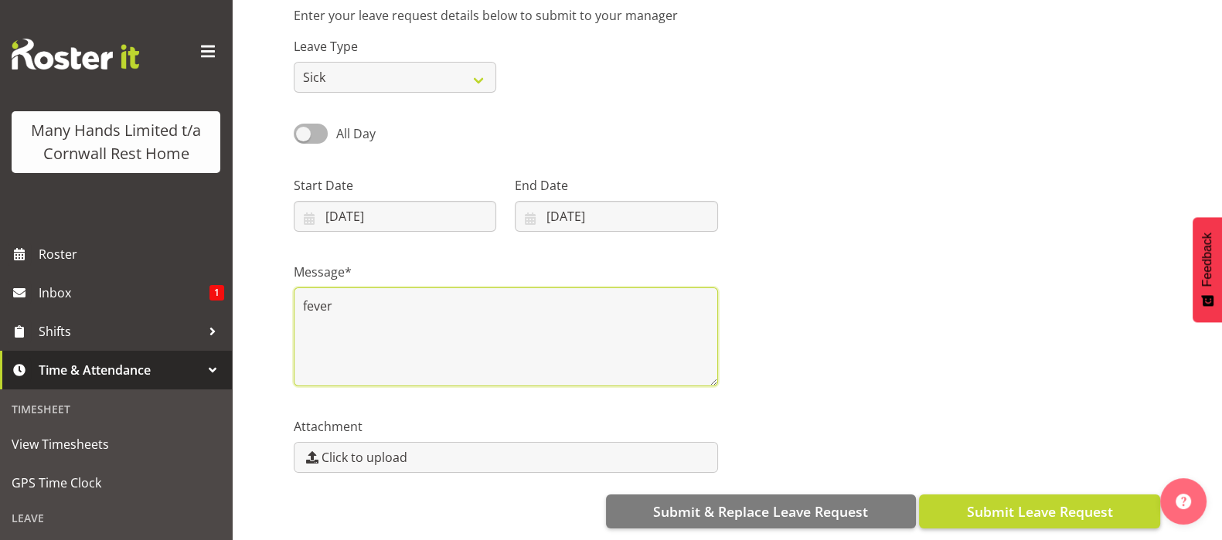
type textarea "fever"
click at [1030, 501] on span "Submit Leave Request" at bounding box center [1039, 511] width 146 height 20
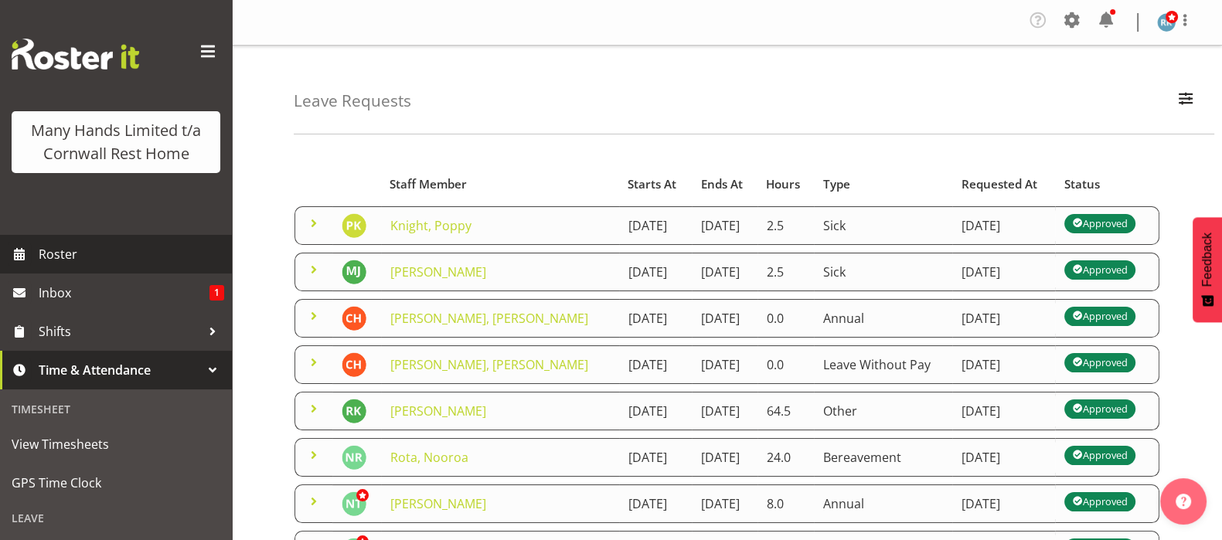
click at [60, 266] on span "Roster" at bounding box center [131, 254] width 185 height 23
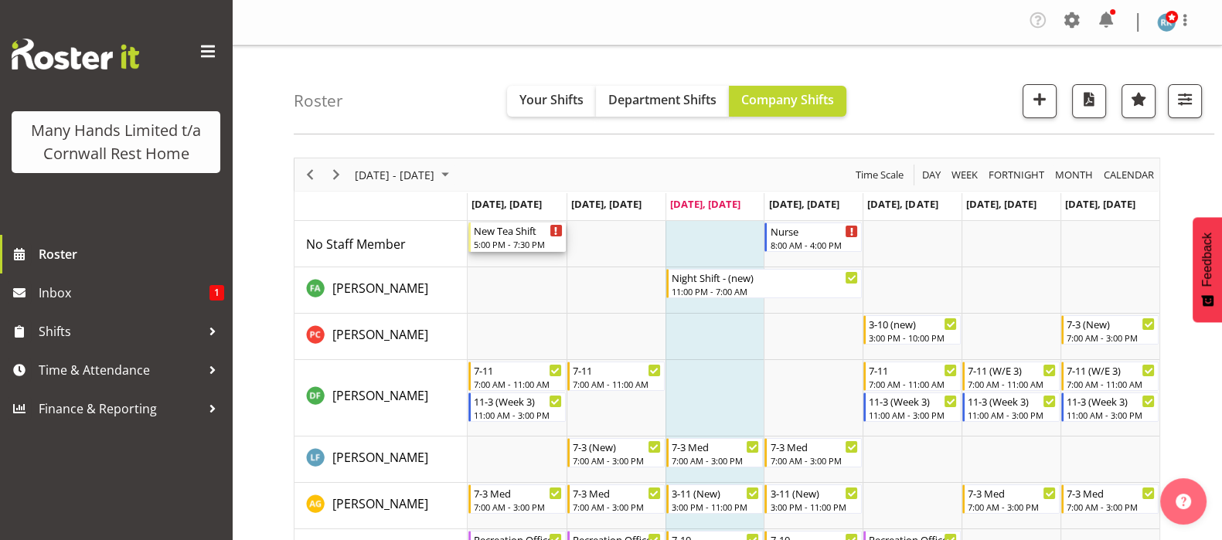
click at [500, 240] on div "5:00 PM - 7:30 PM" at bounding box center [518, 244] width 89 height 12
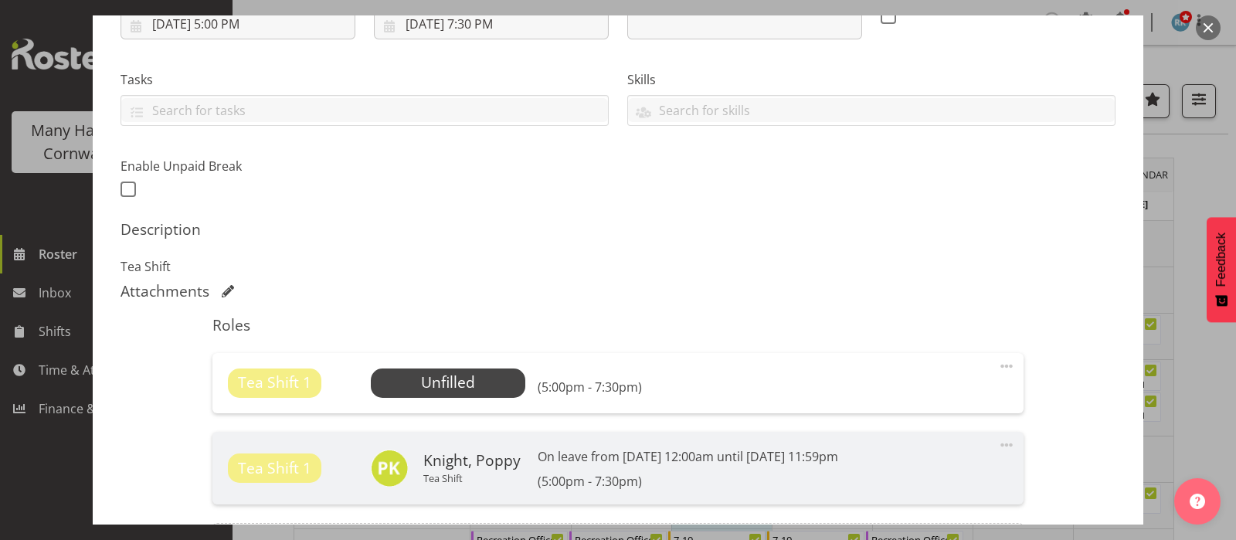
scroll to position [290, 0]
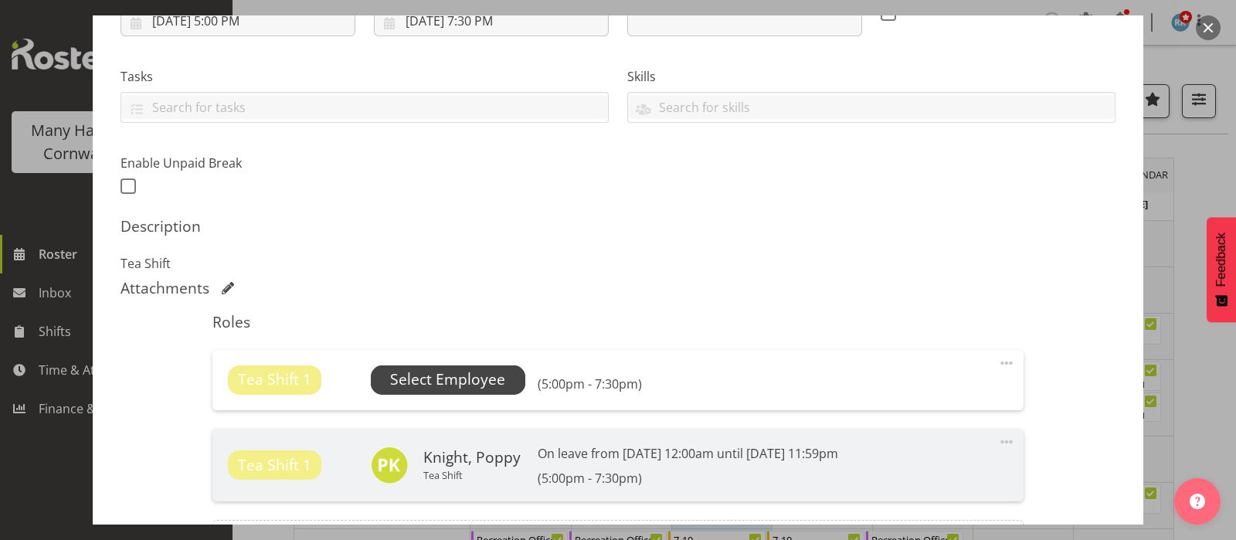
click at [464, 372] on span "Select Employee" at bounding box center [447, 380] width 115 height 22
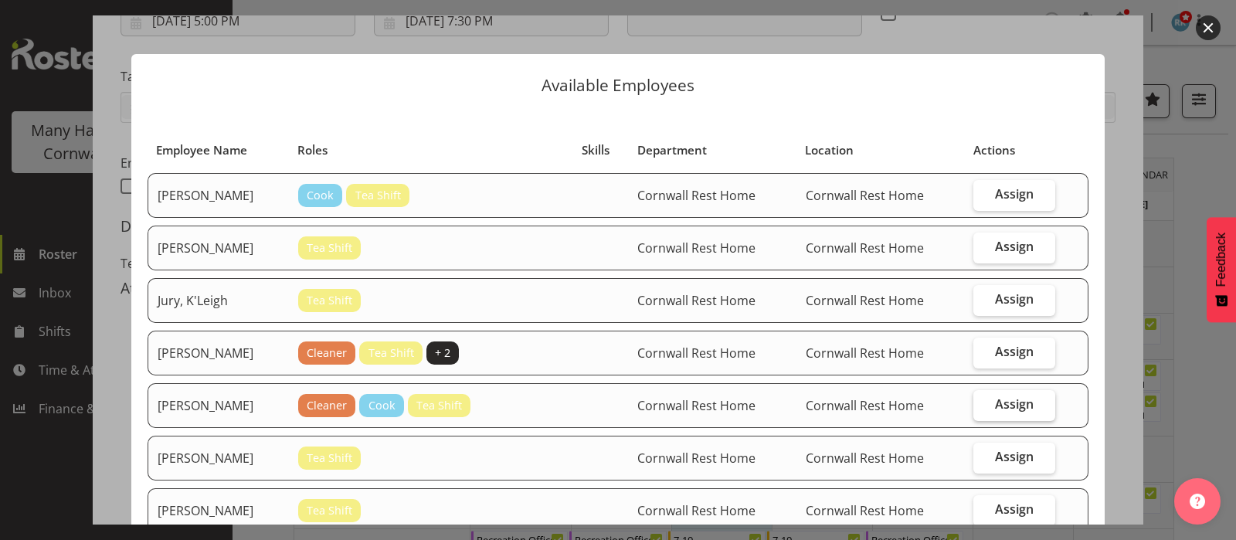
click at [995, 409] on span "Assign" at bounding box center [1014, 403] width 39 height 15
click at [984, 409] on input "Assign" at bounding box center [979, 404] width 10 height 10
checkbox input "true"
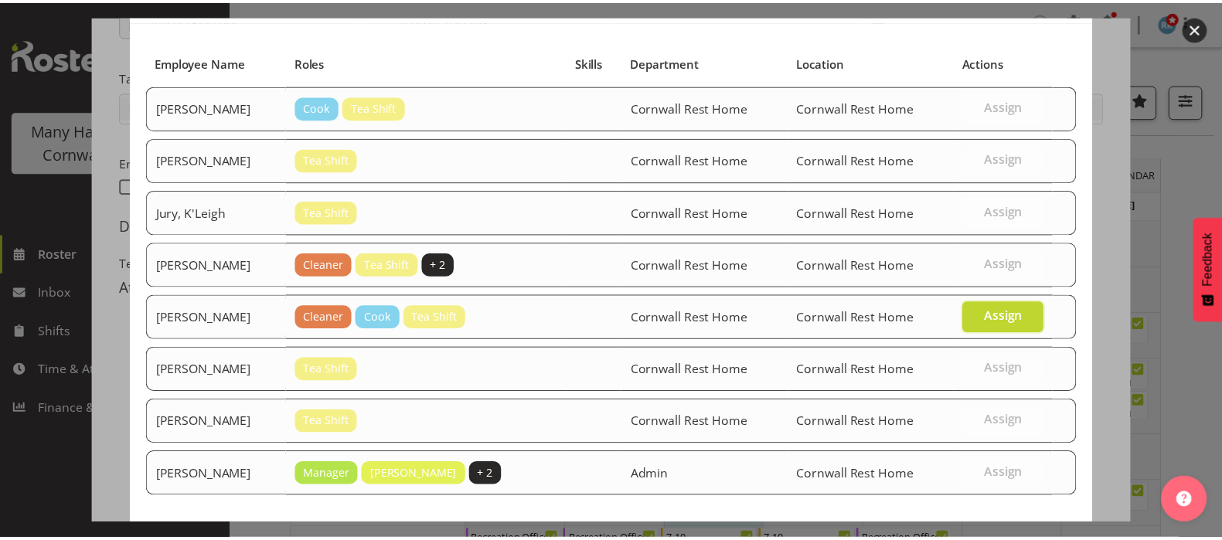
scroll to position [173, 0]
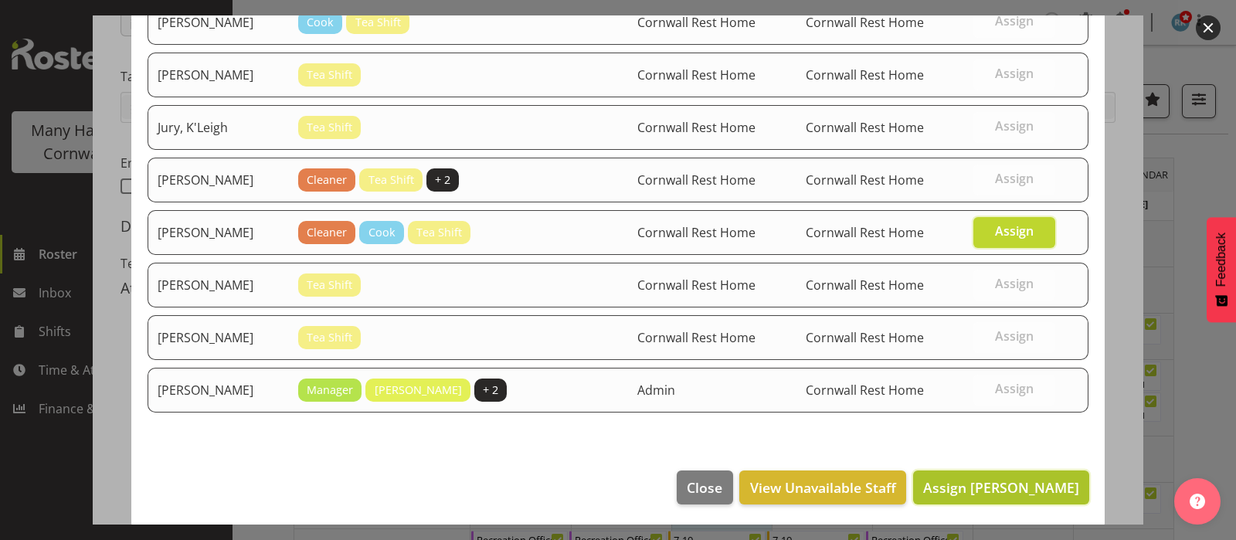
click at [973, 484] on span "Assign Hobbs, Melissa" at bounding box center [1001, 487] width 156 height 19
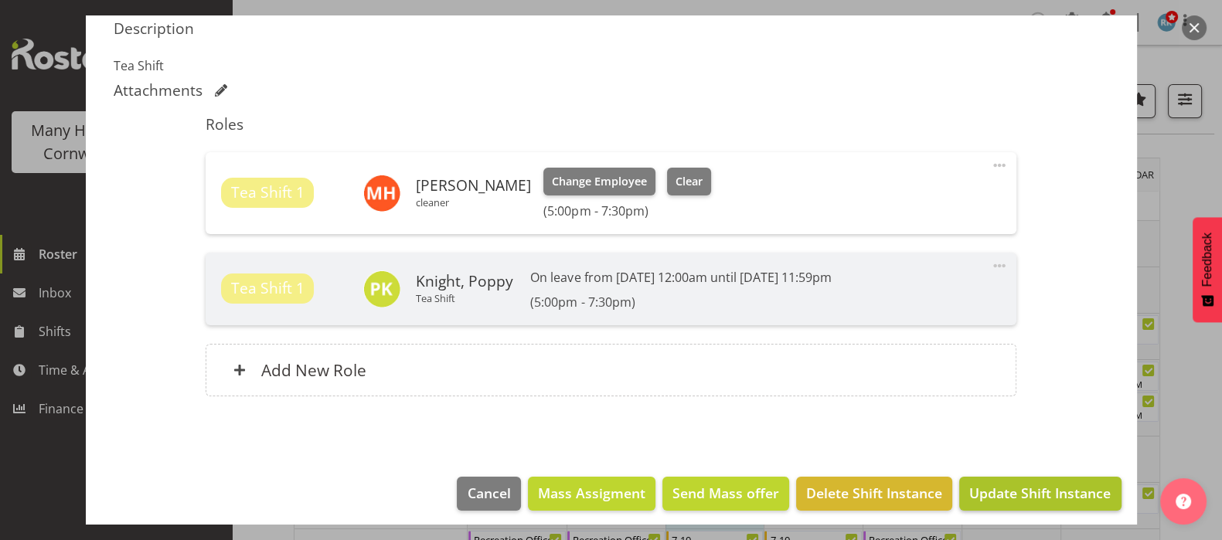
scroll to position [495, 0]
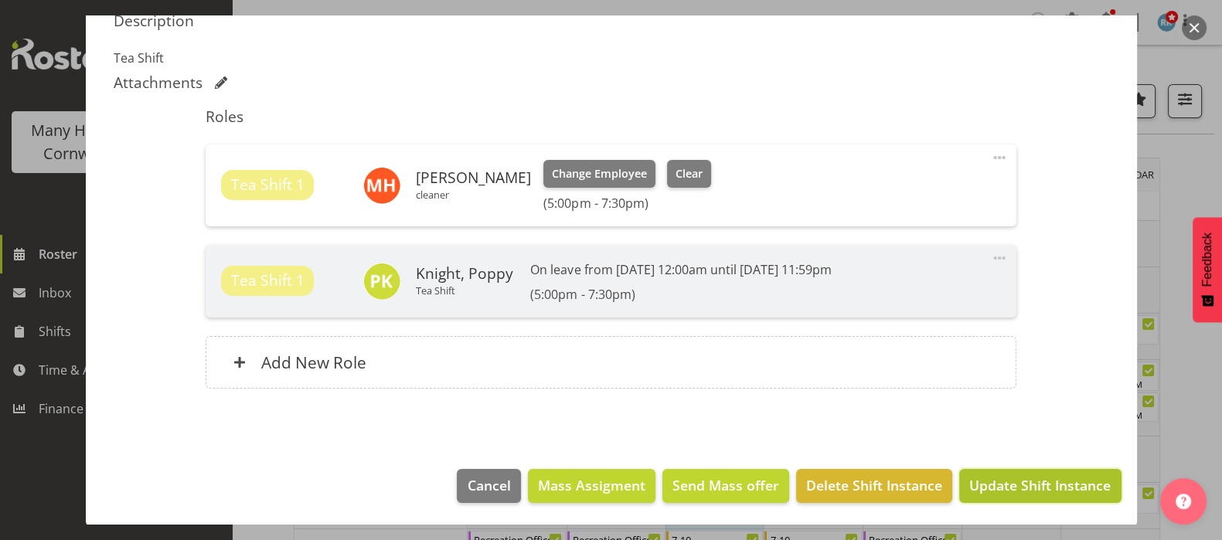
click at [1020, 481] on span "Update Shift Instance" at bounding box center [1039, 485] width 141 height 20
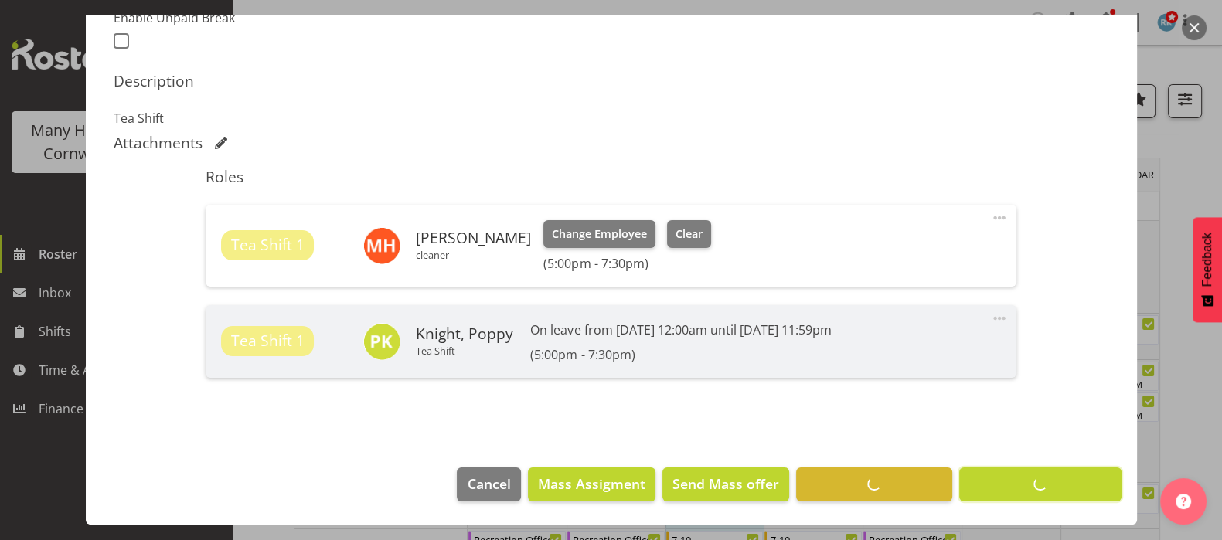
scroll to position [433, 0]
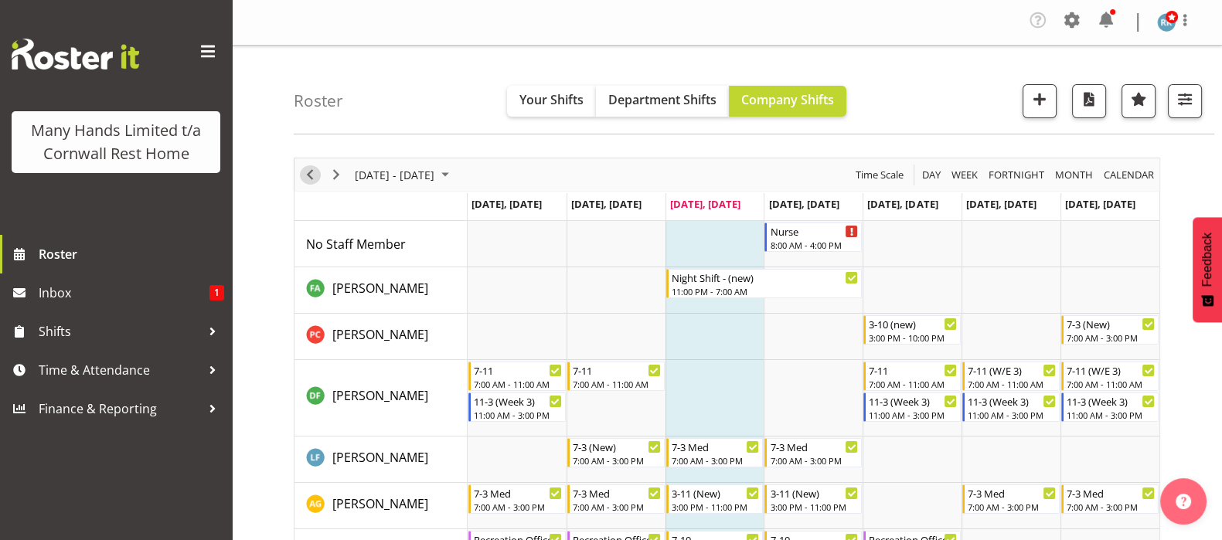
click at [311, 169] on span "Previous" at bounding box center [310, 174] width 19 height 19
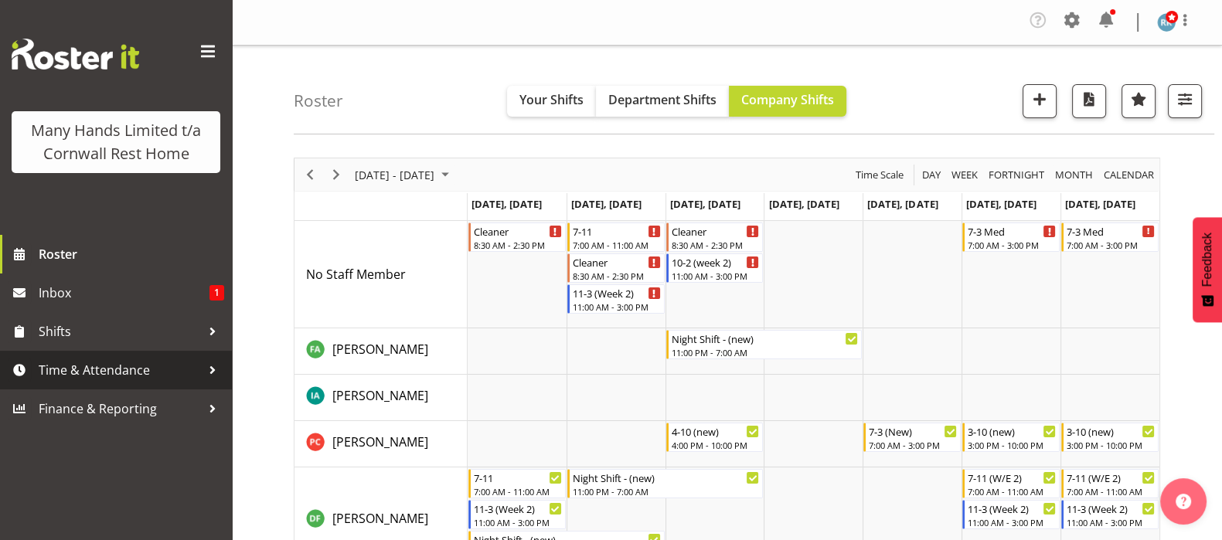
click at [125, 376] on span "Time & Attendance" at bounding box center [120, 370] width 162 height 23
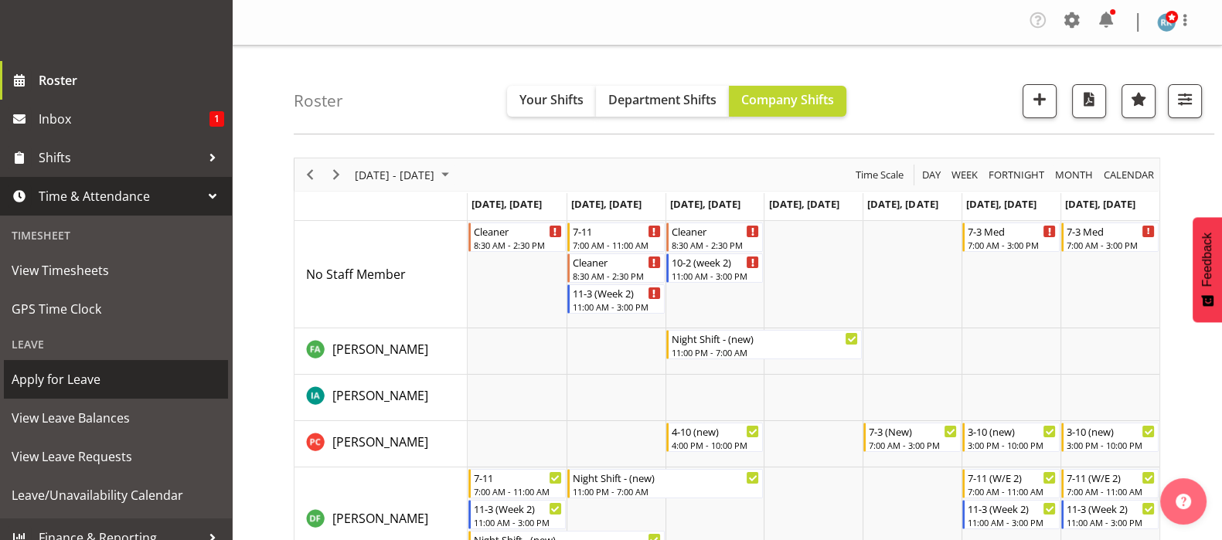
scroll to position [213, 0]
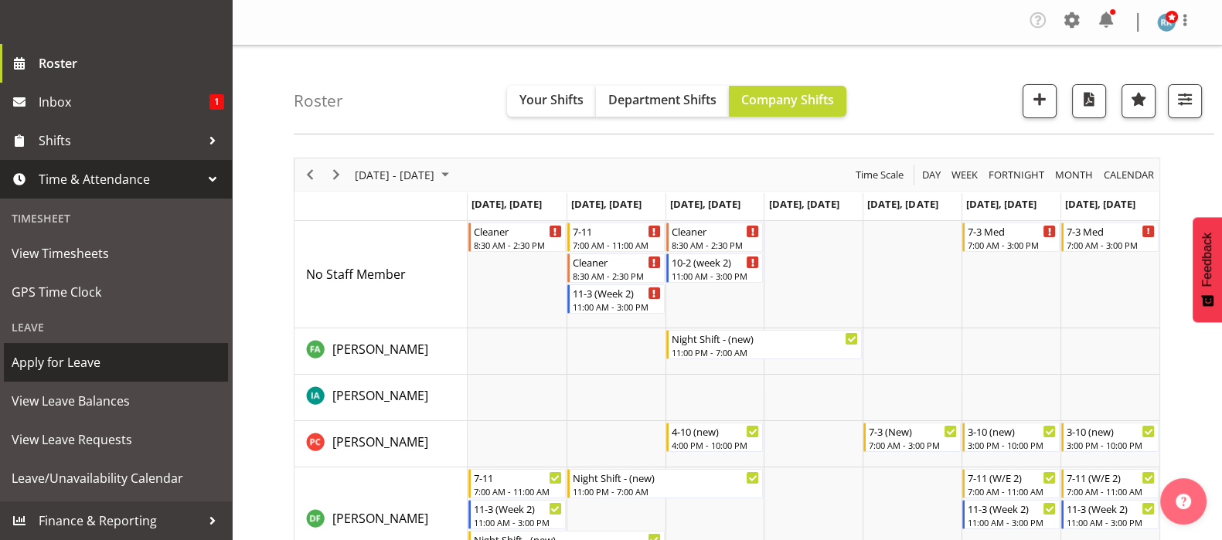
click at [73, 353] on span "Apply for Leave" at bounding box center [116, 362] width 209 height 23
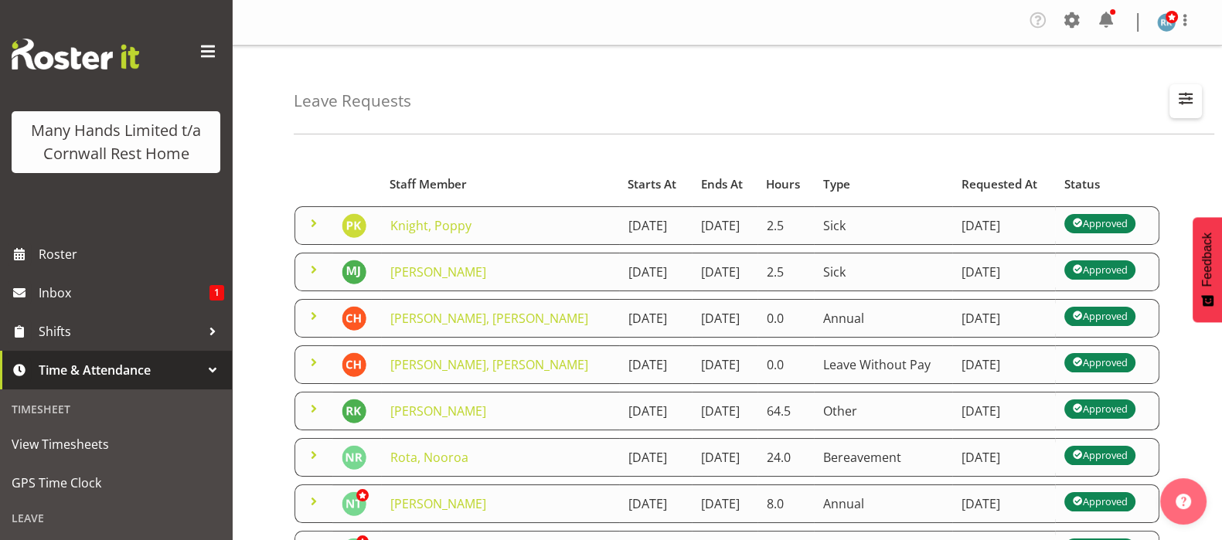
click at [1179, 92] on span "button" at bounding box center [1185, 98] width 20 height 20
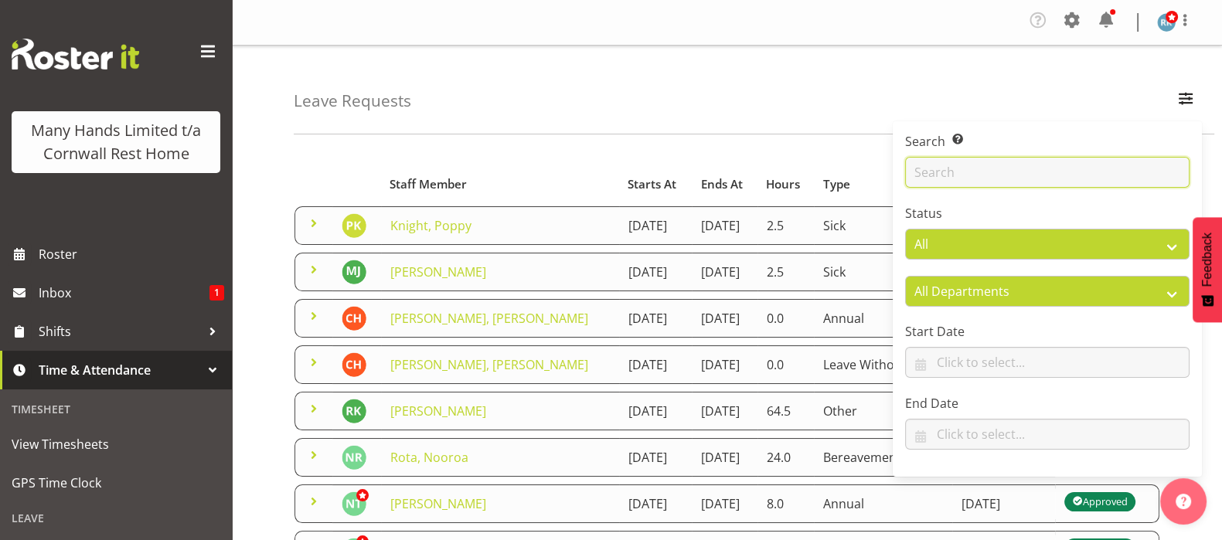
click at [985, 178] on input "text" at bounding box center [1047, 172] width 284 height 31
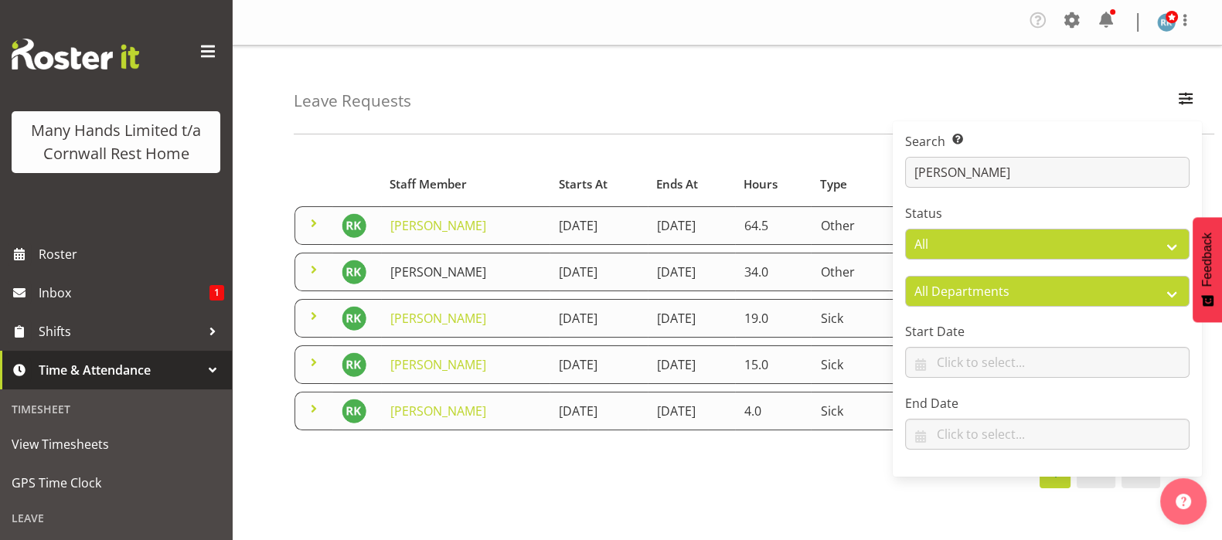
click at [394, 268] on link "[PERSON_NAME]" at bounding box center [438, 271] width 96 height 17
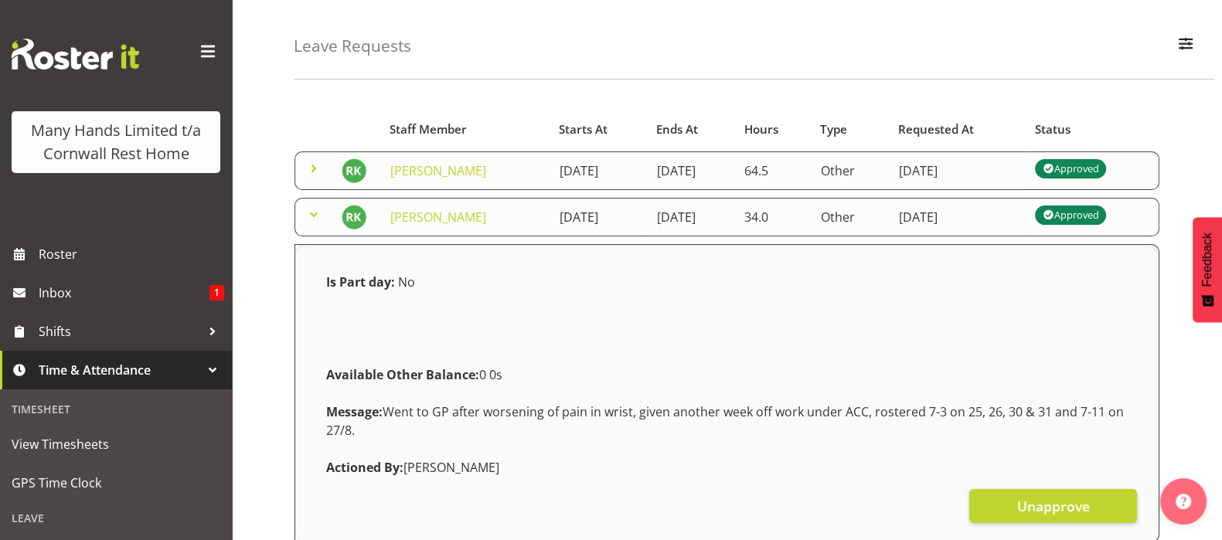
scroll to position [96, 0]
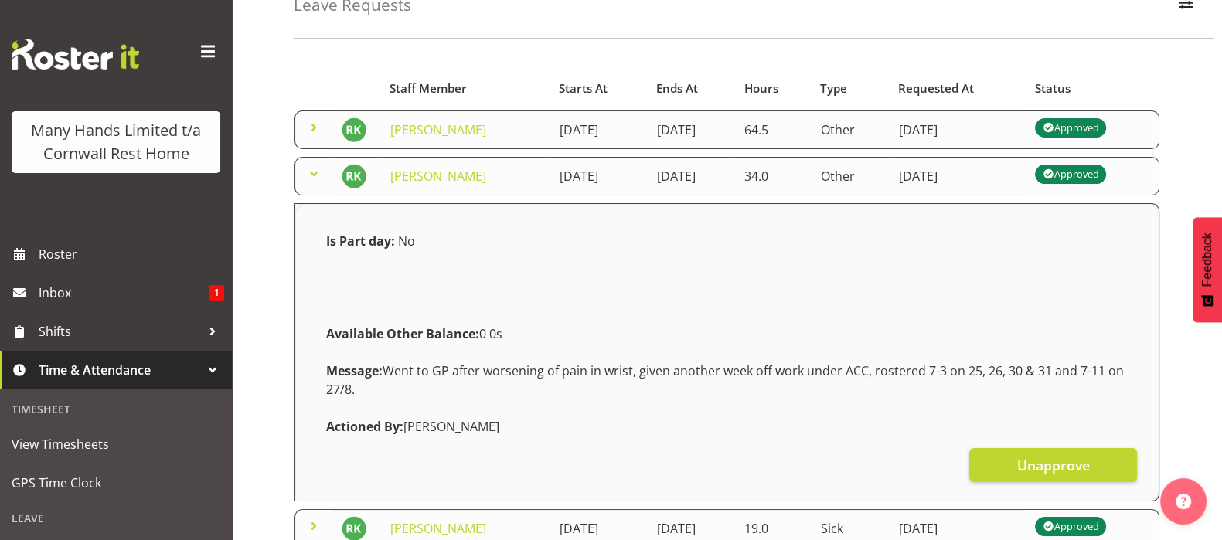
click at [315, 166] on span at bounding box center [313, 174] width 19 height 19
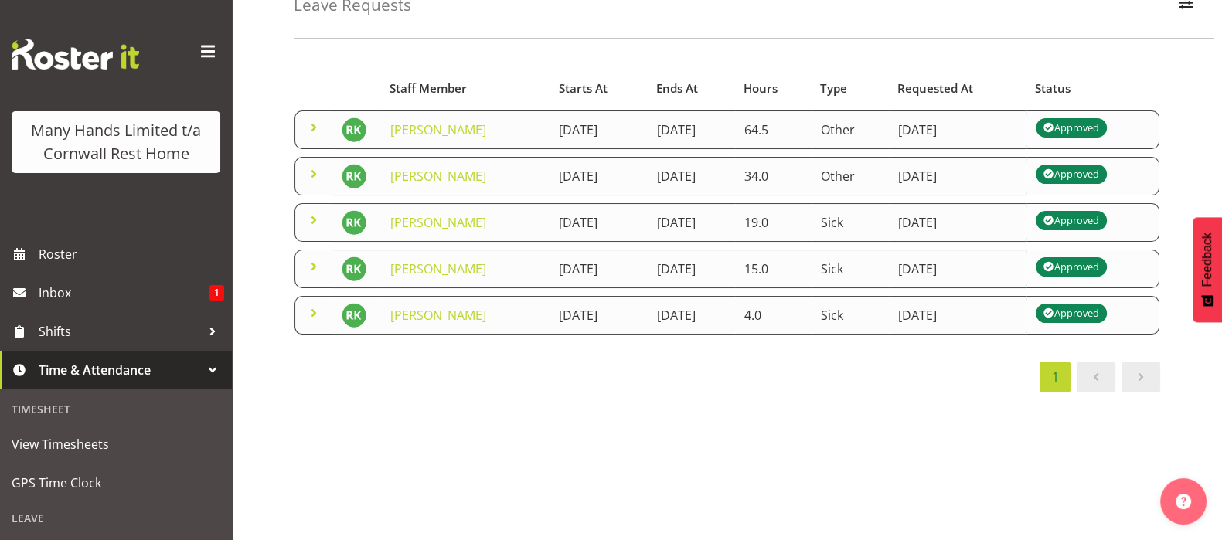
click at [312, 222] on span at bounding box center [313, 220] width 19 height 19
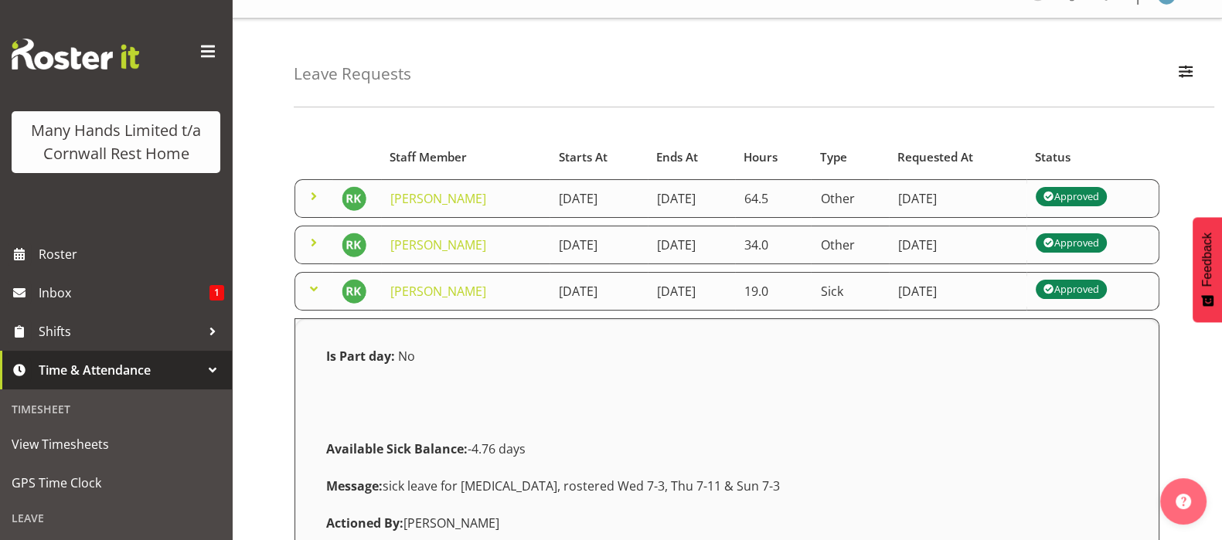
scroll to position [0, 0]
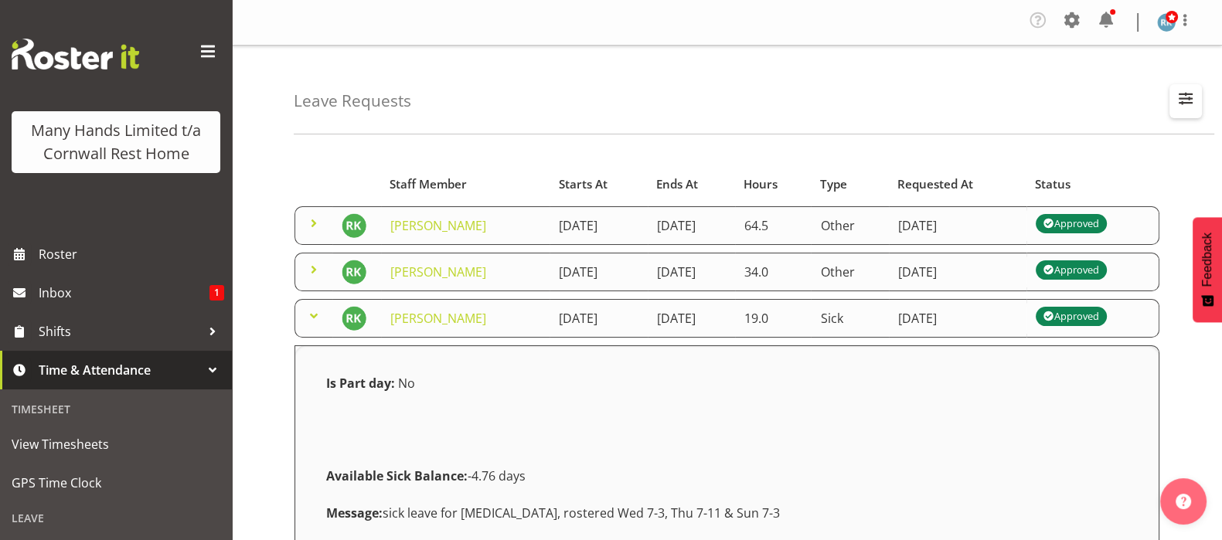
click at [1186, 94] on span "button" at bounding box center [1185, 98] width 20 height 20
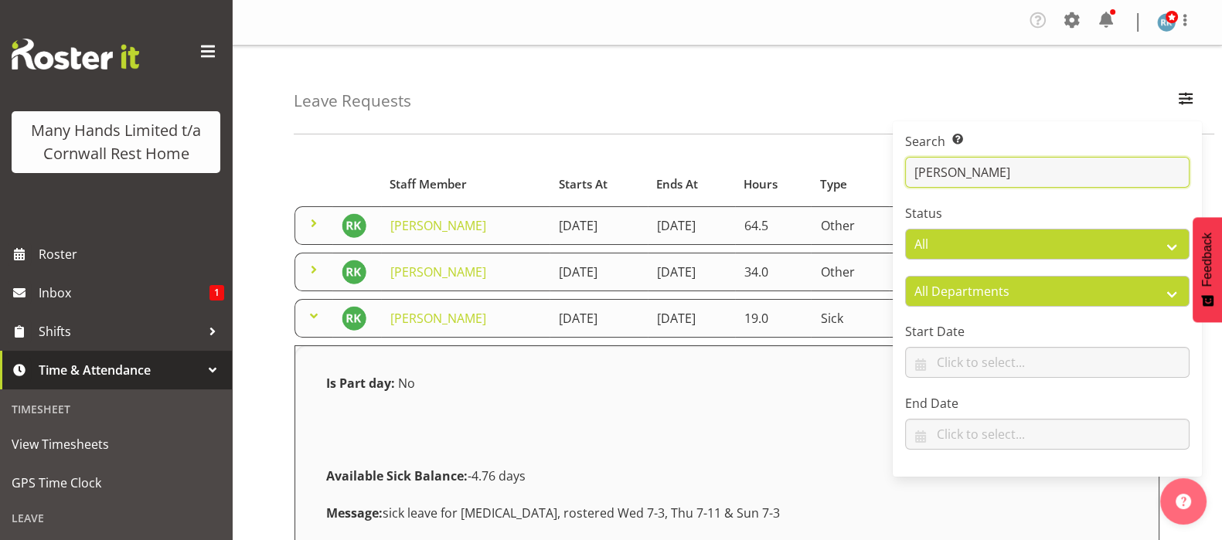
click at [962, 182] on input "renu" at bounding box center [1047, 172] width 284 height 31
type input "r"
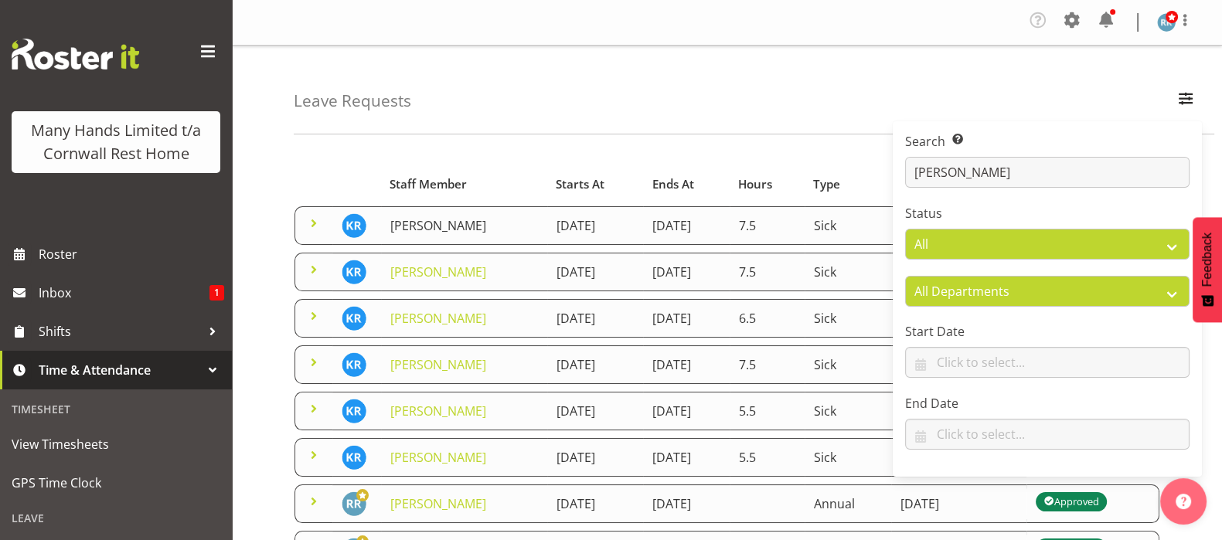
click at [427, 228] on link "[PERSON_NAME]" at bounding box center [438, 225] width 96 height 17
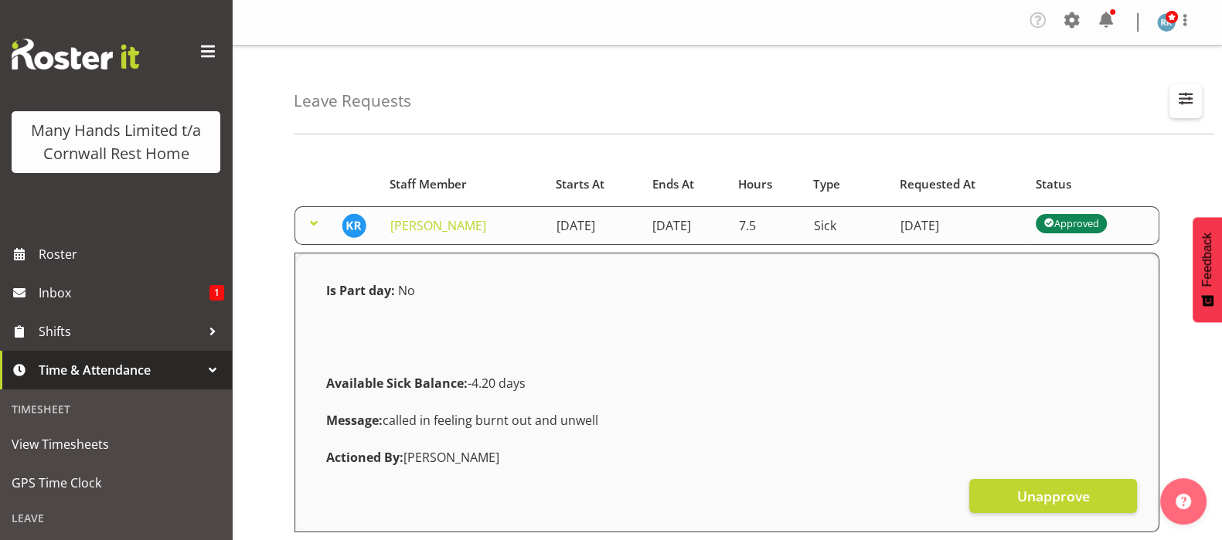
click at [1188, 102] on span "button" at bounding box center [1185, 98] width 20 height 20
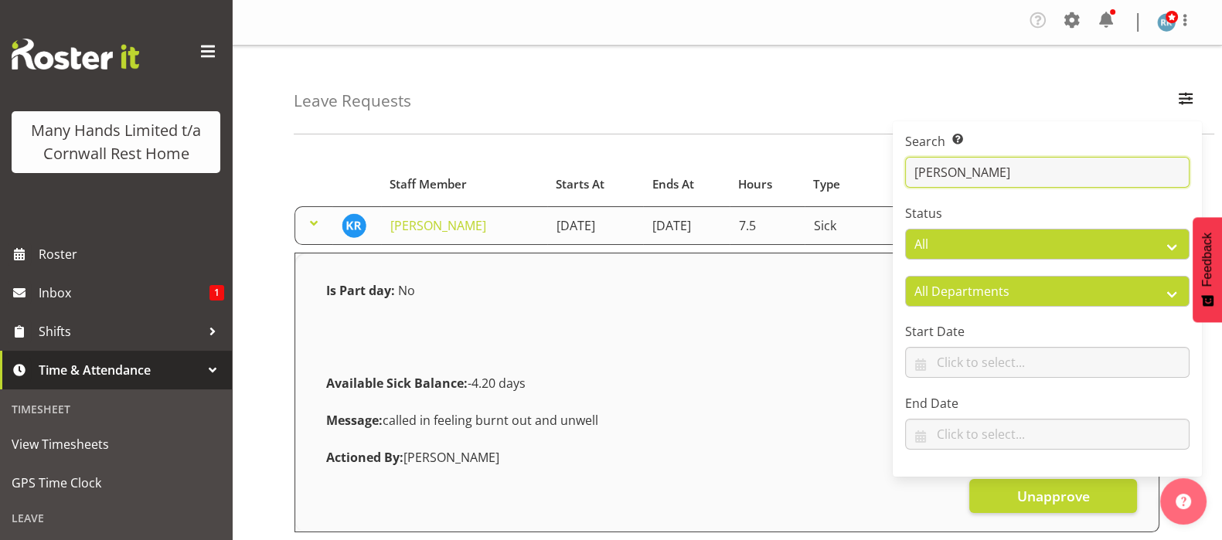
click at [961, 166] on input "richard" at bounding box center [1047, 172] width 284 height 31
type input "r"
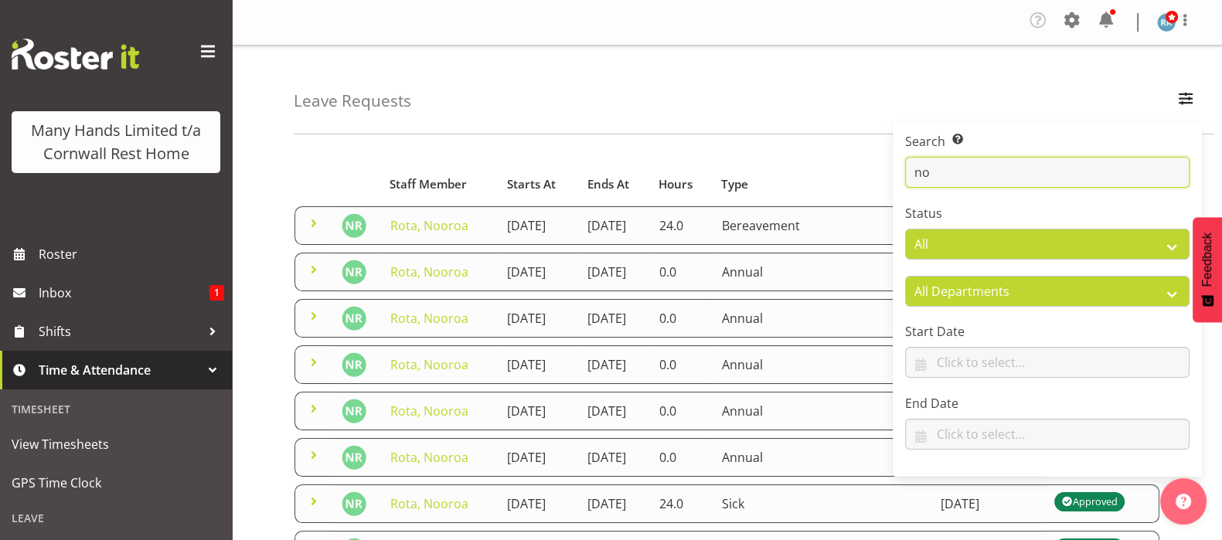
type input "n"
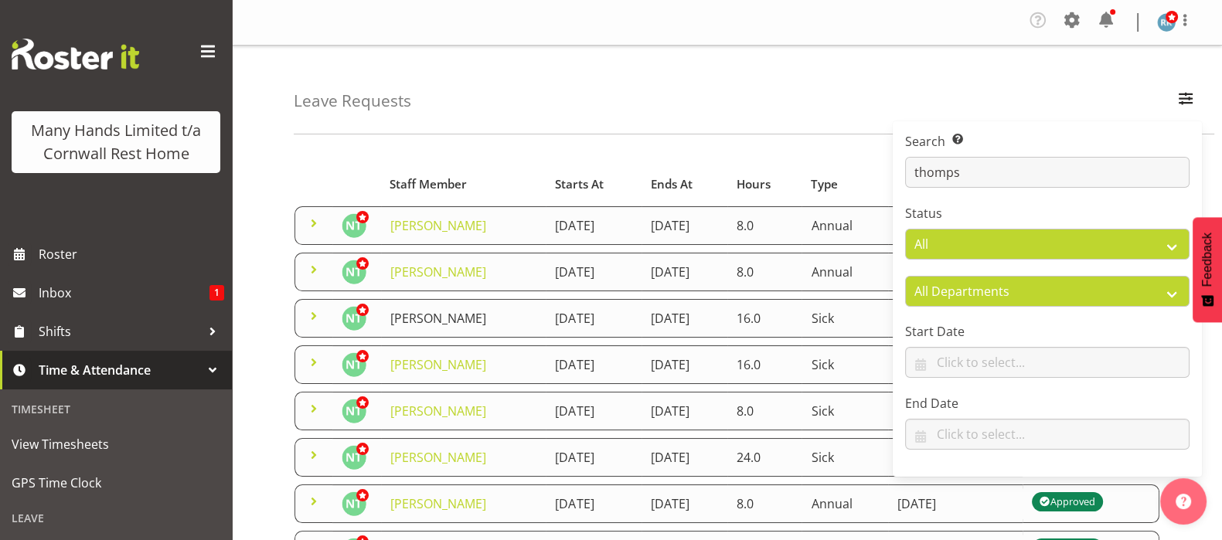
click at [452, 324] on link "[PERSON_NAME]" at bounding box center [438, 318] width 96 height 17
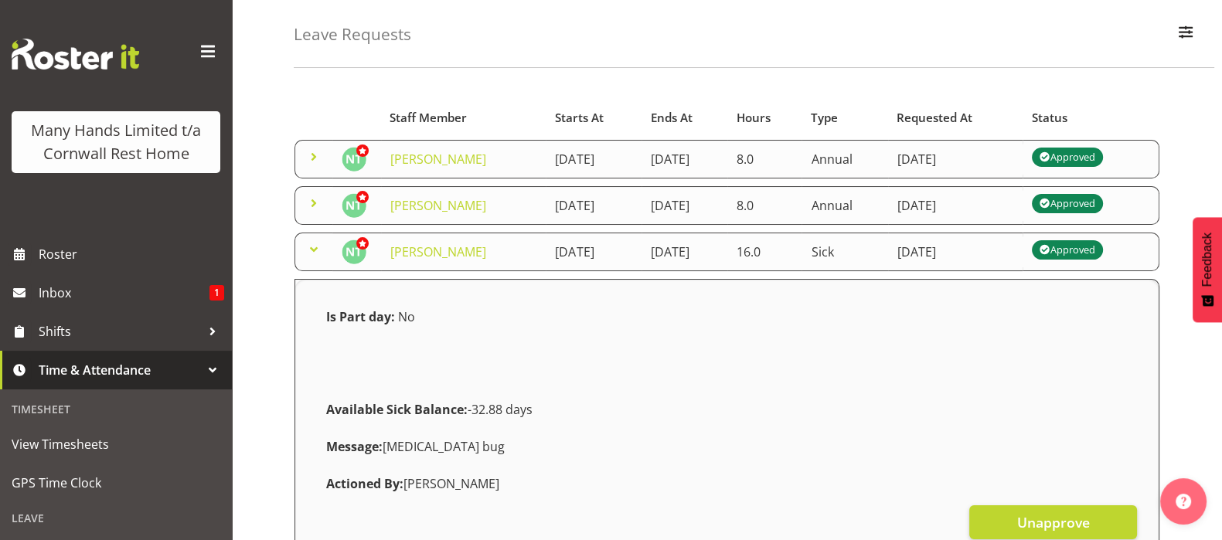
scroll to position [96, 0]
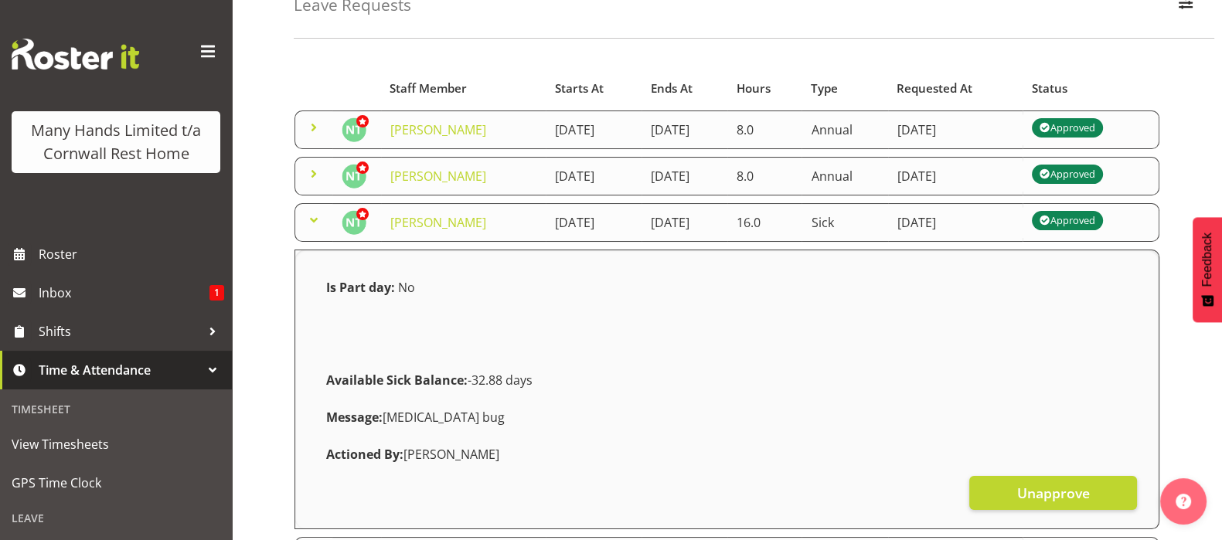
click at [312, 216] on span at bounding box center [313, 220] width 19 height 19
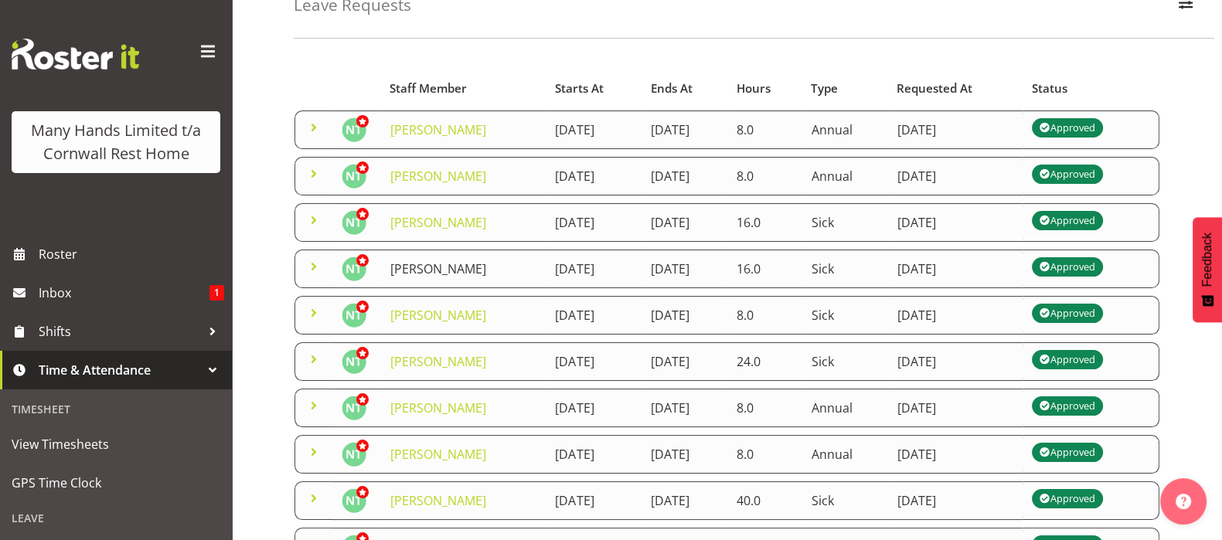
click at [418, 266] on link "[PERSON_NAME]" at bounding box center [438, 268] width 96 height 17
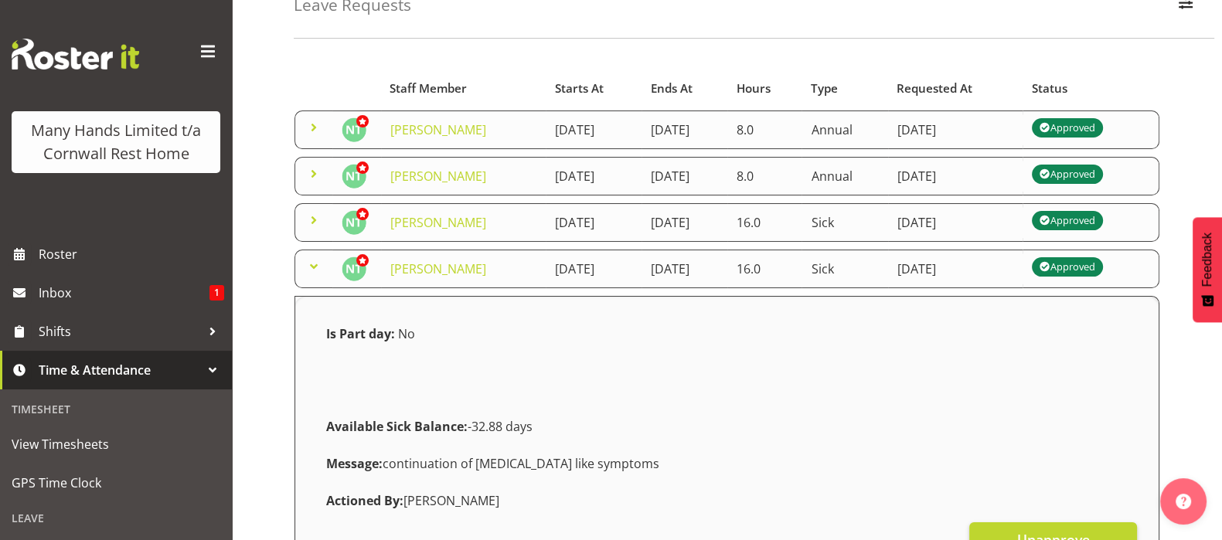
click at [314, 261] on span at bounding box center [313, 266] width 19 height 19
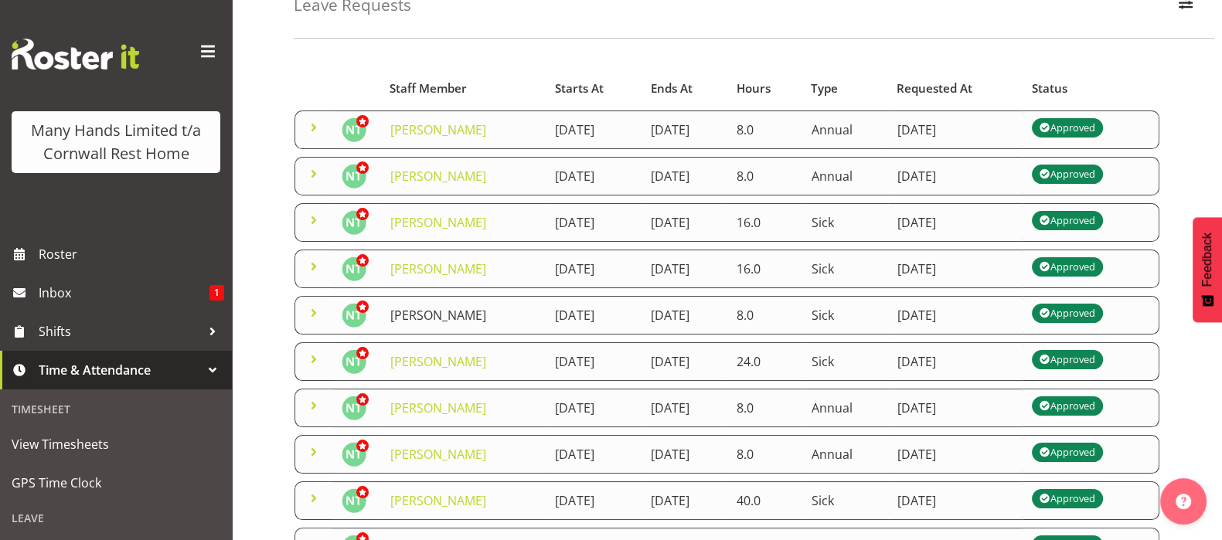
click at [416, 314] on link "[PERSON_NAME]" at bounding box center [438, 315] width 96 height 17
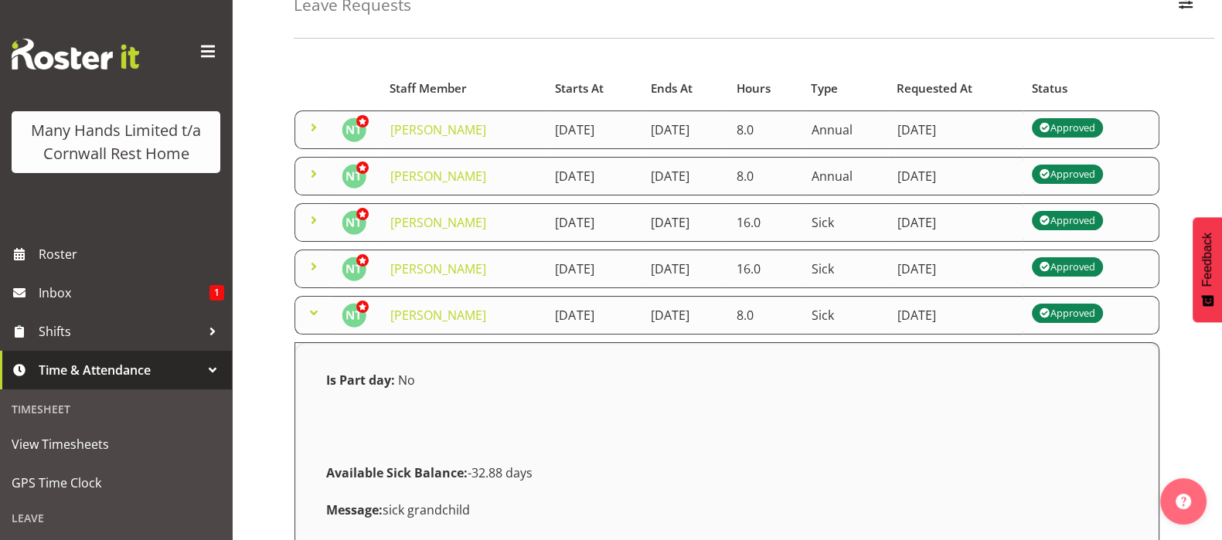
click at [311, 312] on span at bounding box center [313, 313] width 19 height 19
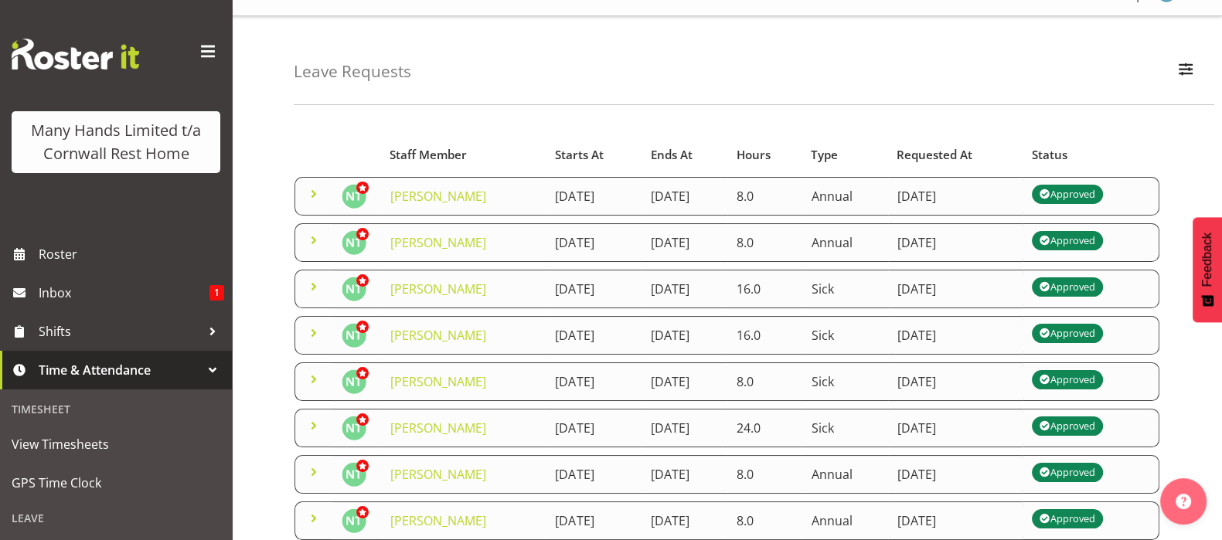
scroll to position [0, 0]
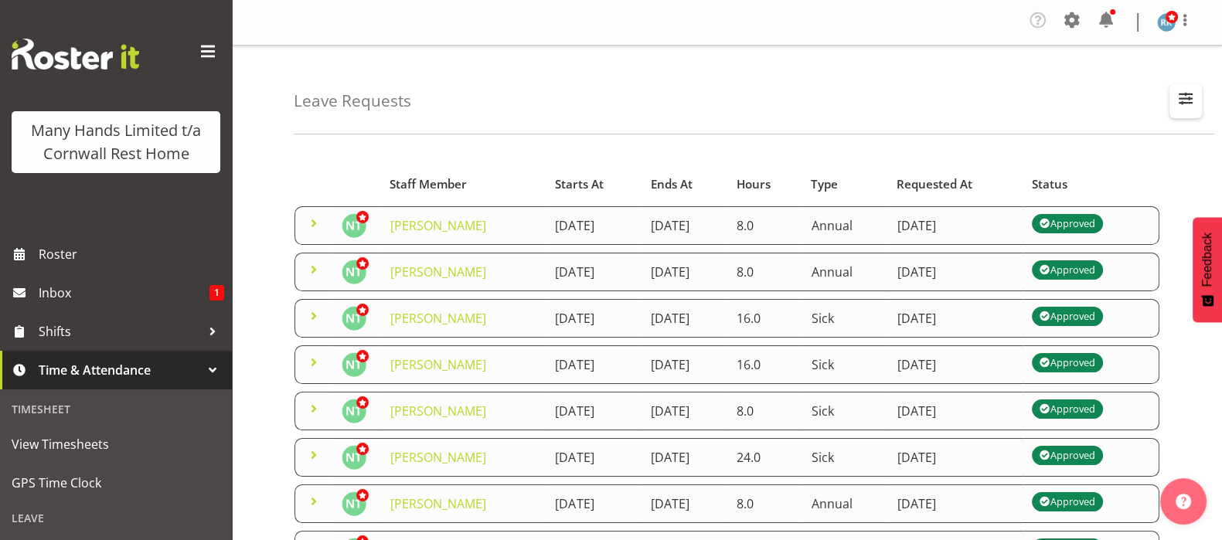
click at [1191, 99] on span "button" at bounding box center [1185, 98] width 20 height 20
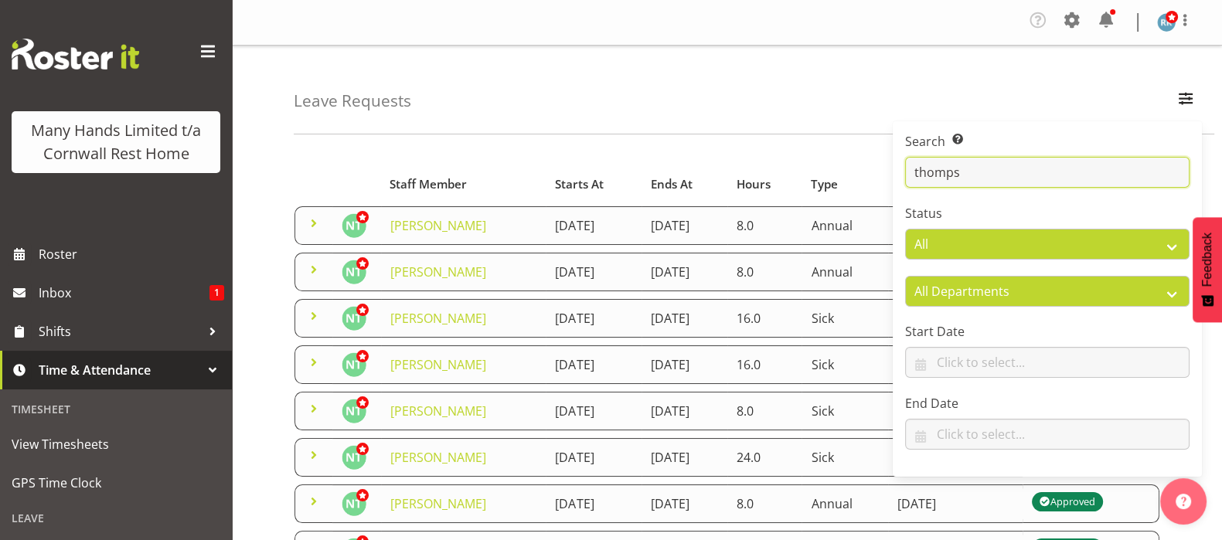
click at [963, 172] on input "thomps" at bounding box center [1047, 172] width 284 height 31
type input "t"
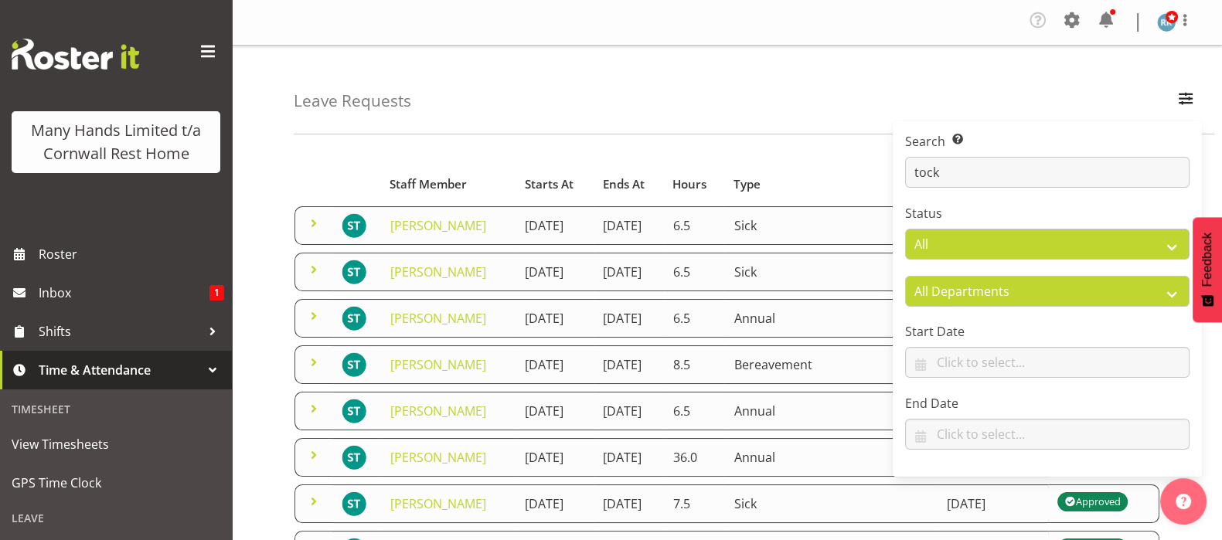
click at [269, 174] on div "Leave Requests Search Search for a particular employee tock Status All Approved…" at bounding box center [727, 514] width 990 height 936
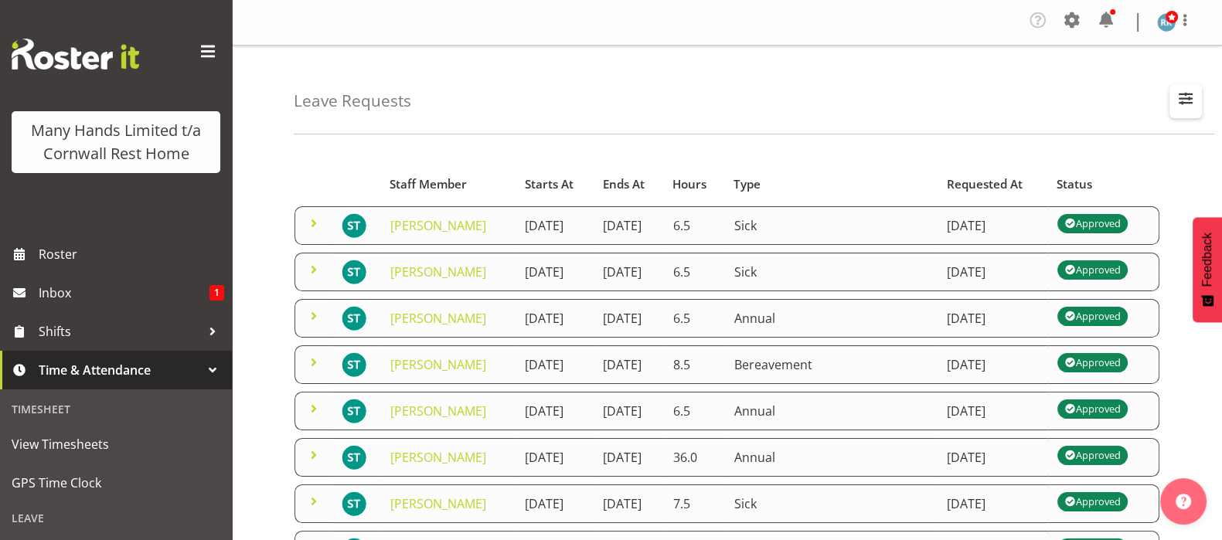
click at [1190, 96] on span "button" at bounding box center [1185, 98] width 20 height 20
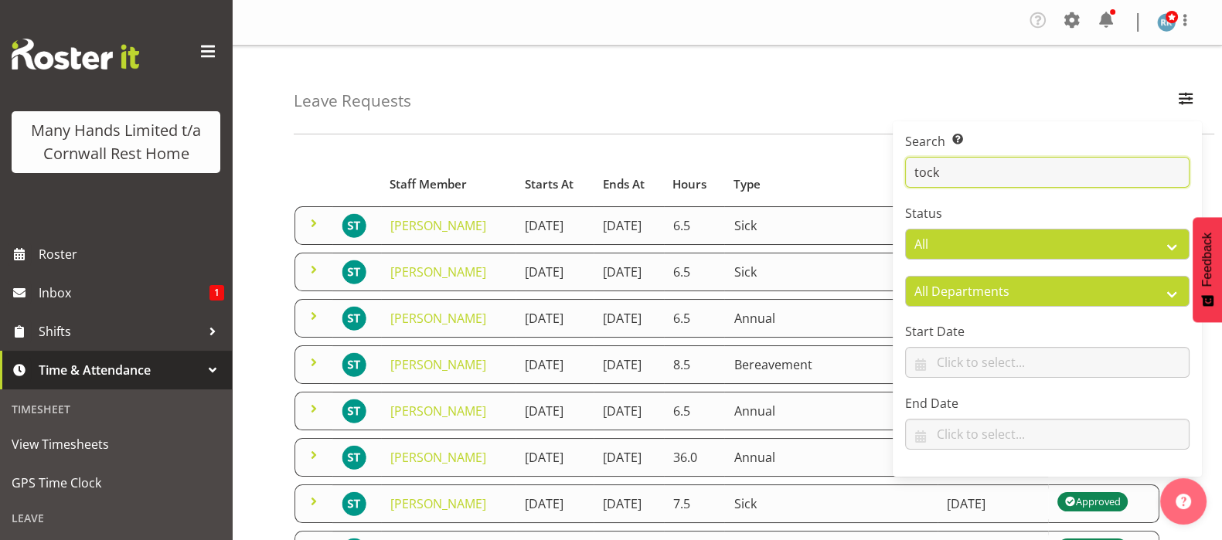
click at [1044, 169] on input "tock" at bounding box center [1047, 172] width 284 height 31
type input "t"
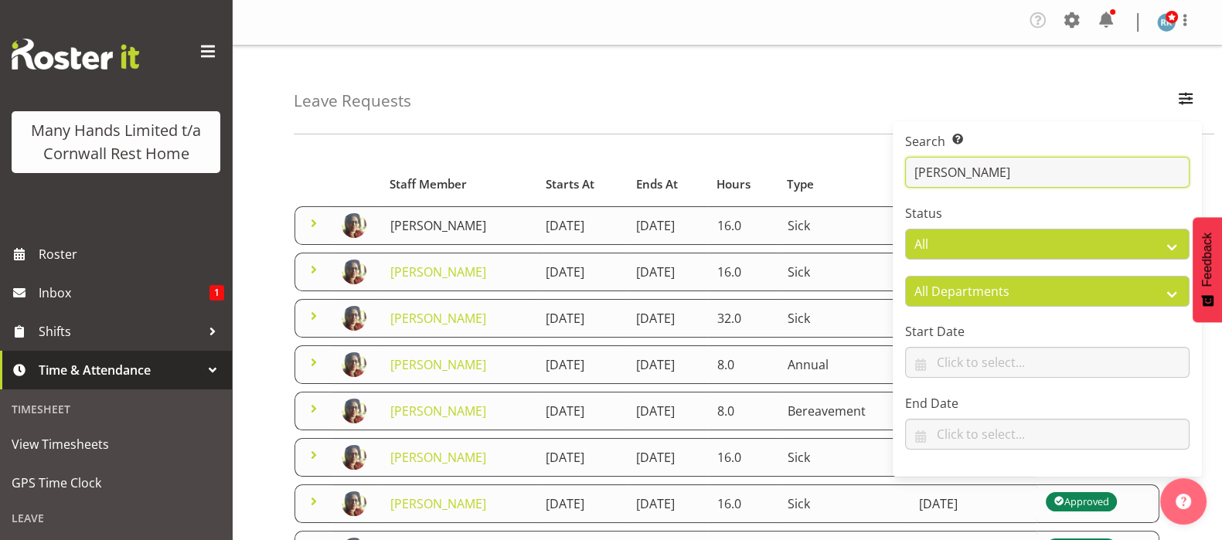
type input "lani"
click at [413, 223] on link "[PERSON_NAME]" at bounding box center [438, 225] width 96 height 17
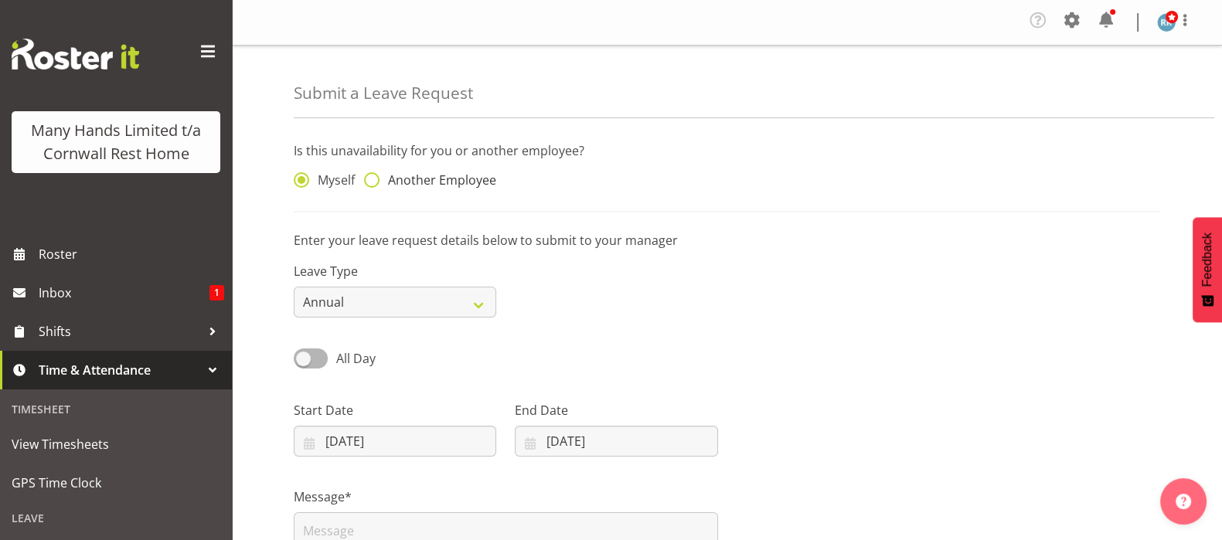
click at [375, 182] on span at bounding box center [371, 179] width 15 height 15
click at [374, 182] on input "Another Employee" at bounding box center [369, 180] width 10 height 10
radio input "true"
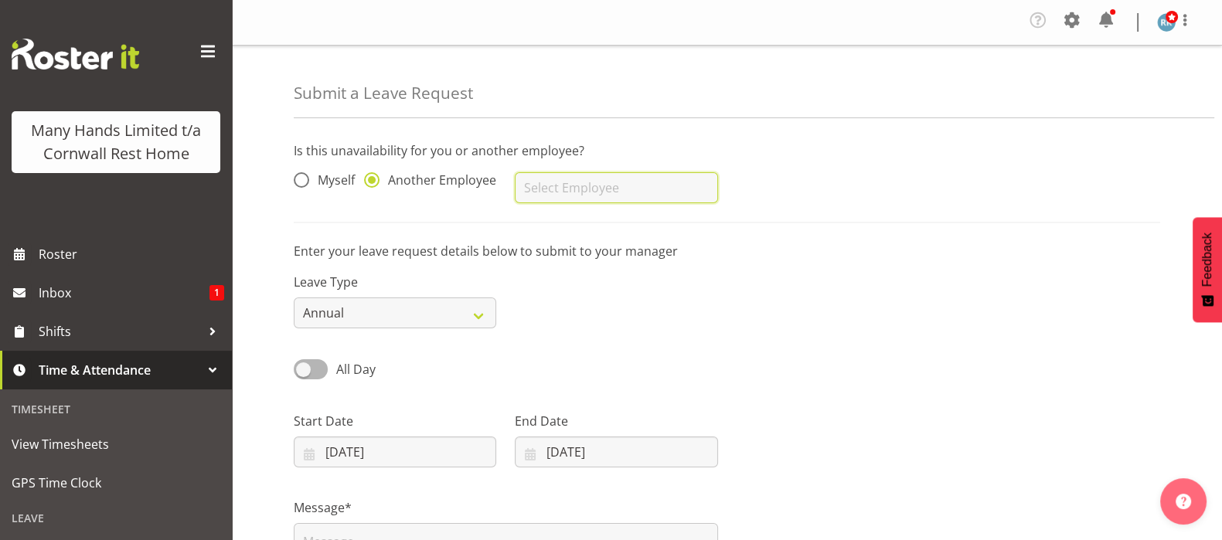
click at [539, 187] on input "text" at bounding box center [616, 187] width 202 height 31
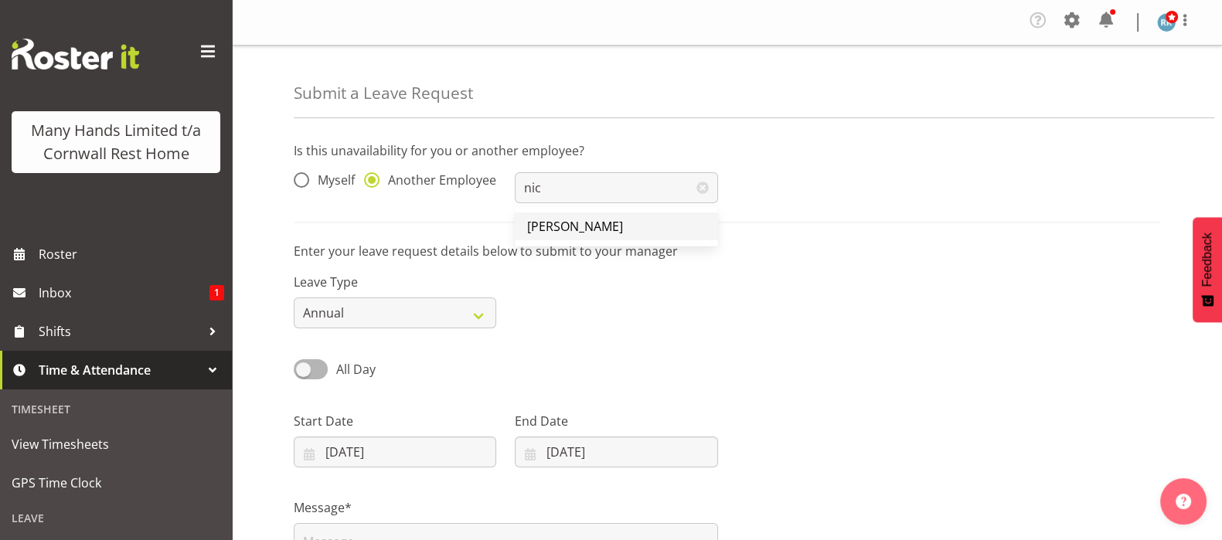
click at [597, 229] on span "[PERSON_NAME]" at bounding box center [575, 226] width 96 height 17
type input "[PERSON_NAME]"
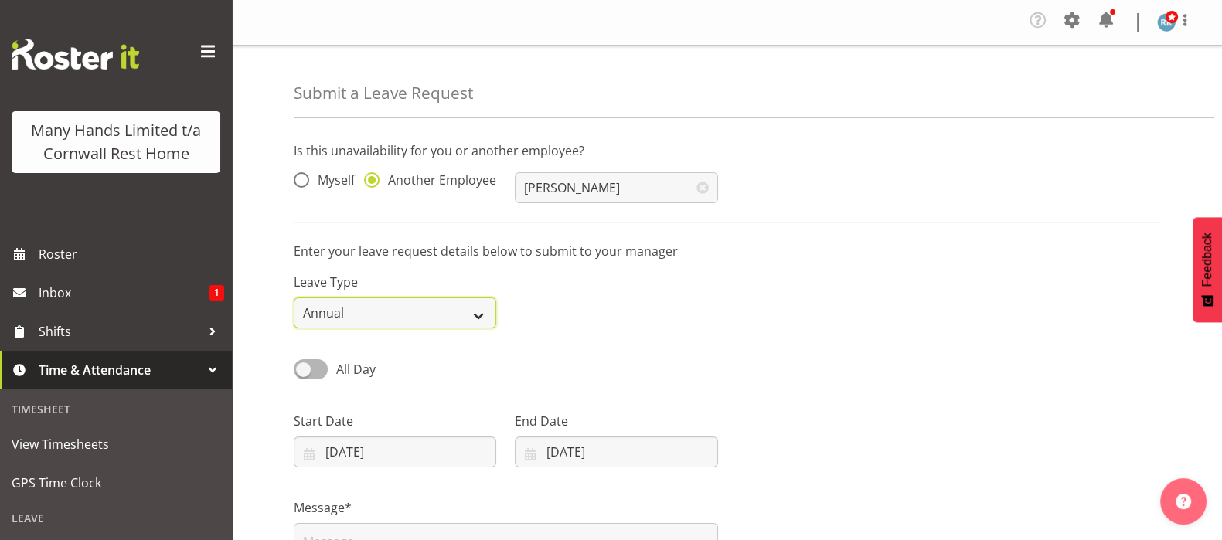
click at [480, 318] on select "Annual Sick Leave Without Pay Bereavement Domestic Violence Parental Jury Servi…" at bounding box center [395, 312] width 202 height 31
select select "Sick"
click at [294, 297] on select "Annual Sick Leave Without Pay Bereavement Domestic Violence Parental Jury Servi…" at bounding box center [395, 312] width 202 height 31
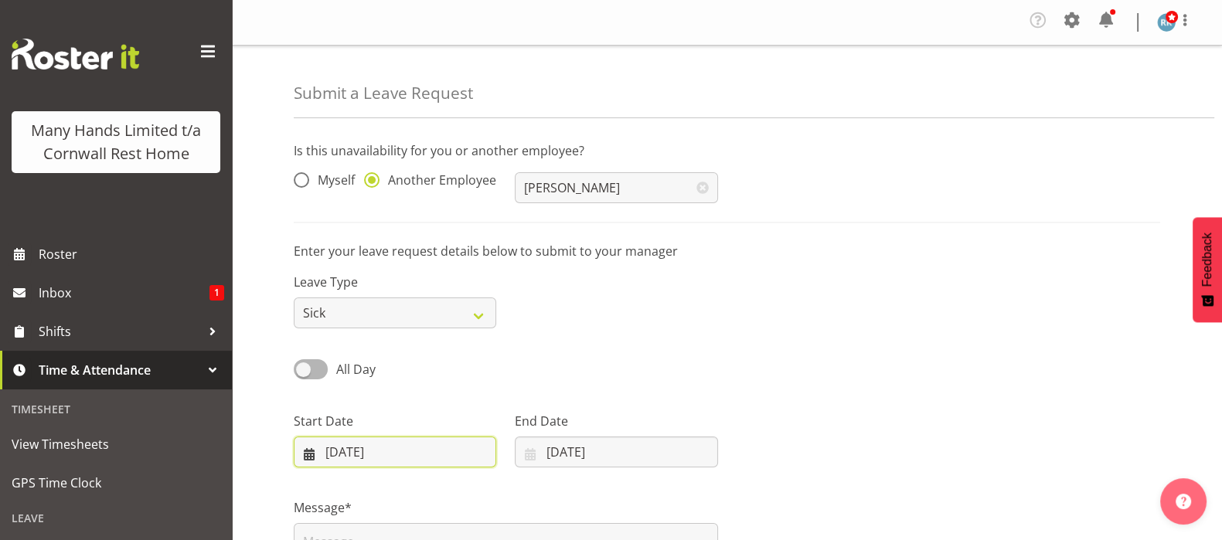
click at [318, 450] on input "[DATE]" at bounding box center [395, 452] width 202 height 31
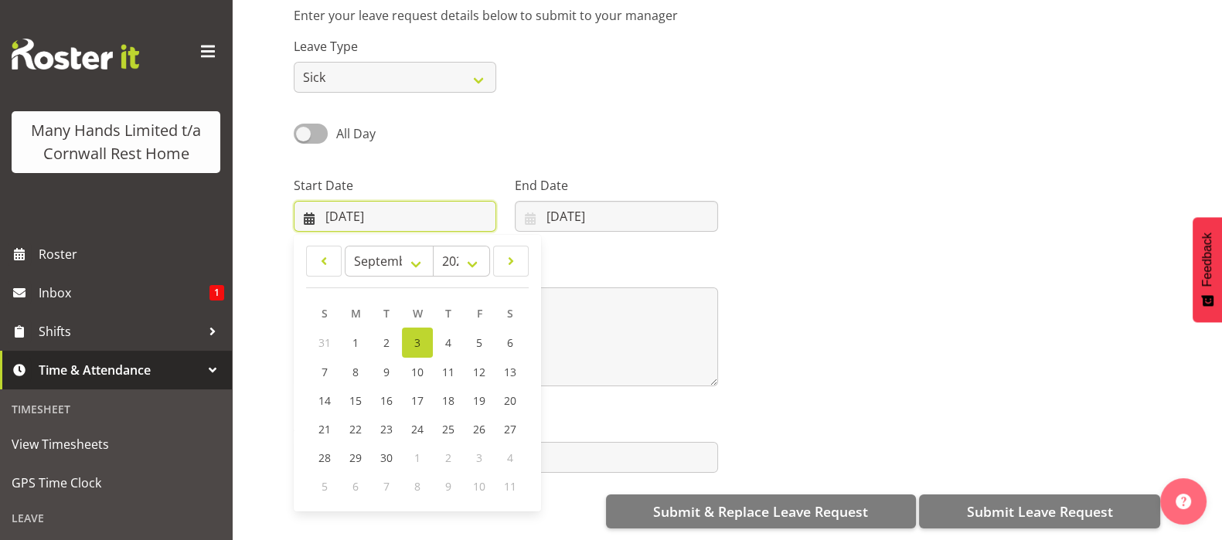
scroll to position [251, 0]
click at [421, 393] on span "17" at bounding box center [417, 400] width 12 height 15
type input "[DATE]"
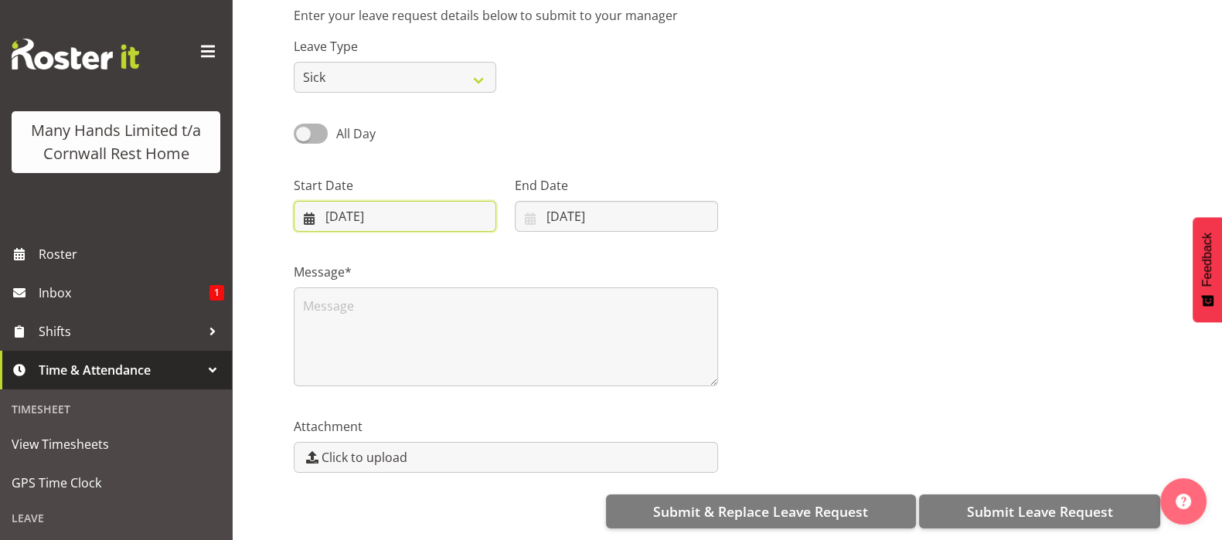
click at [318, 204] on input "[DATE]" at bounding box center [395, 216] width 202 height 31
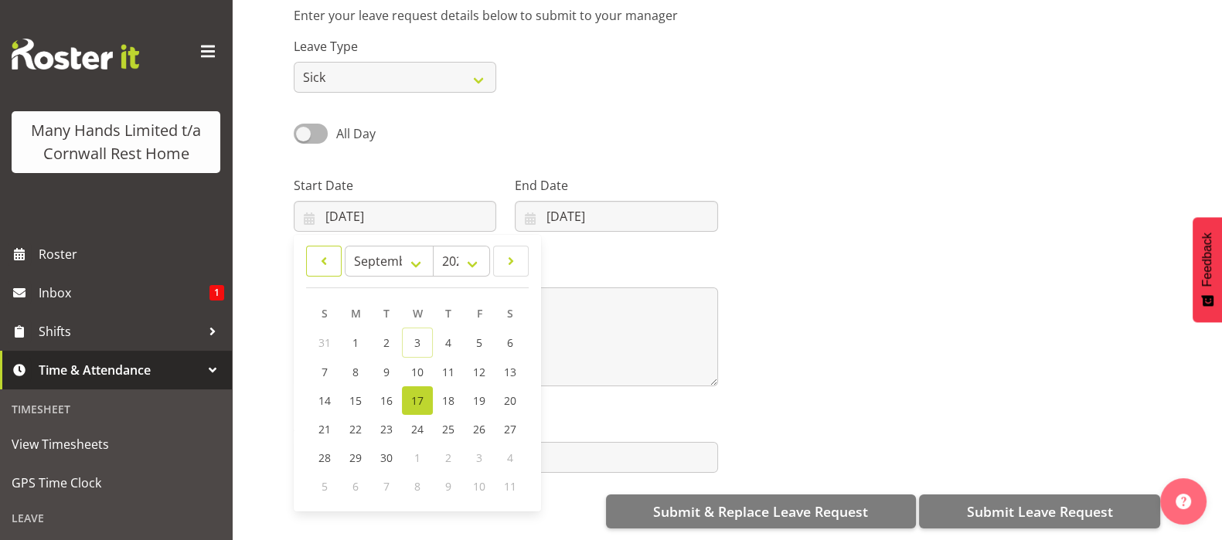
click at [323, 252] on span at bounding box center [323, 261] width 15 height 19
select select "6"
click at [447, 392] on span "17" at bounding box center [448, 399] width 12 height 15
type input "[DATE]"
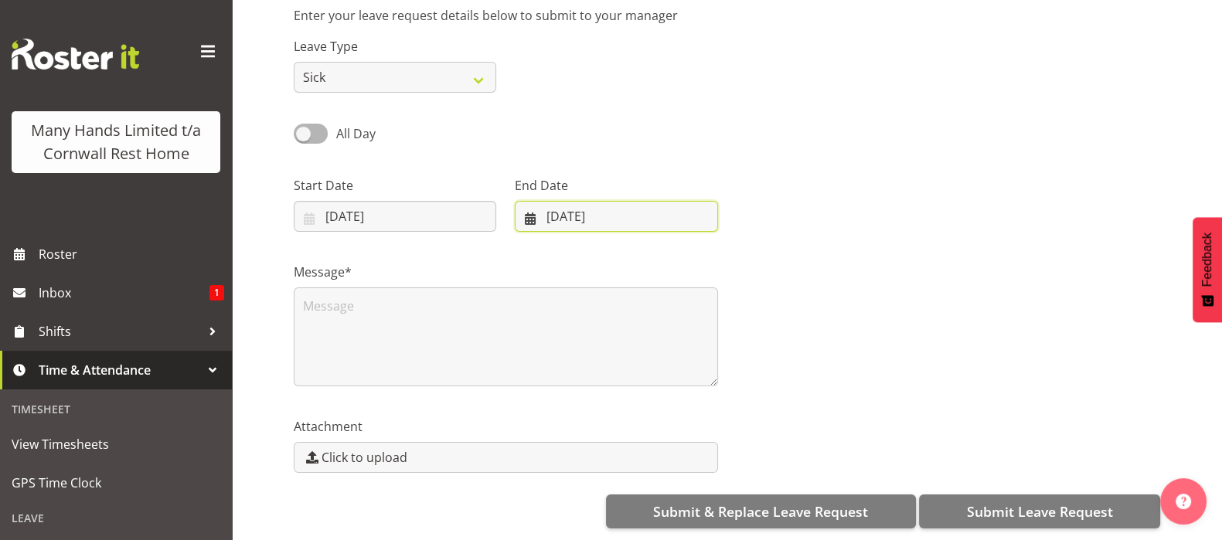
click at [531, 203] on input "[DATE]" at bounding box center [616, 216] width 202 height 31
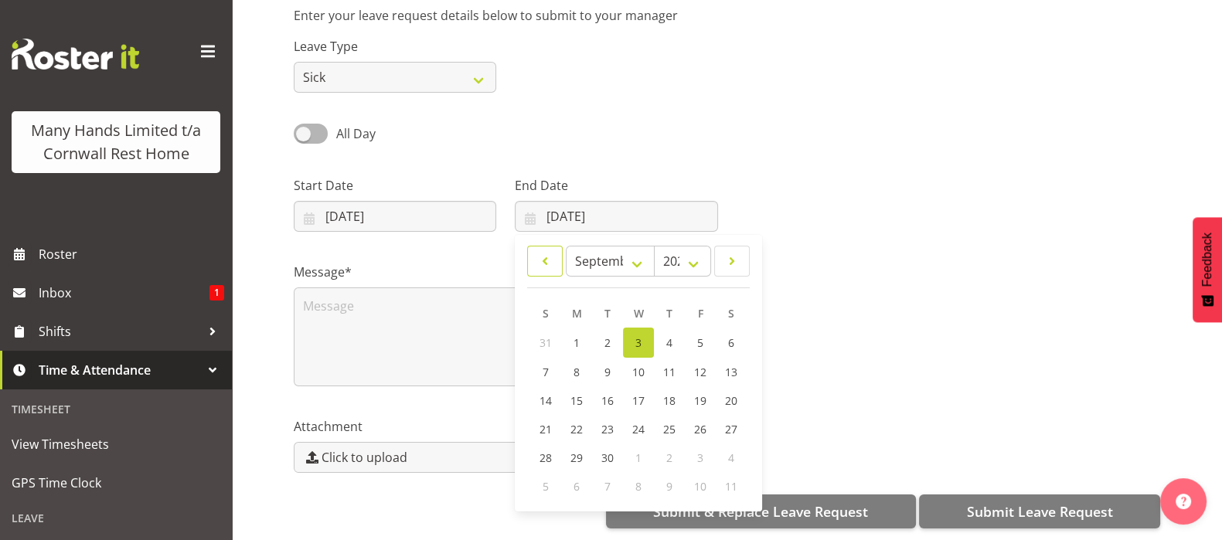
click at [539, 252] on span at bounding box center [544, 261] width 15 height 19
select select "6"
click at [675, 420] on span "24" at bounding box center [669, 427] width 12 height 15
type input "[DATE]"
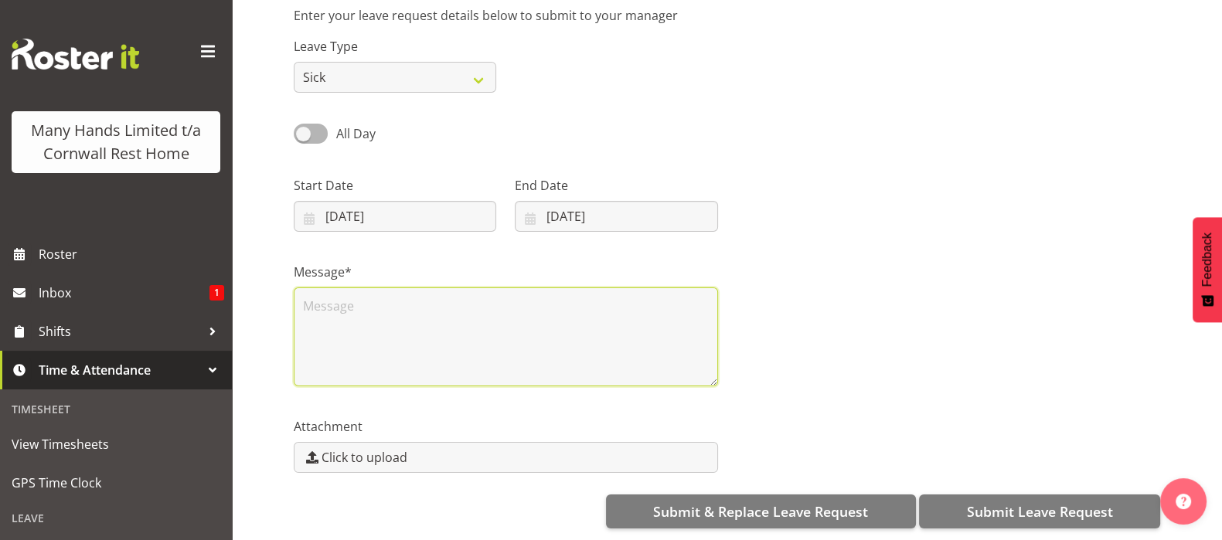
click at [327, 289] on textarea at bounding box center [506, 336] width 424 height 99
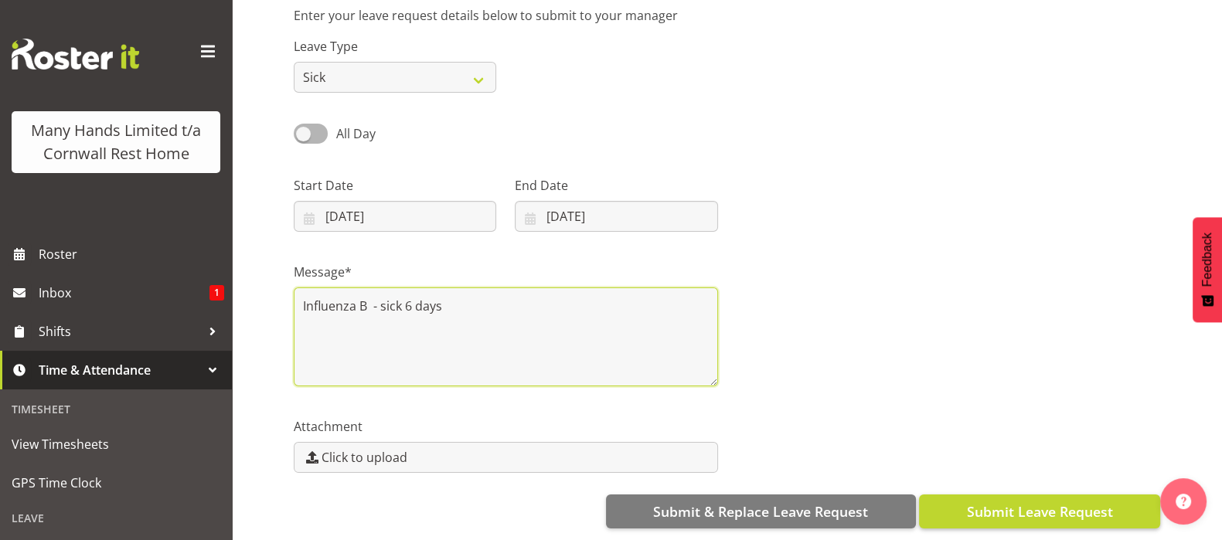
type textarea "Influenza B - sick 6 days"
click at [1025, 501] on span "Submit Leave Request" at bounding box center [1039, 511] width 146 height 20
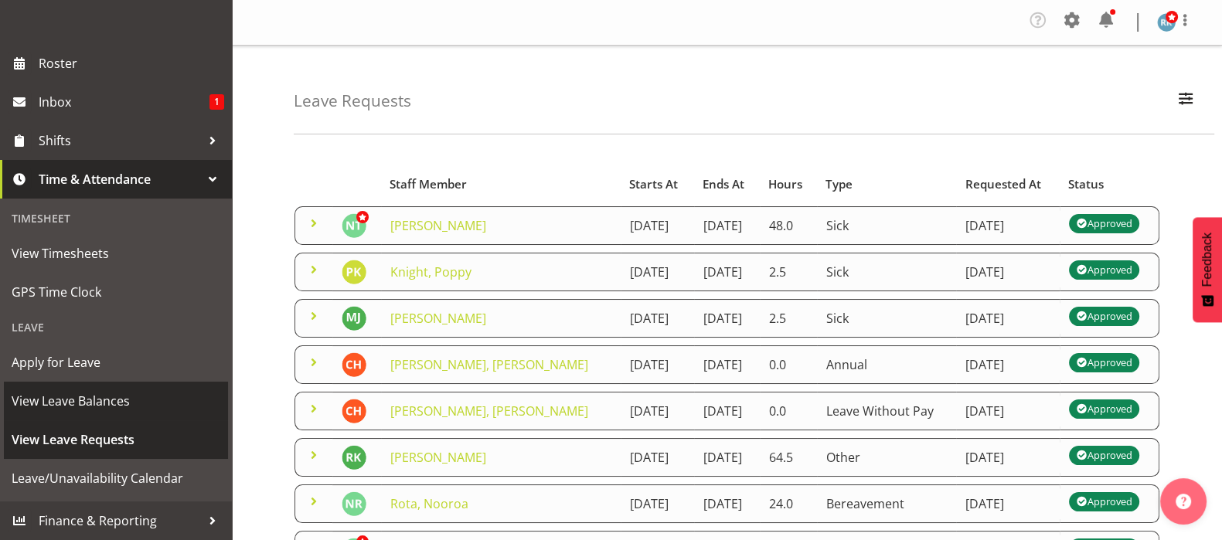
scroll to position [213, 0]
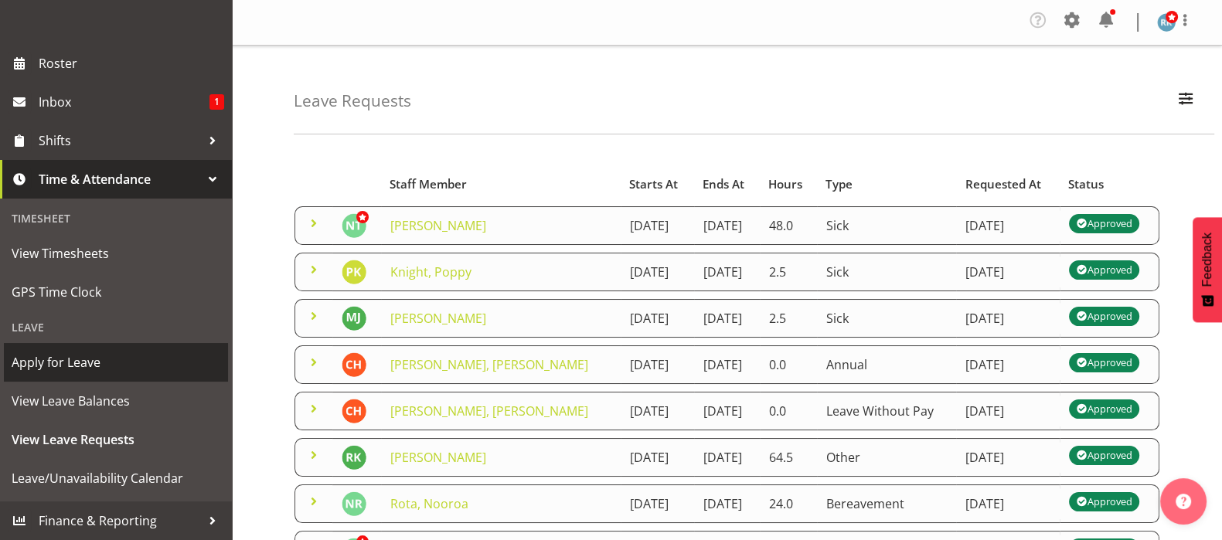
click at [70, 355] on span "Apply for Leave" at bounding box center [116, 362] width 209 height 23
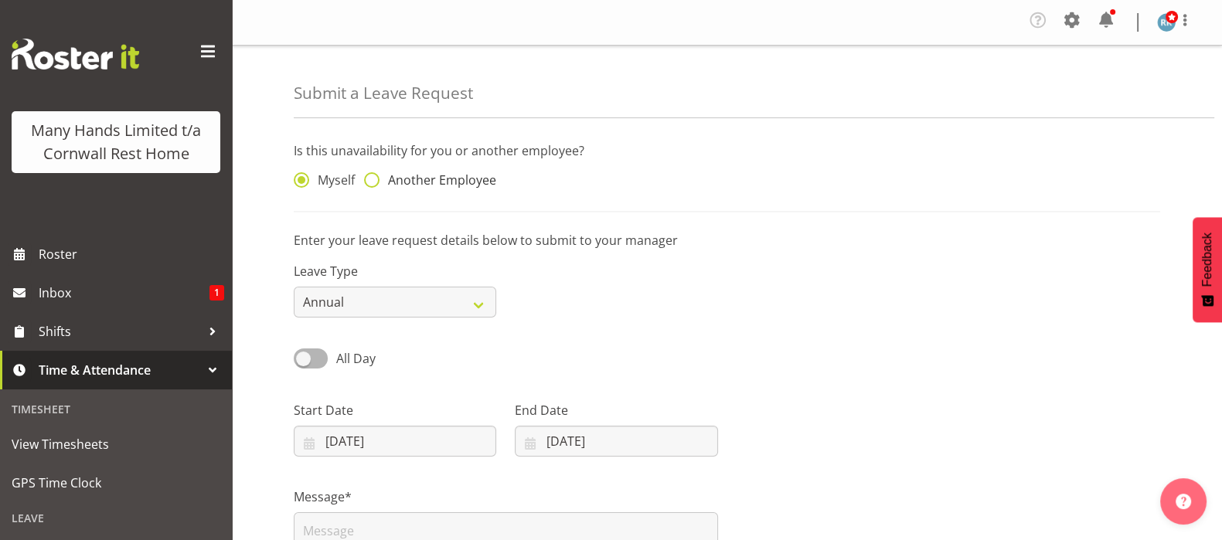
click at [374, 179] on span at bounding box center [371, 179] width 15 height 15
click at [374, 179] on input "Another Employee" at bounding box center [369, 180] width 10 height 10
radio input "true"
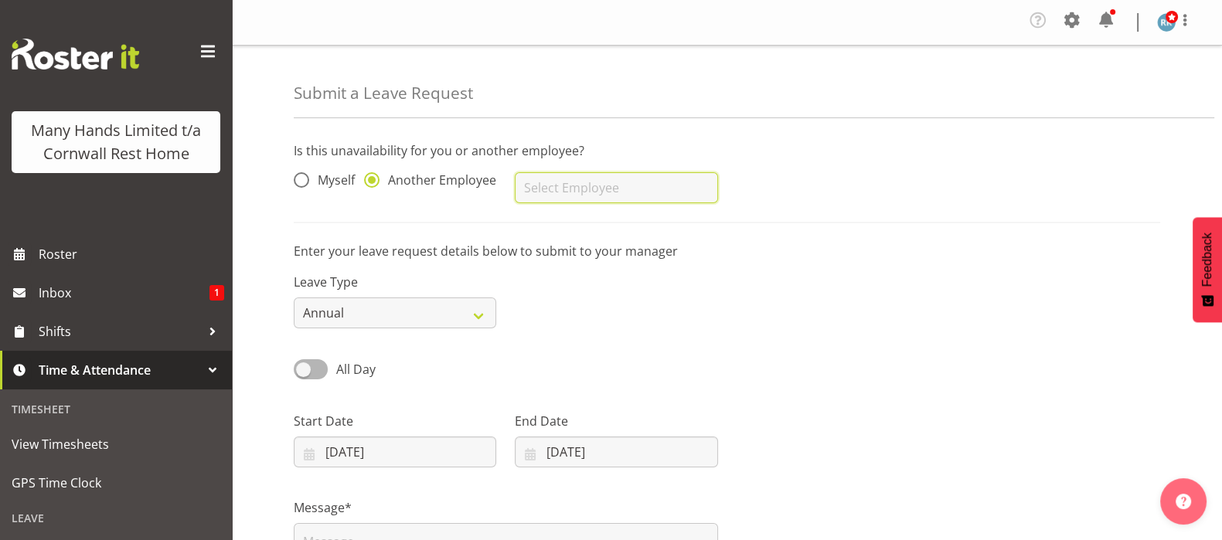
click at [529, 187] on input "text" at bounding box center [616, 187] width 202 height 31
type input "m"
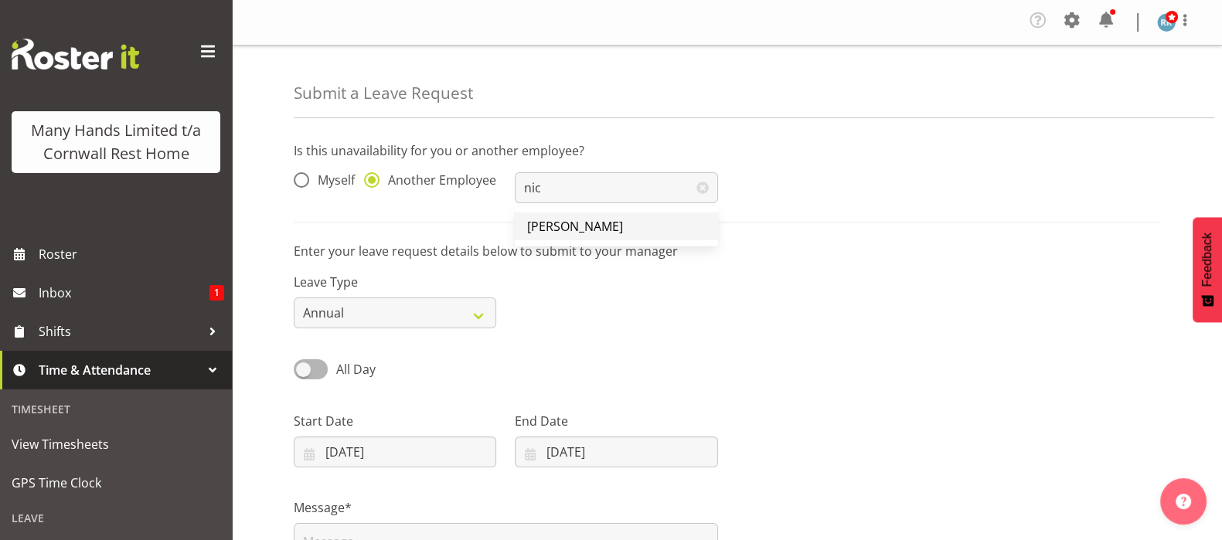
click at [583, 223] on span "[PERSON_NAME]" at bounding box center [575, 226] width 96 height 17
type input "[PERSON_NAME]"
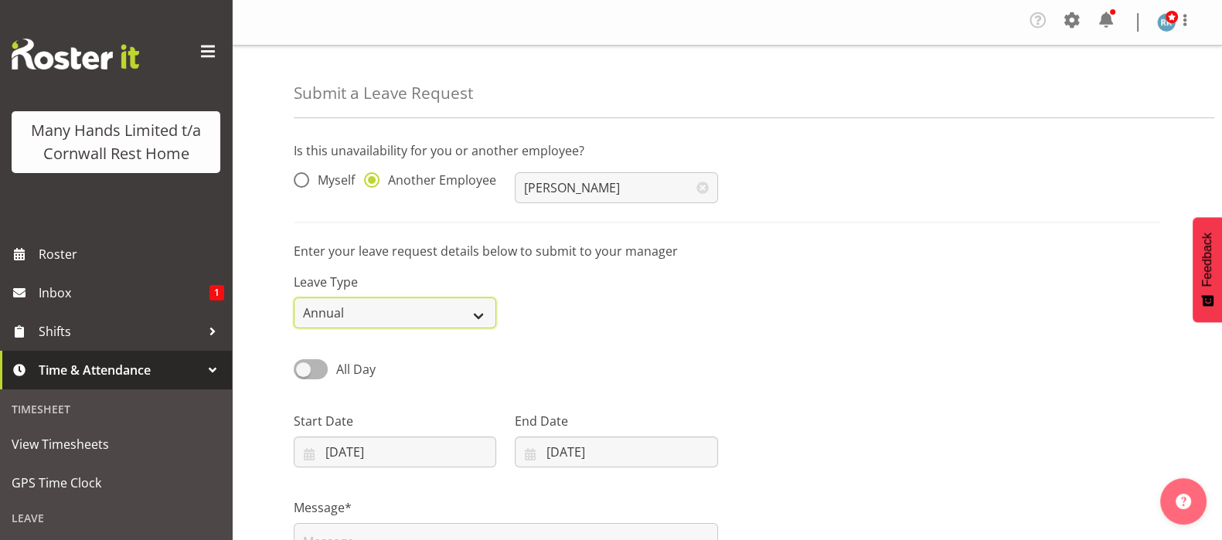
click at [478, 311] on select "Annual Sick Leave Without Pay Bereavement Domestic Violence Parental Jury Servi…" at bounding box center [395, 312] width 202 height 31
select select "Sick"
click at [294, 297] on select "Annual Sick Leave Without Pay Bereavement Domestic Violence Parental Jury Servi…" at bounding box center [395, 312] width 202 height 31
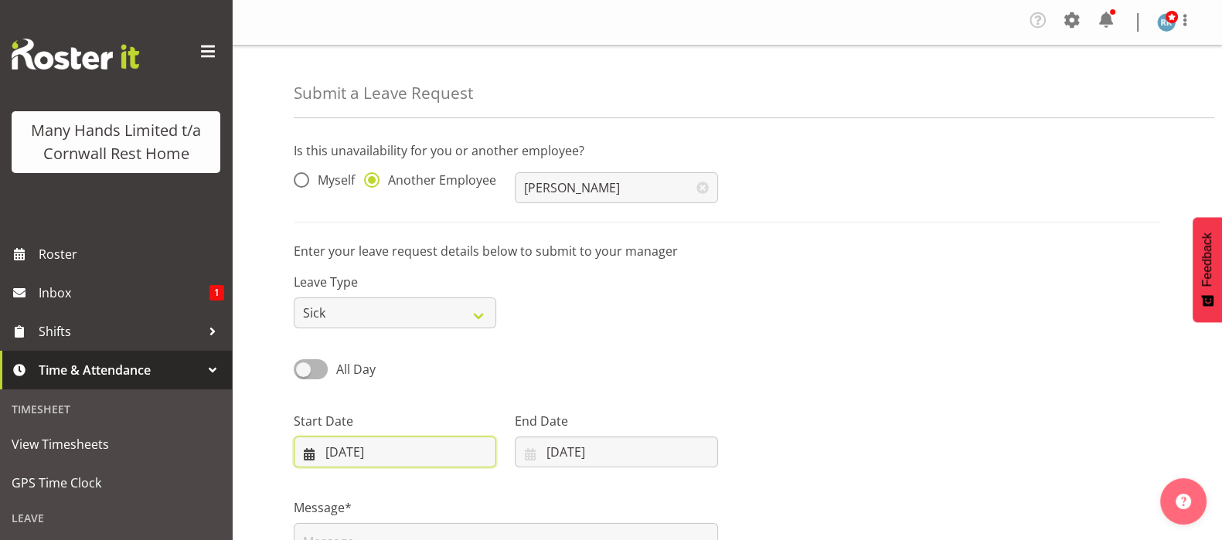
click at [306, 446] on input "03/09/2025" at bounding box center [395, 452] width 202 height 31
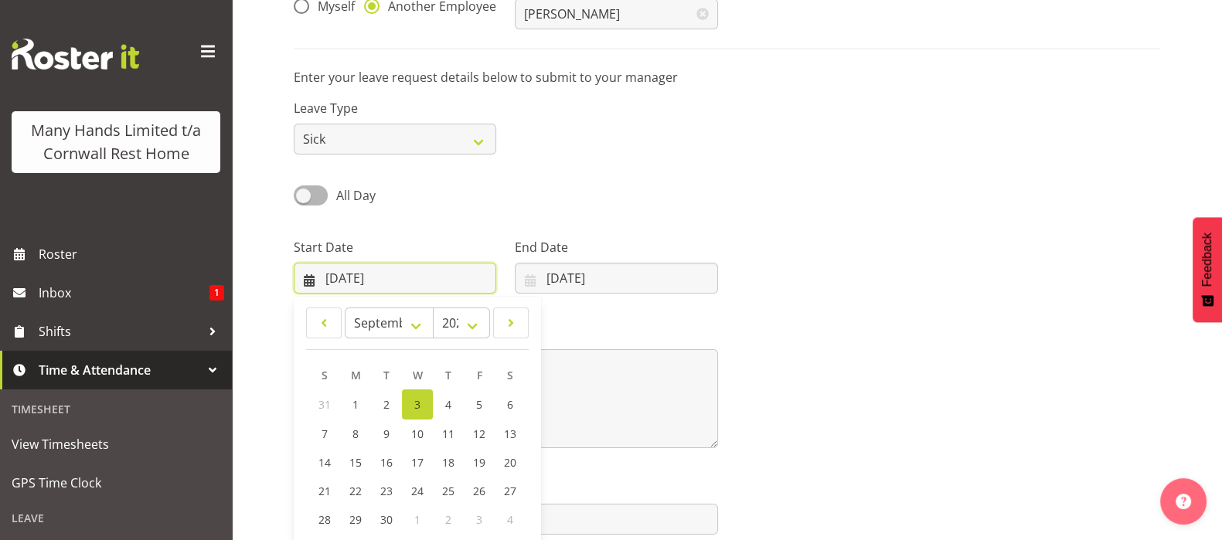
scroll to position [192, 0]
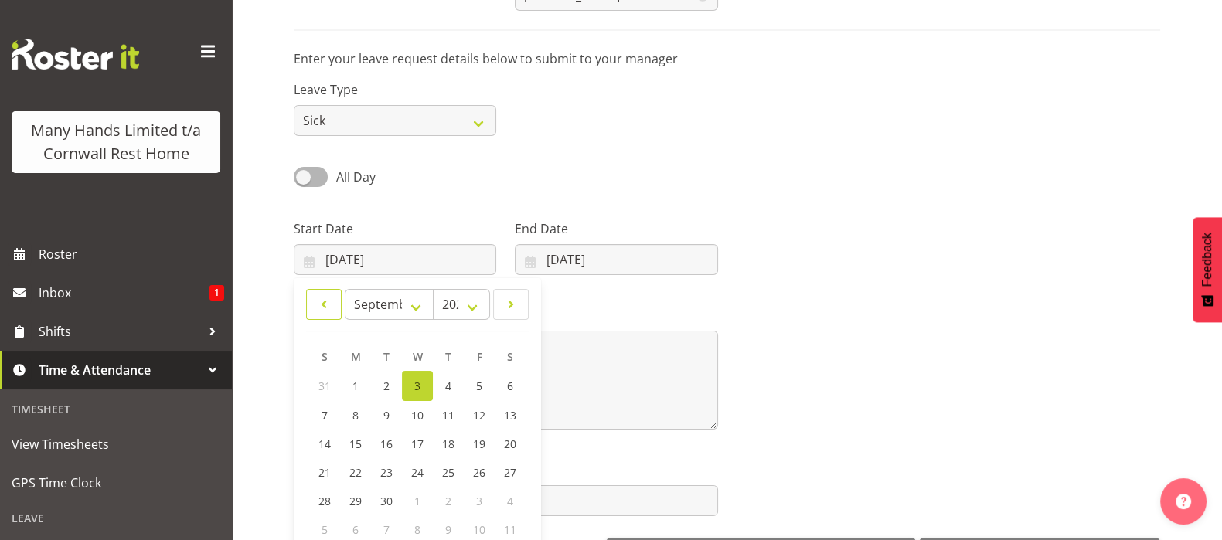
click at [328, 307] on span at bounding box center [323, 304] width 15 height 19
select select "6"
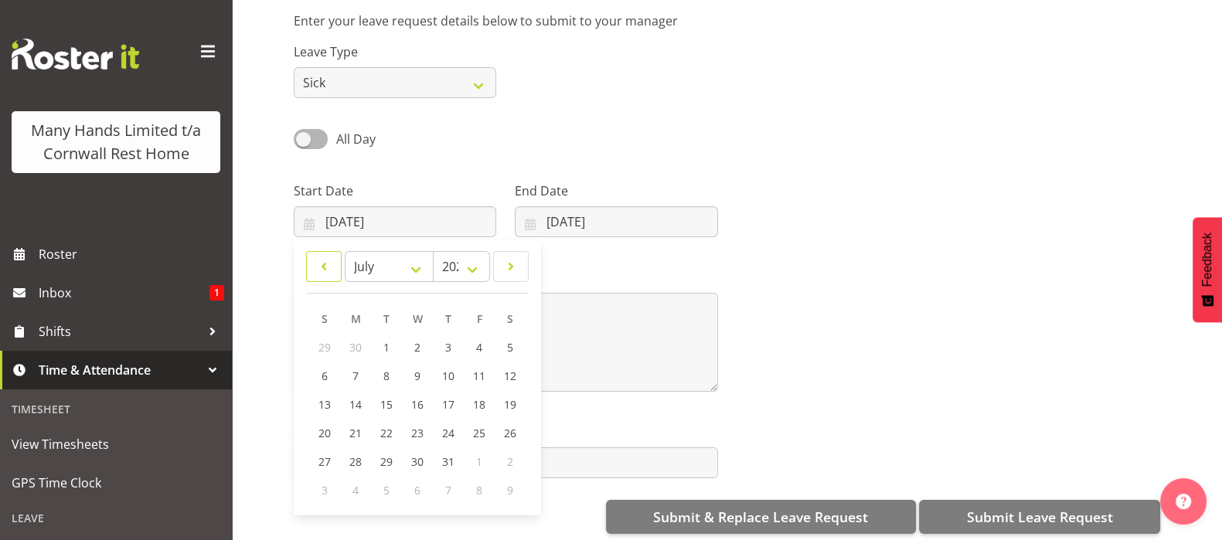
scroll to position [251, 0]
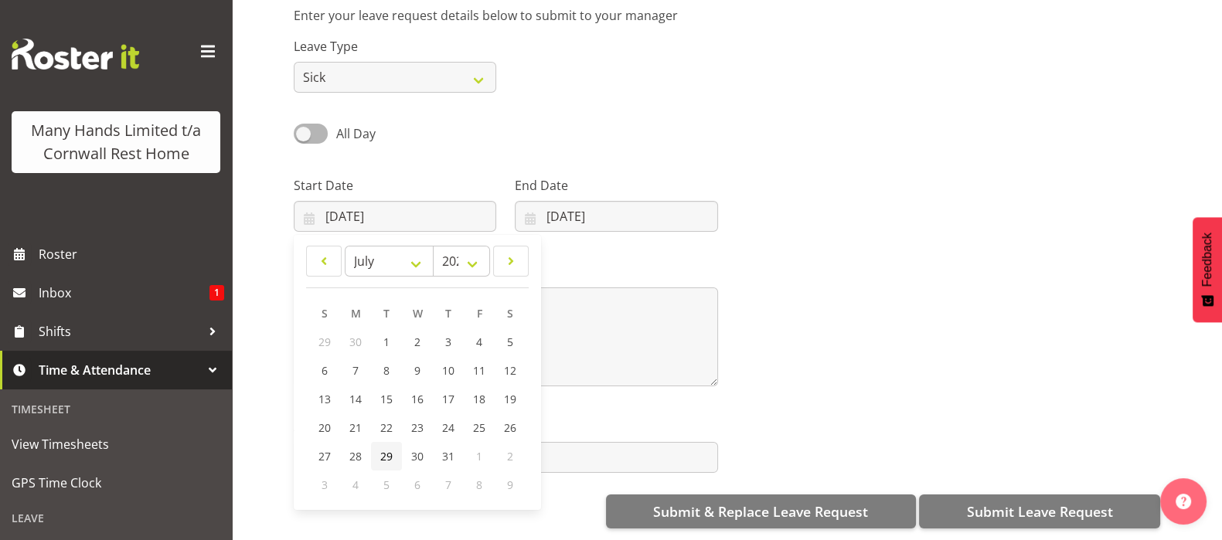
click at [391, 449] on span "29" at bounding box center [386, 456] width 12 height 15
type input "29/07/2025"
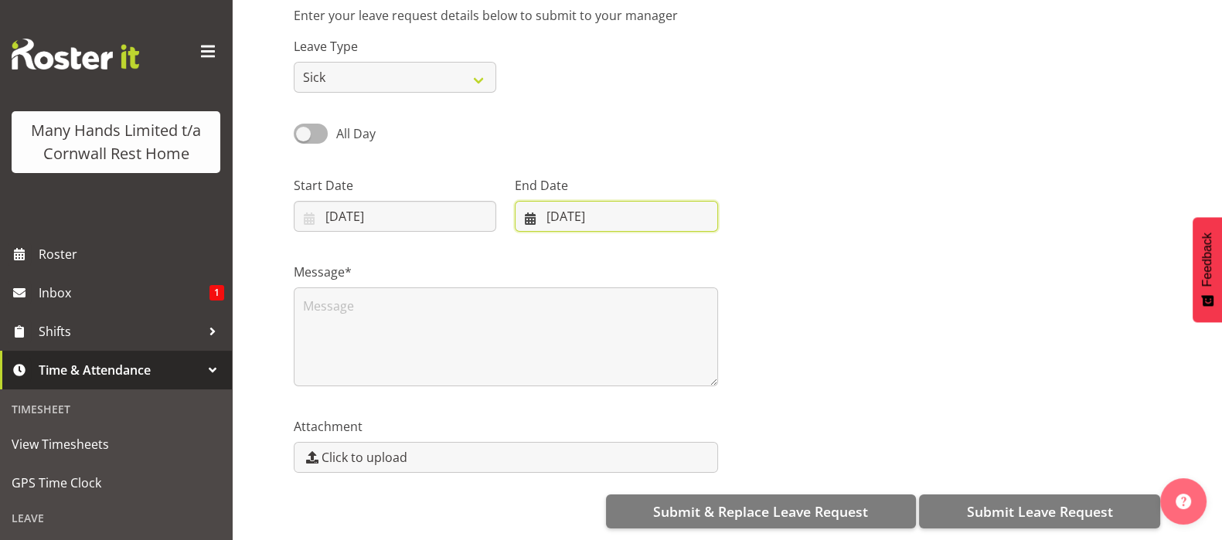
click at [527, 207] on input "03/09/2025" at bounding box center [616, 216] width 202 height 31
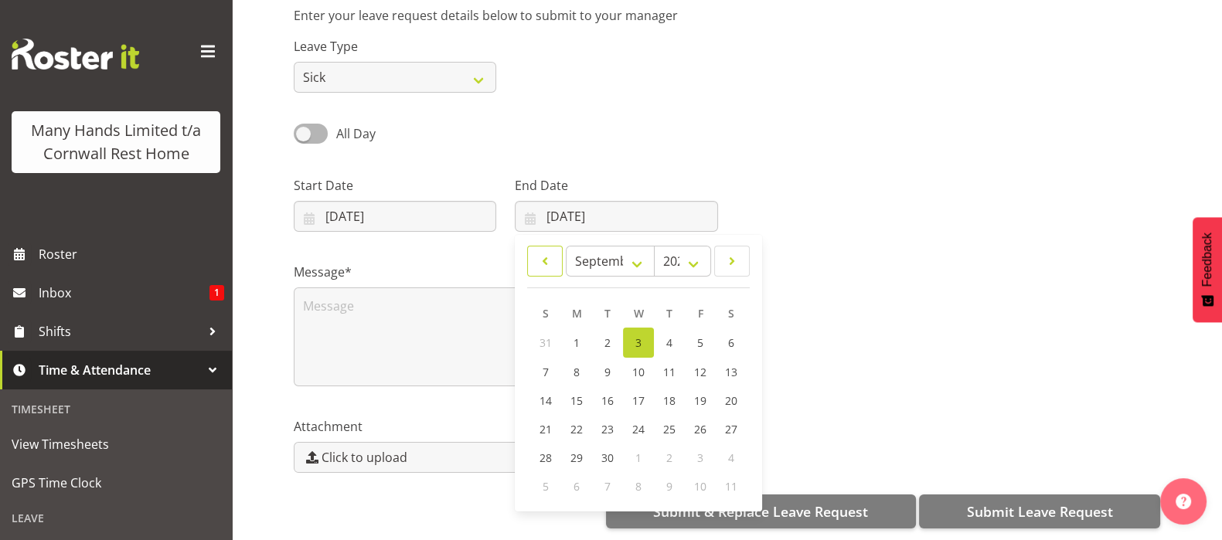
click at [545, 252] on span at bounding box center [544, 261] width 15 height 19
select select "7"
click at [704, 328] on link "1" at bounding box center [700, 342] width 31 height 29
type input "01/08/2025"
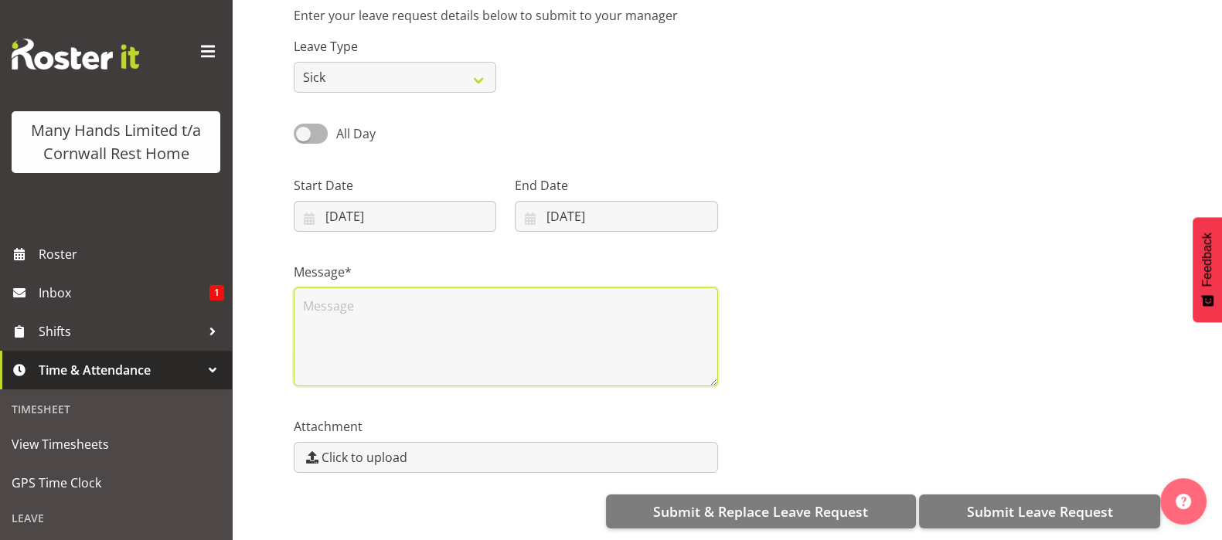
click at [341, 294] on textarea at bounding box center [506, 336] width 424 height 99
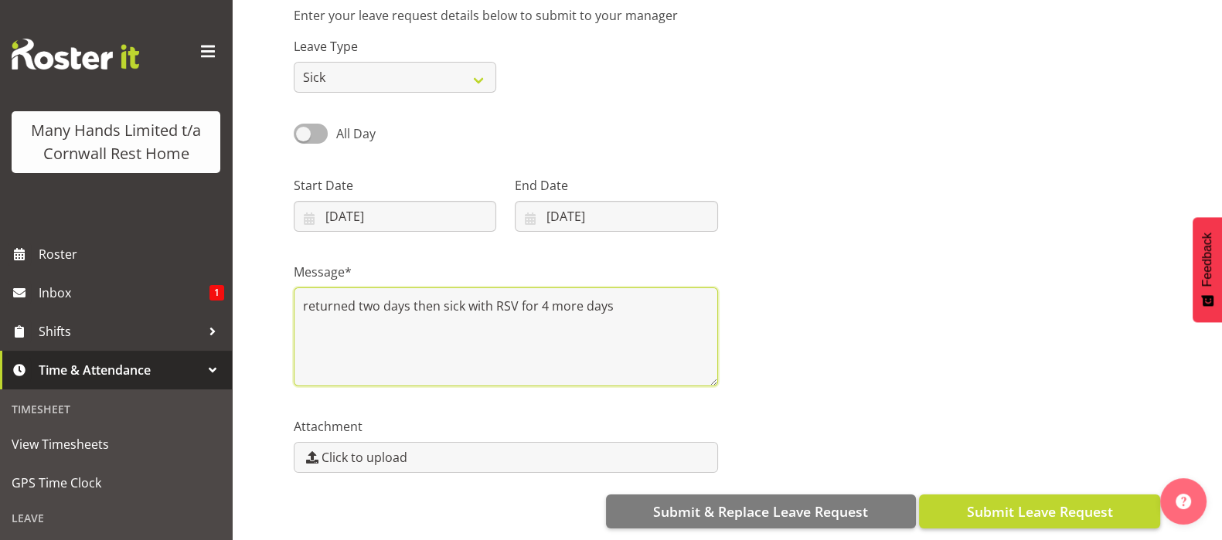
type textarea "returned two days then sick with RSV for 4 more days"
click at [1045, 501] on span "Submit Leave Request" at bounding box center [1039, 511] width 146 height 20
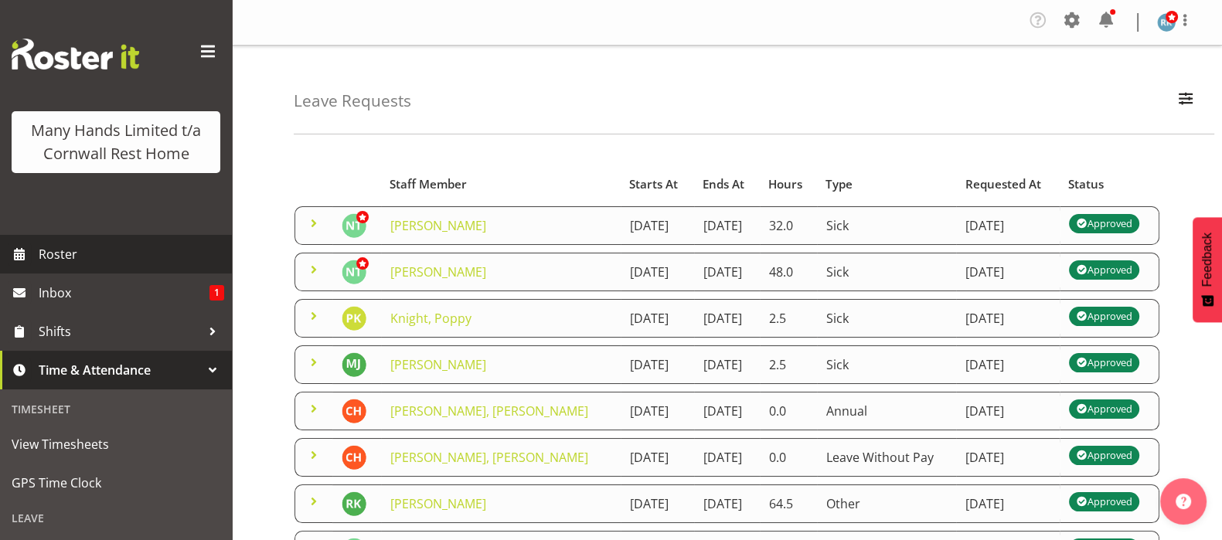
click at [42, 266] on span "Roster" at bounding box center [131, 254] width 185 height 23
